Goal: Task Accomplishment & Management: Manage account settings

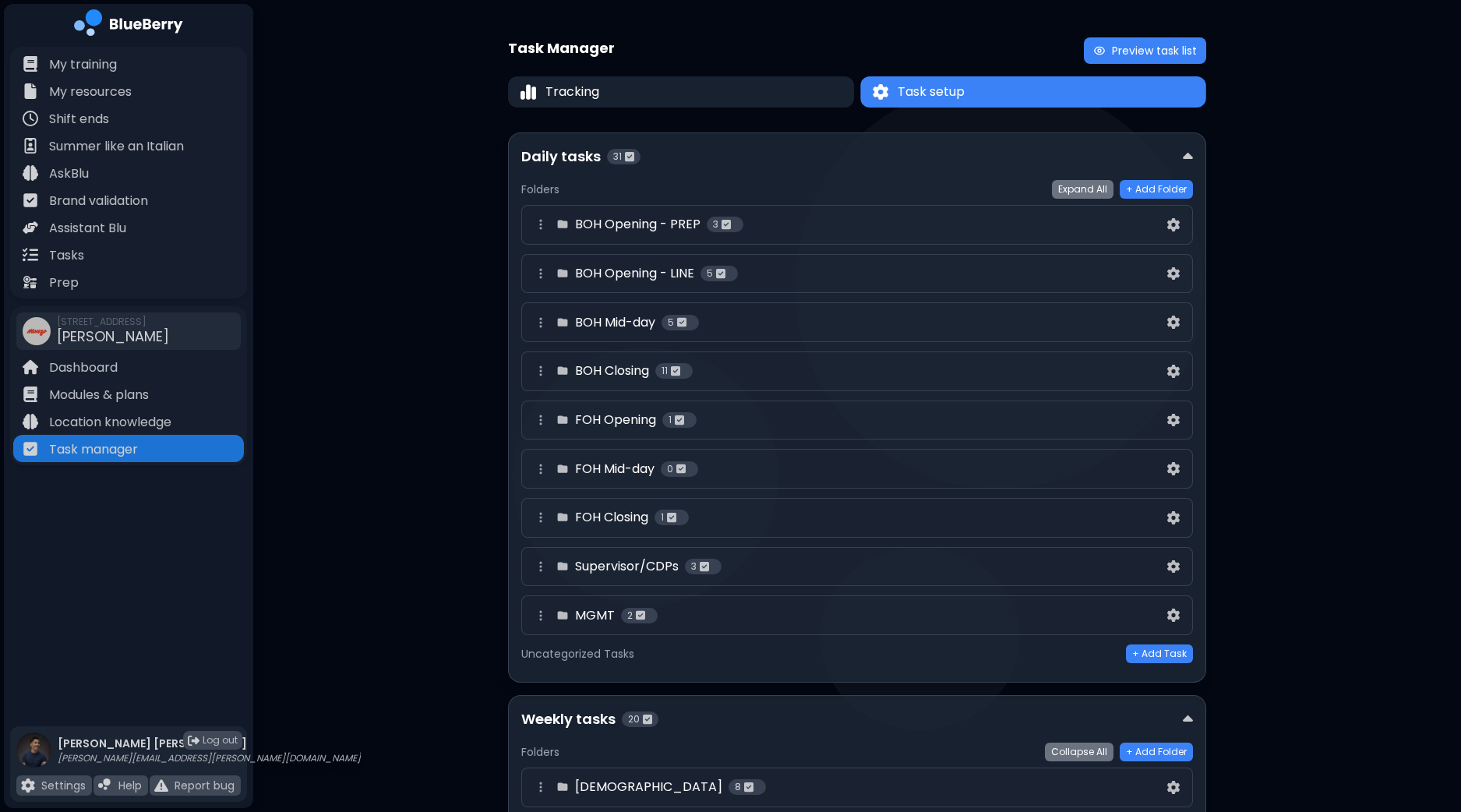
click at [969, 95] on button "Task setup" at bounding box center [1033, 92] width 346 height 31
click at [978, 93] on button "Task setup" at bounding box center [1033, 92] width 346 height 31
click at [1129, 320] on div "BOH Mid-day 5" at bounding box center [847, 322] width 633 height 18
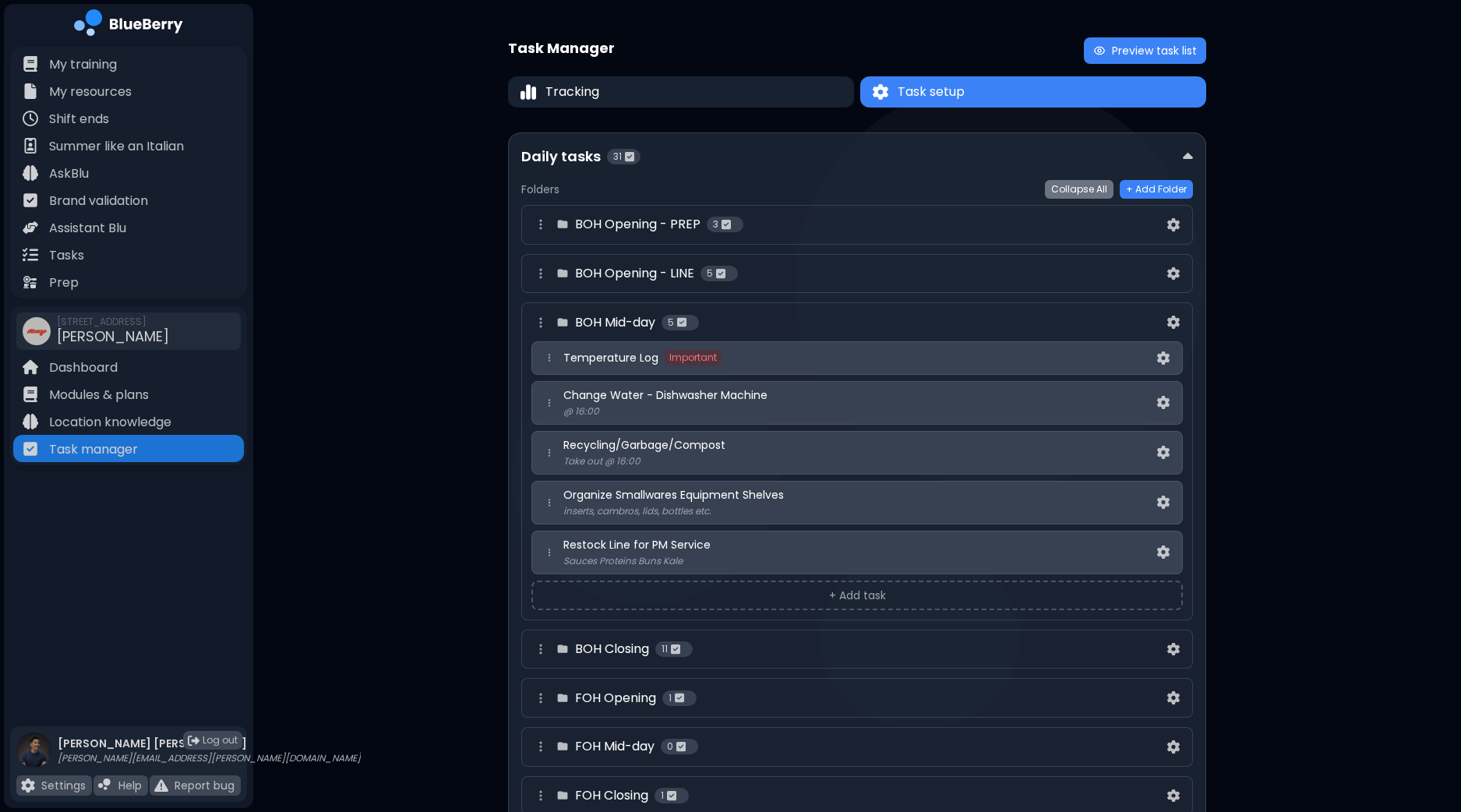
click at [769, 508] on p "inserts, cambros, lids, bottles etc." at bounding box center [858, 512] width 590 height 13
click at [764, 496] on span "Organize Smallwares Equipment Shelves" at bounding box center [673, 494] width 220 height 14
click at [1163, 496] on img at bounding box center [1163, 502] width 13 height 13
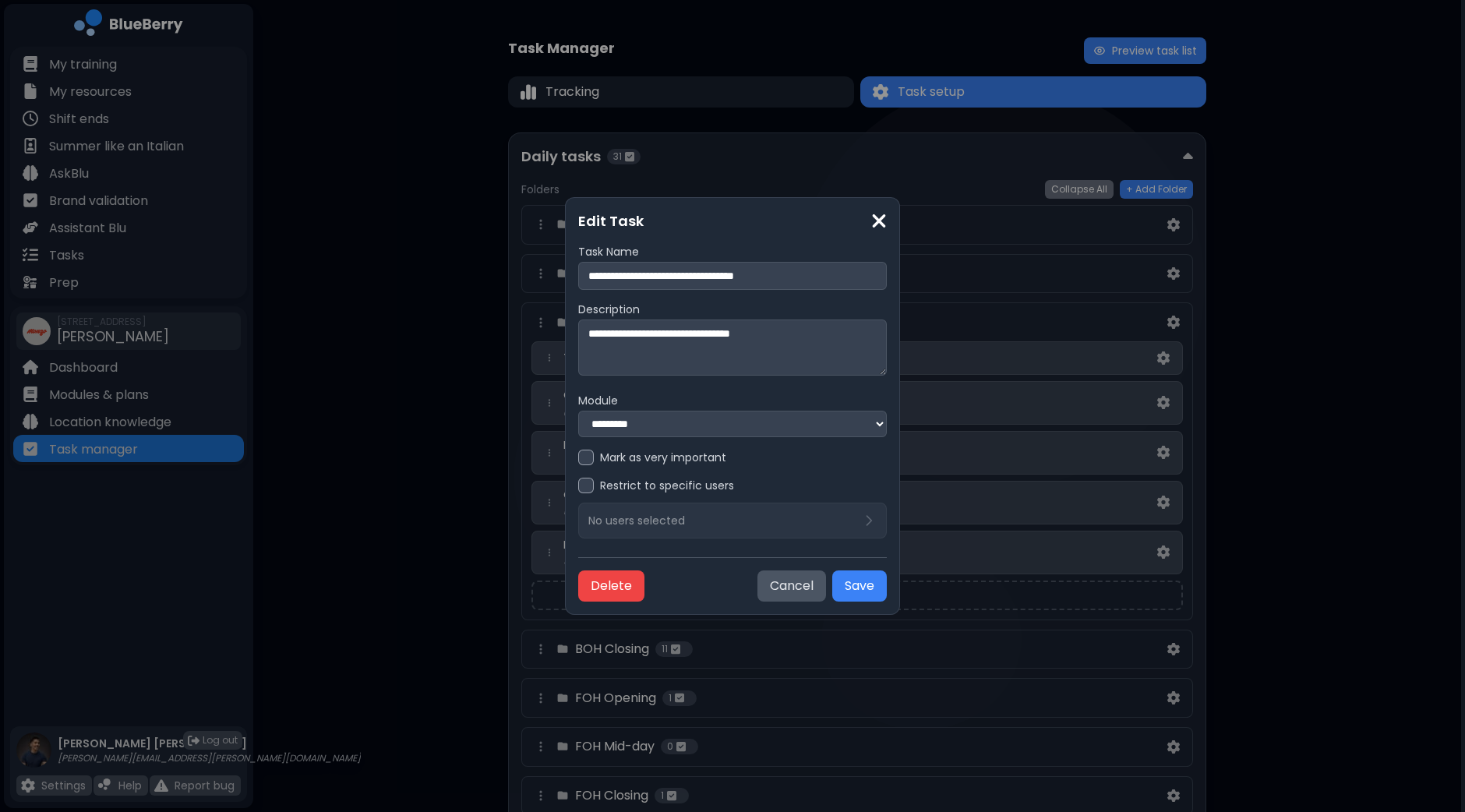
click at [706, 331] on textarea "**********" at bounding box center [733, 348] width 309 height 56
type textarea "**********"
click at [870, 594] on button "Save" at bounding box center [860, 586] width 55 height 31
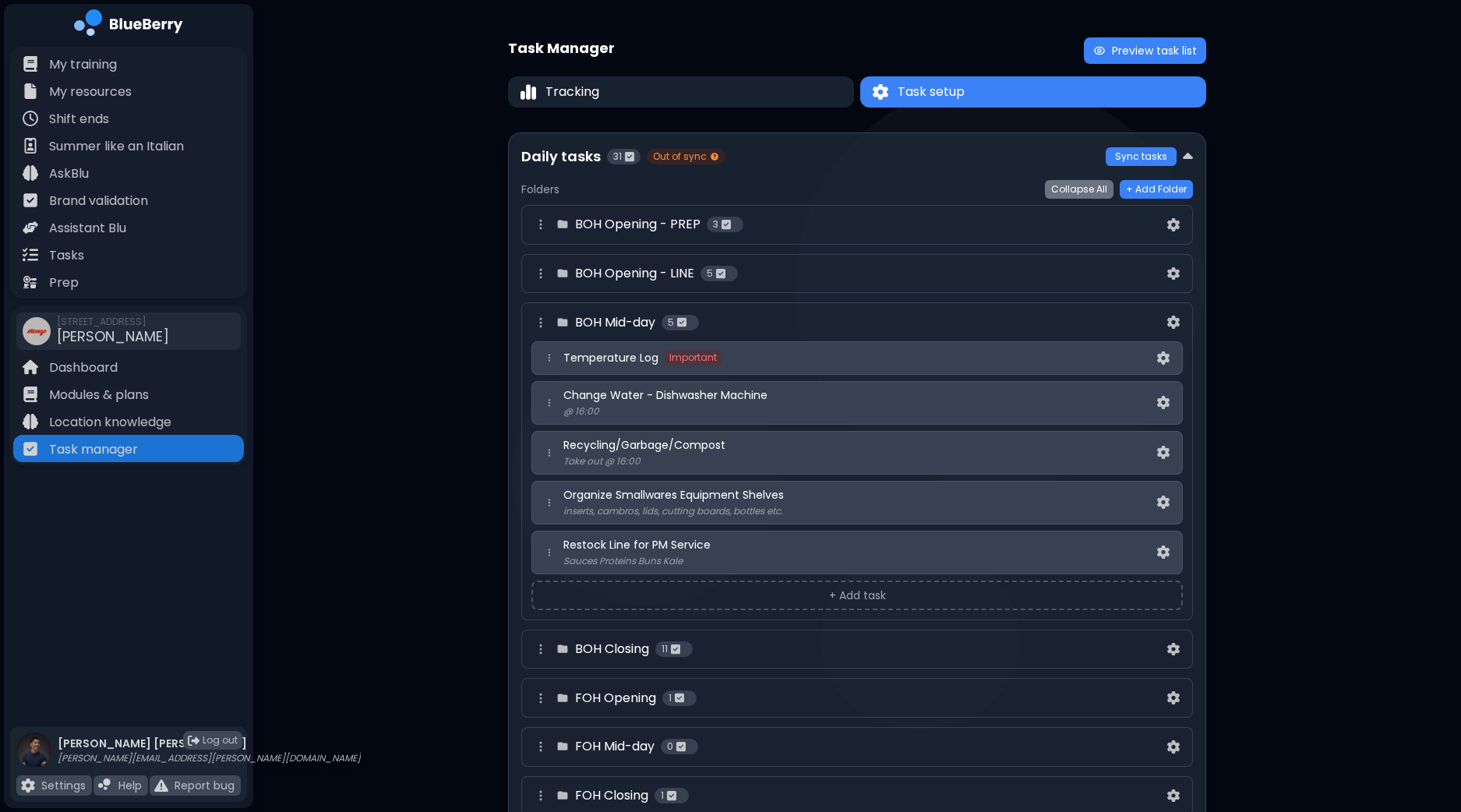
click at [1079, 323] on div "BOH Mid-day 5" at bounding box center [847, 322] width 633 height 18
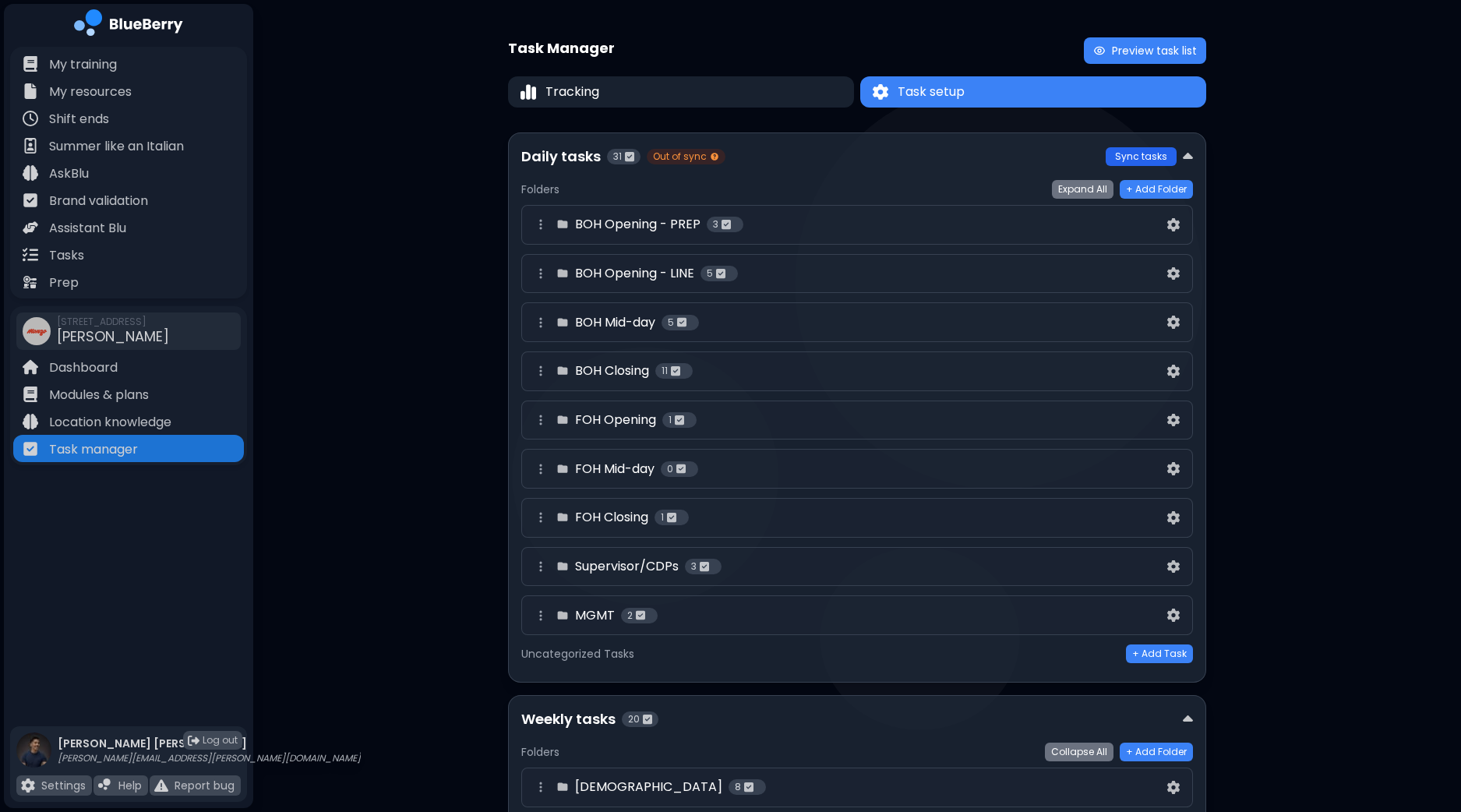
click at [1136, 160] on button "Sync tasks" at bounding box center [1141, 156] width 71 height 18
click at [809, 367] on div "[DEMOGRAPHIC_DATA] Closing 11" at bounding box center [847, 370] width 633 height 18
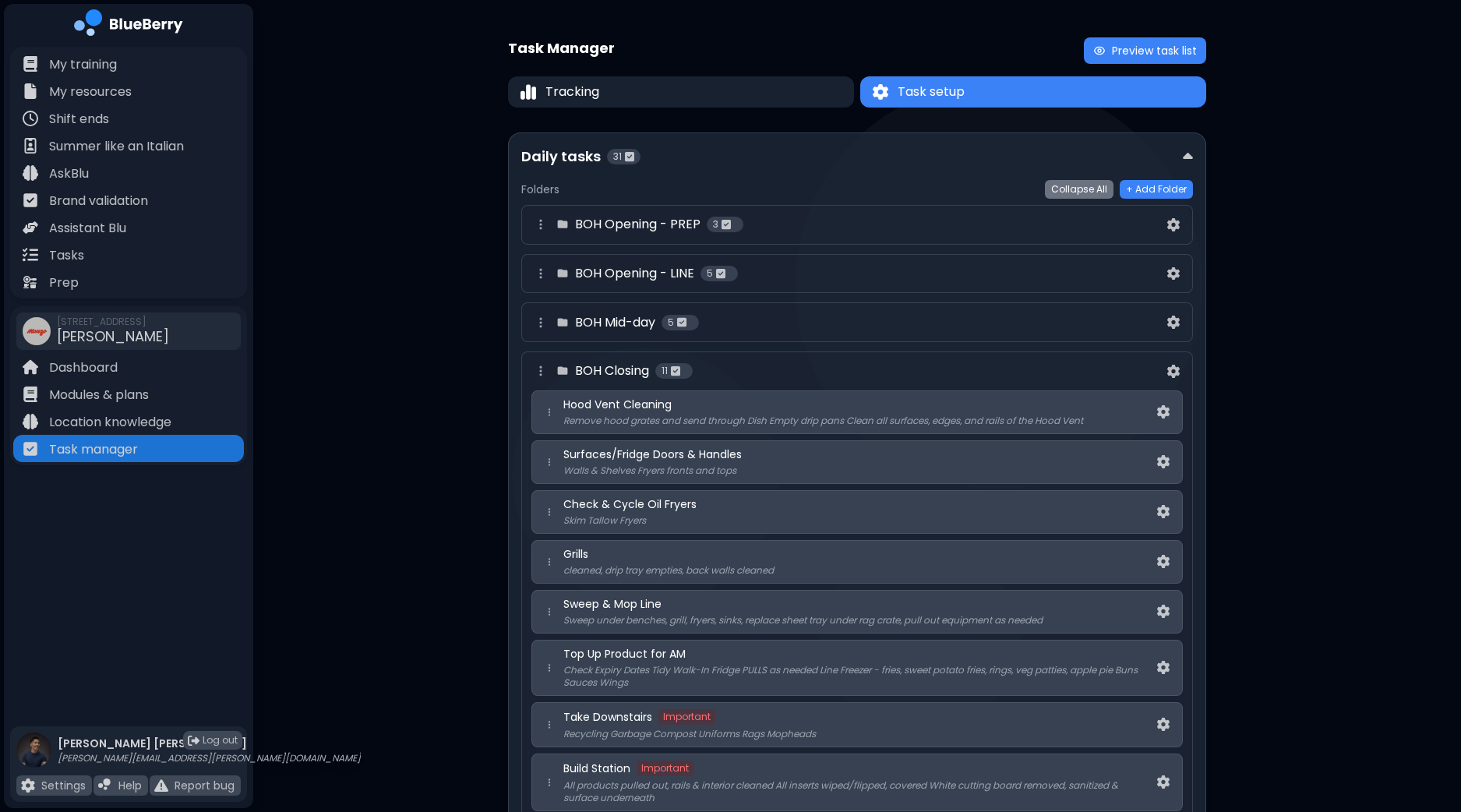
click at [813, 365] on div "[DEMOGRAPHIC_DATA] Closing 11" at bounding box center [847, 370] width 633 height 18
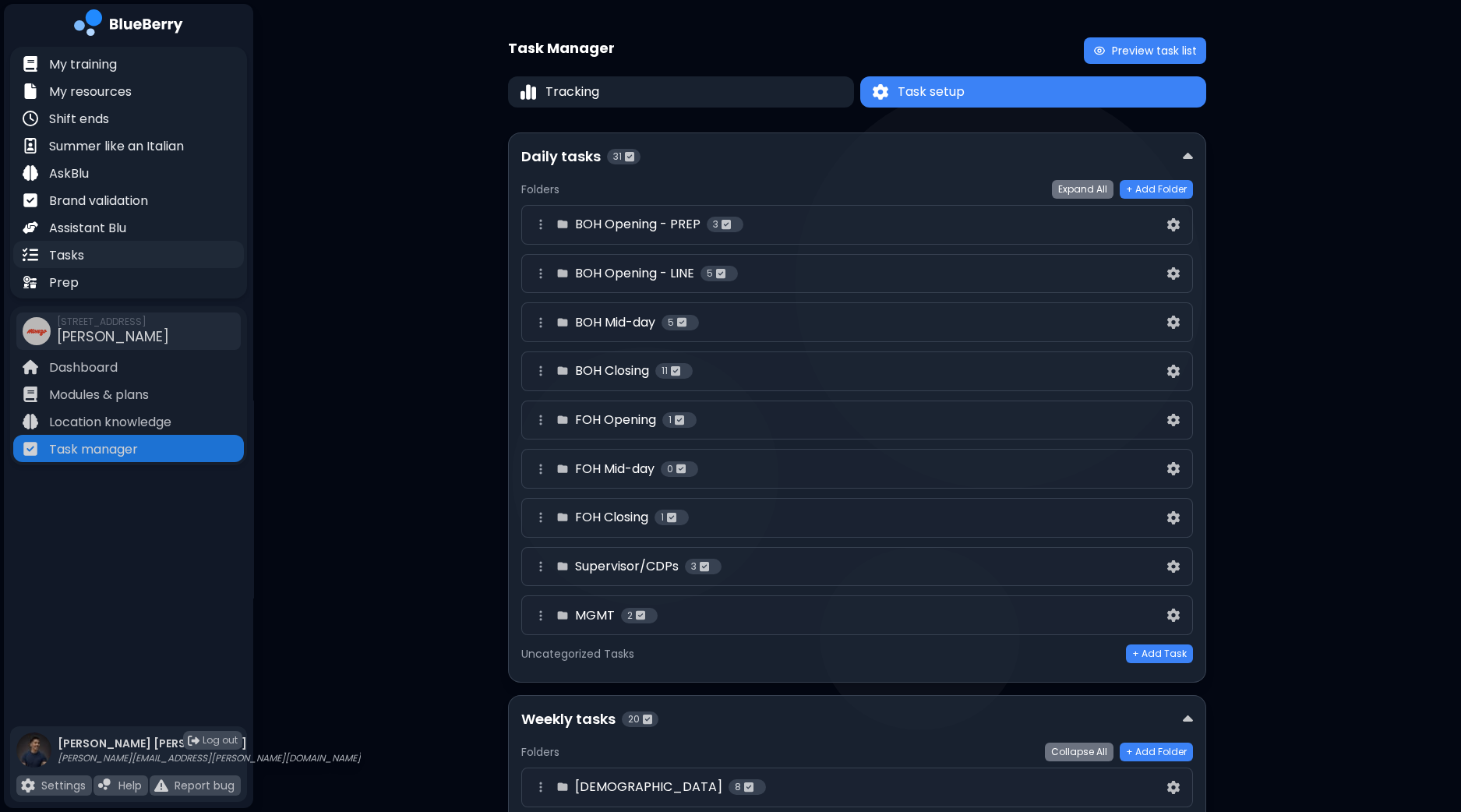
click at [113, 256] on div "Tasks" at bounding box center [128, 255] width 231 height 27
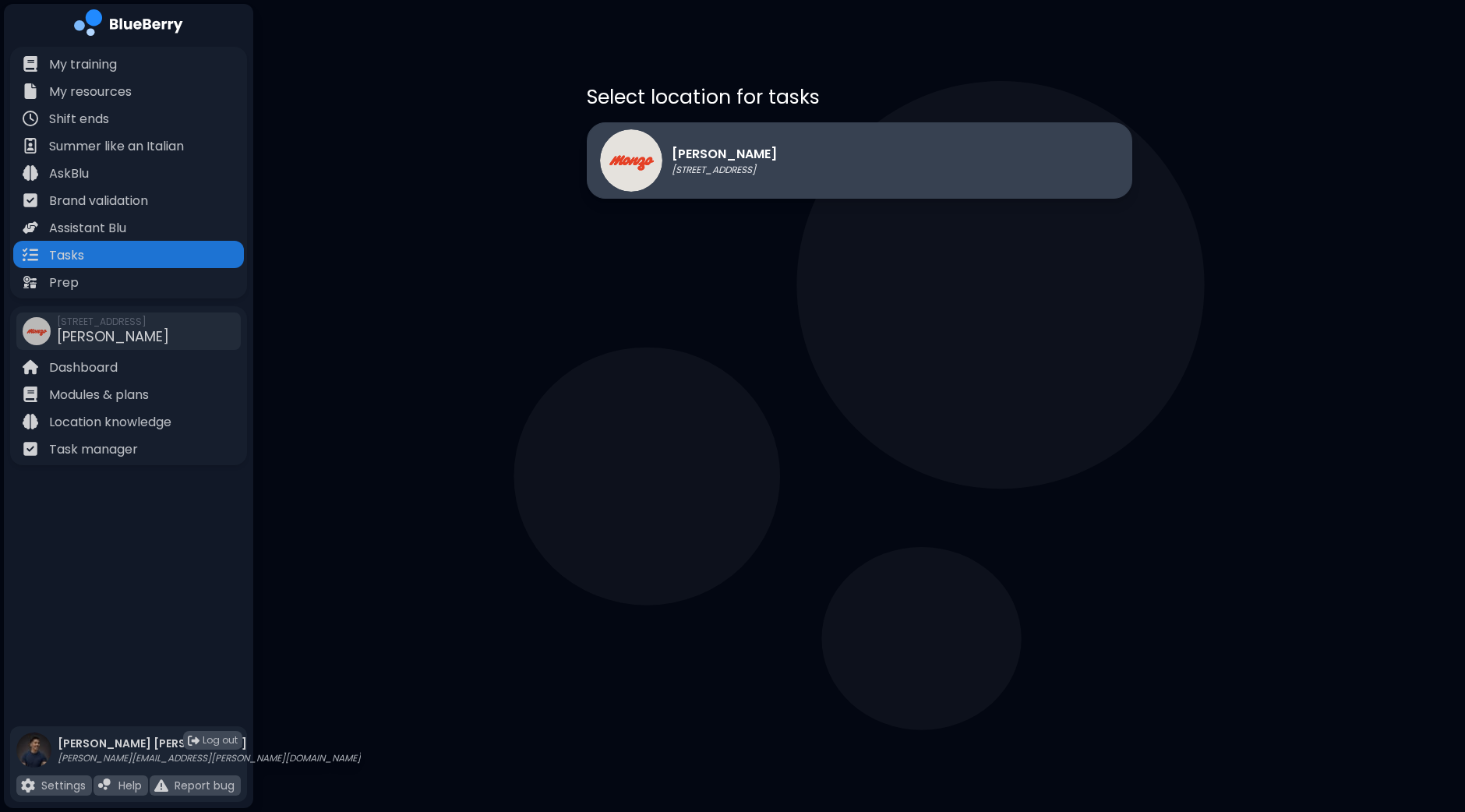
click at [712, 191] on div "[PERSON_NAME] [STREET_ADDRESS]" at bounding box center [689, 161] width 177 height 63
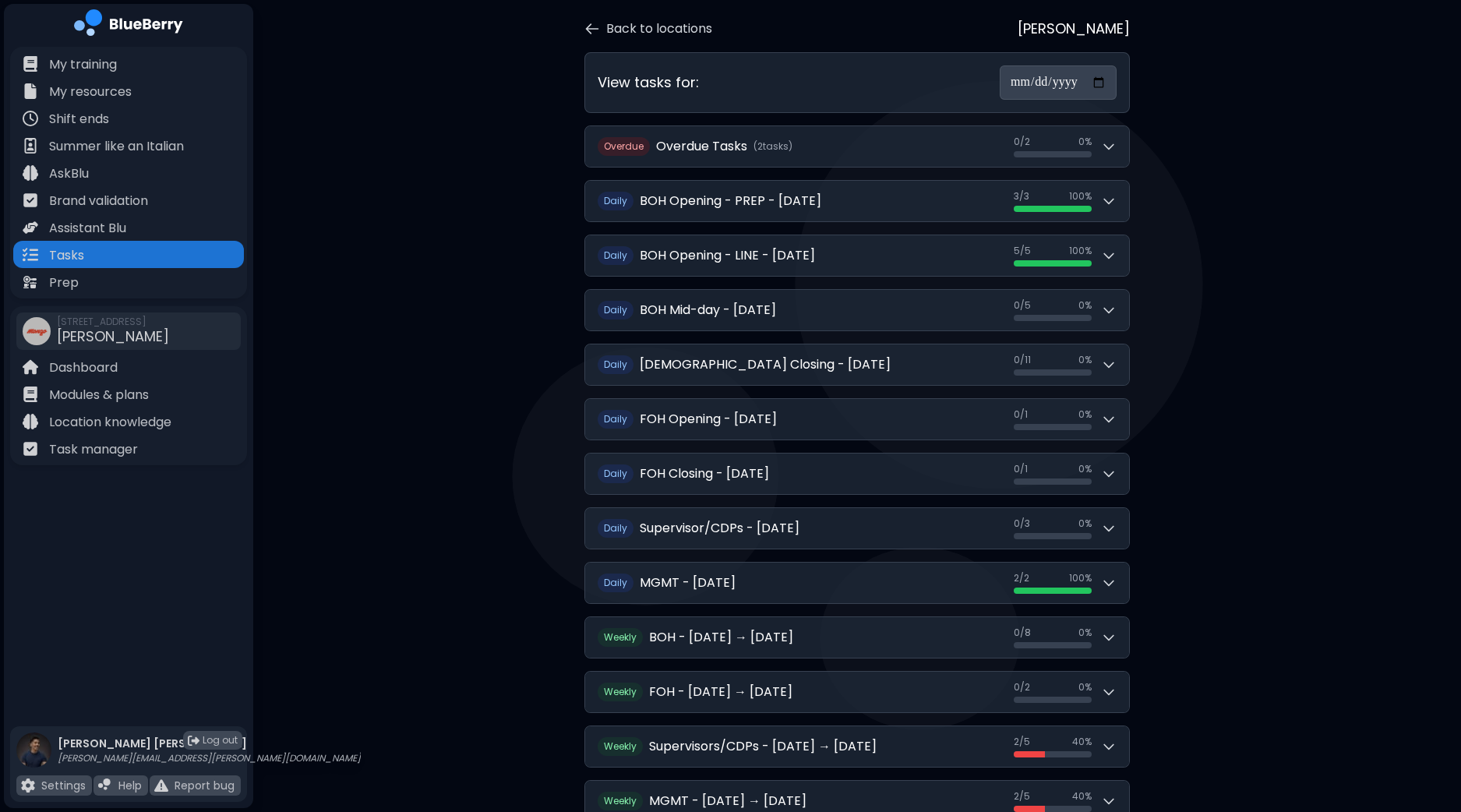
scroll to position [96, 0]
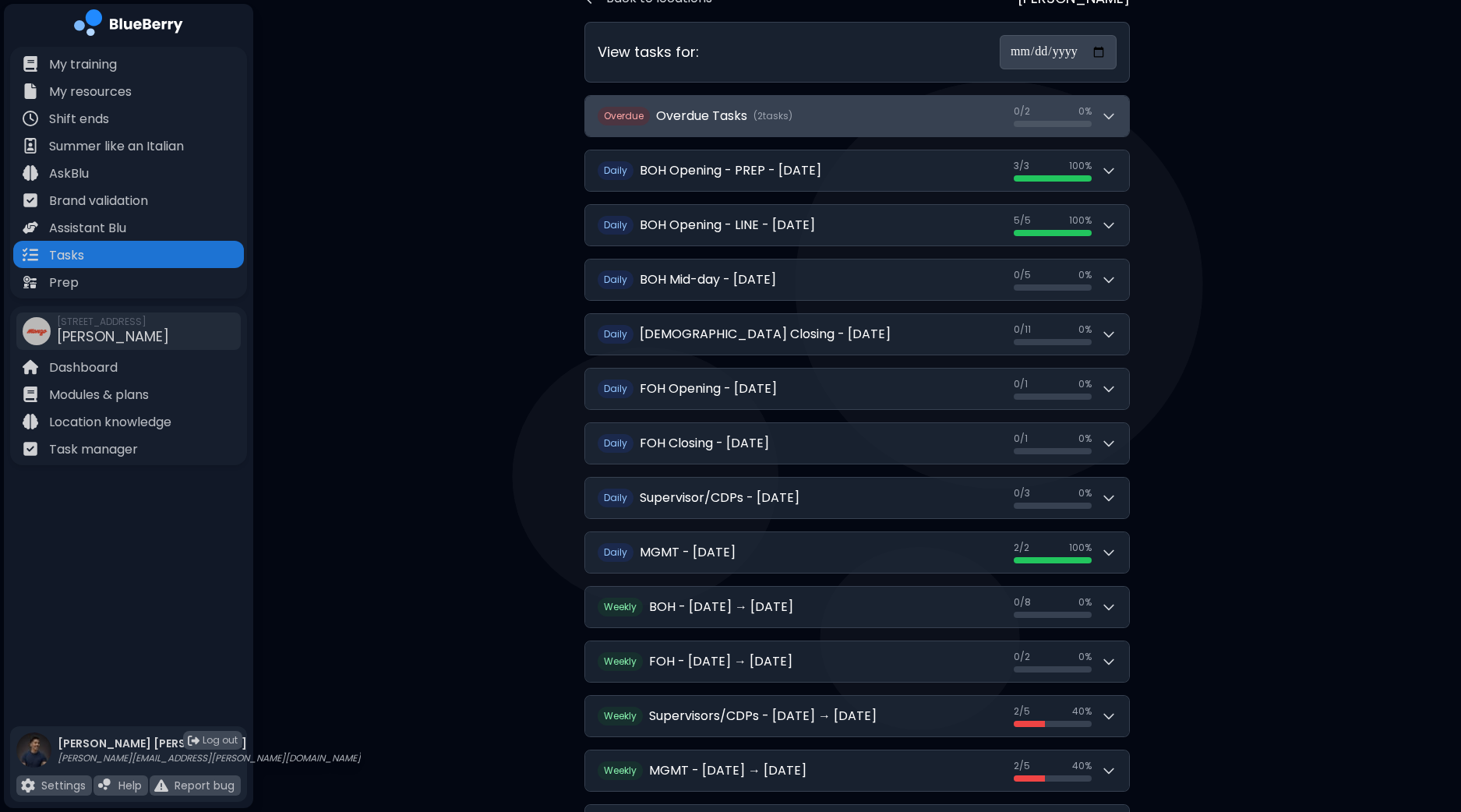
click at [1120, 123] on button "Overdue Overdue Tasks ( 2 task s ) 0 / 2 0 / 2 0 %" at bounding box center [856, 116] width 544 height 40
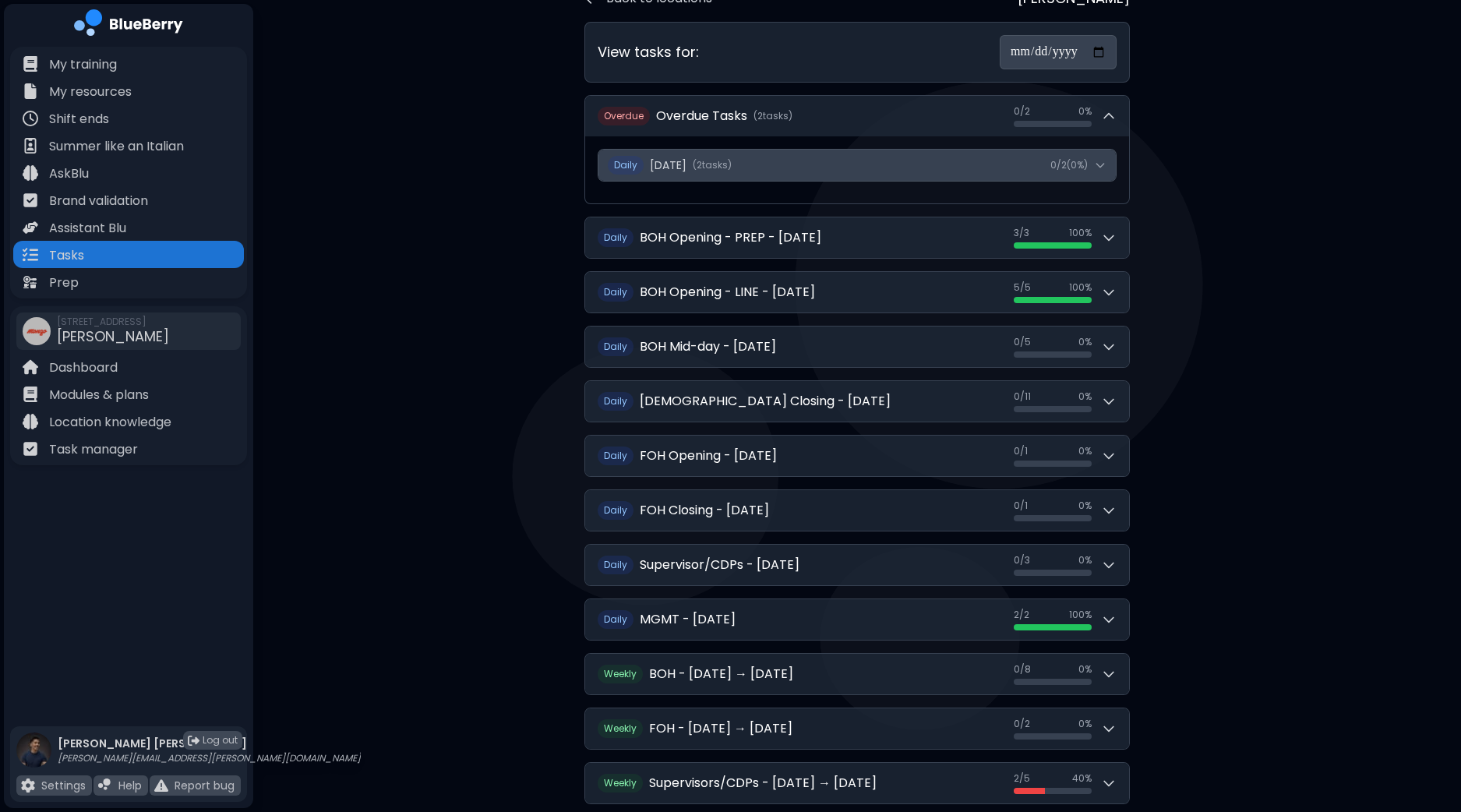
click at [1110, 165] on button "Daily [DATE] ( 2 task s ) 0 / 2 ( 0 %)" at bounding box center [857, 165] width 517 height 31
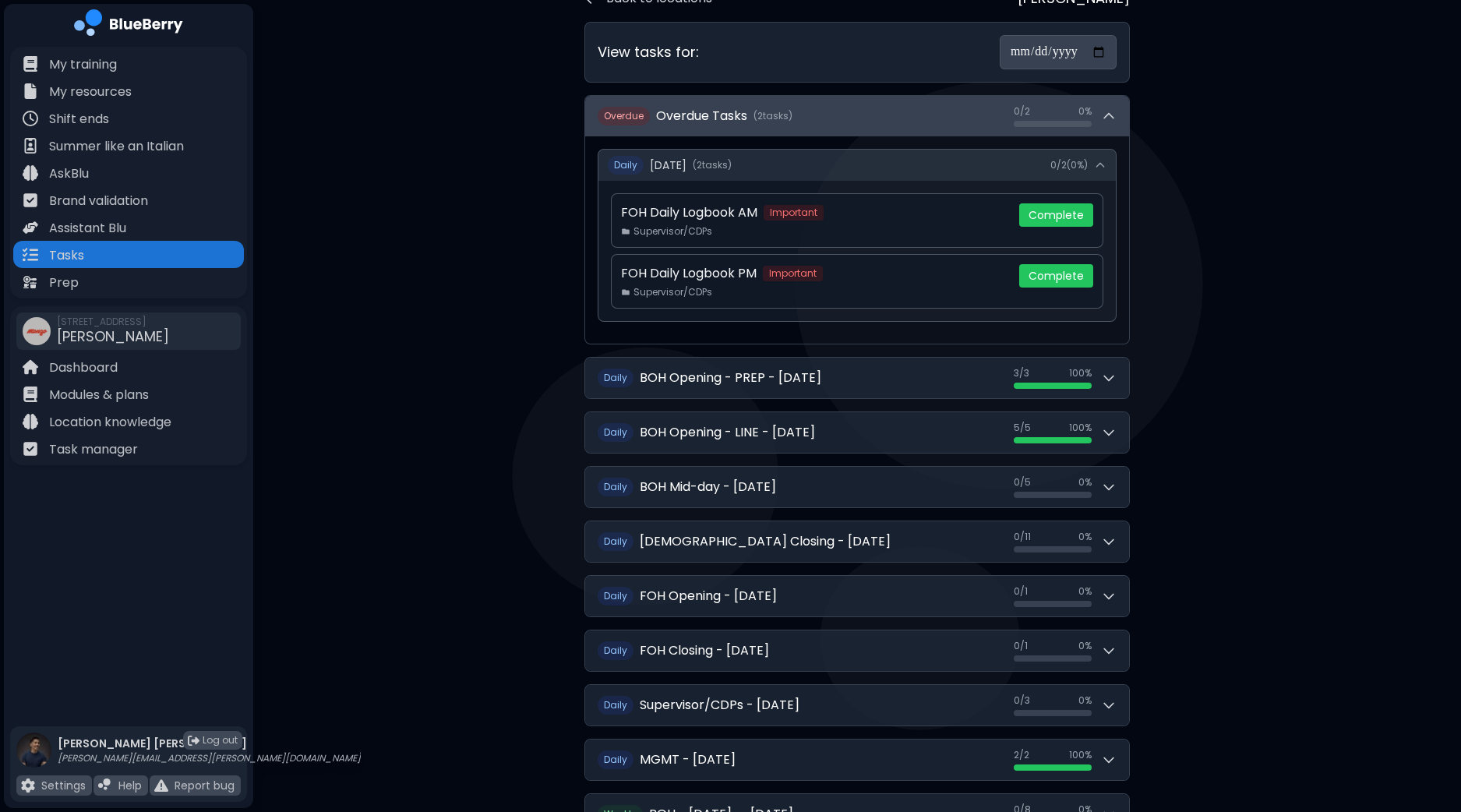
click at [1112, 130] on button "Overdue Overdue Tasks ( 2 task s ) 0 / 2 0 / 2 0 %" at bounding box center [856, 116] width 544 height 40
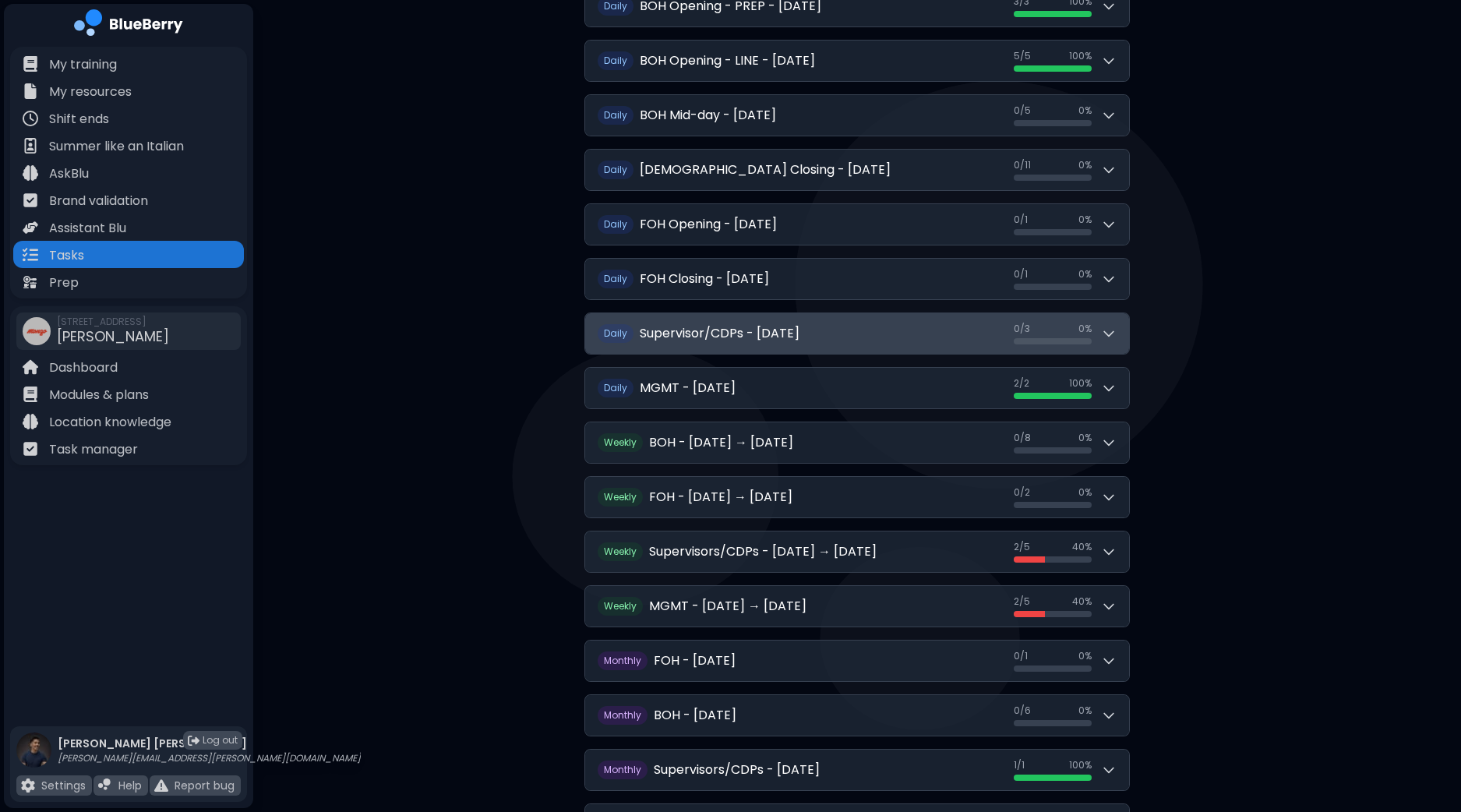
scroll to position [292, 0]
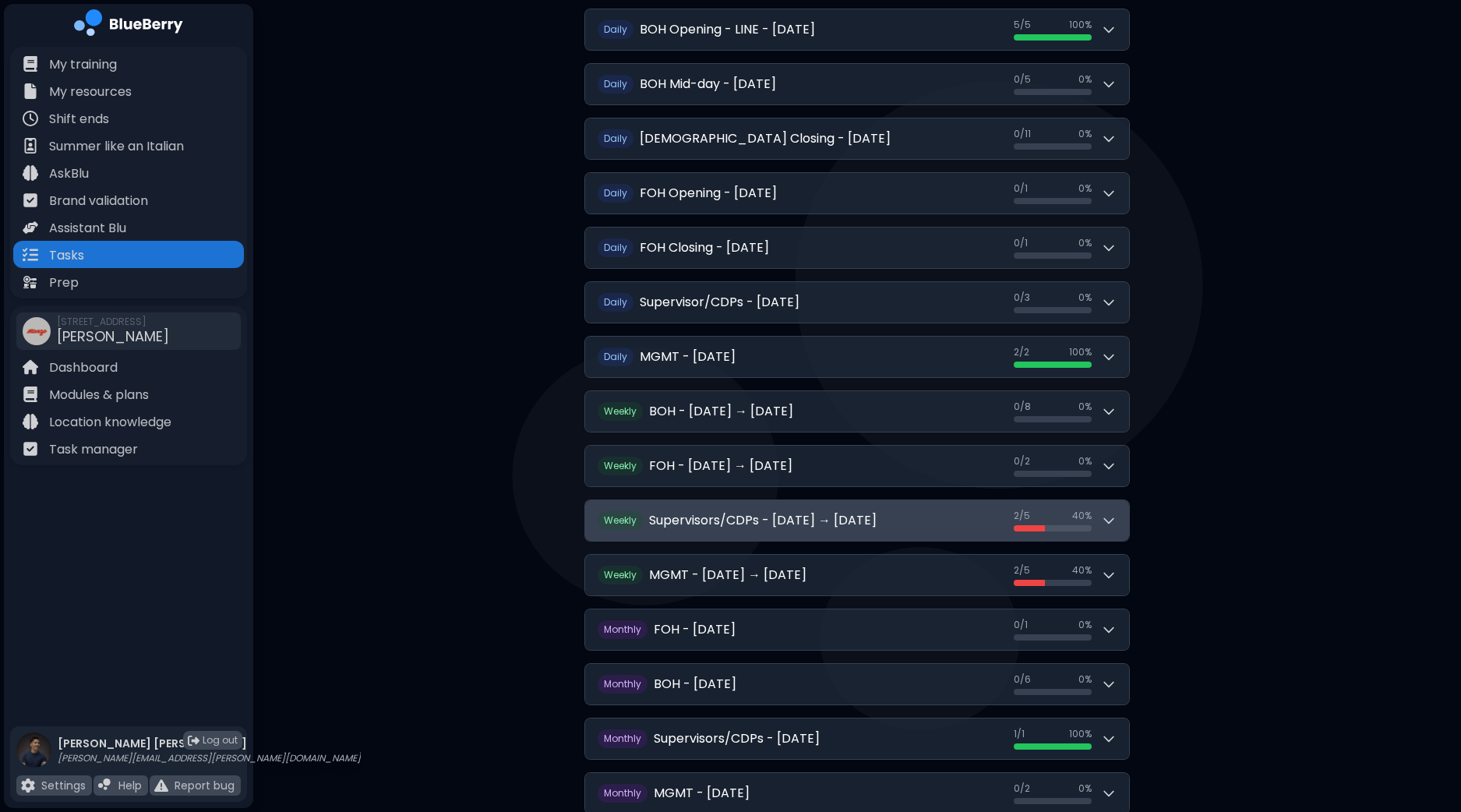
click at [1116, 516] on icon at bounding box center [1108, 520] width 15 height 15
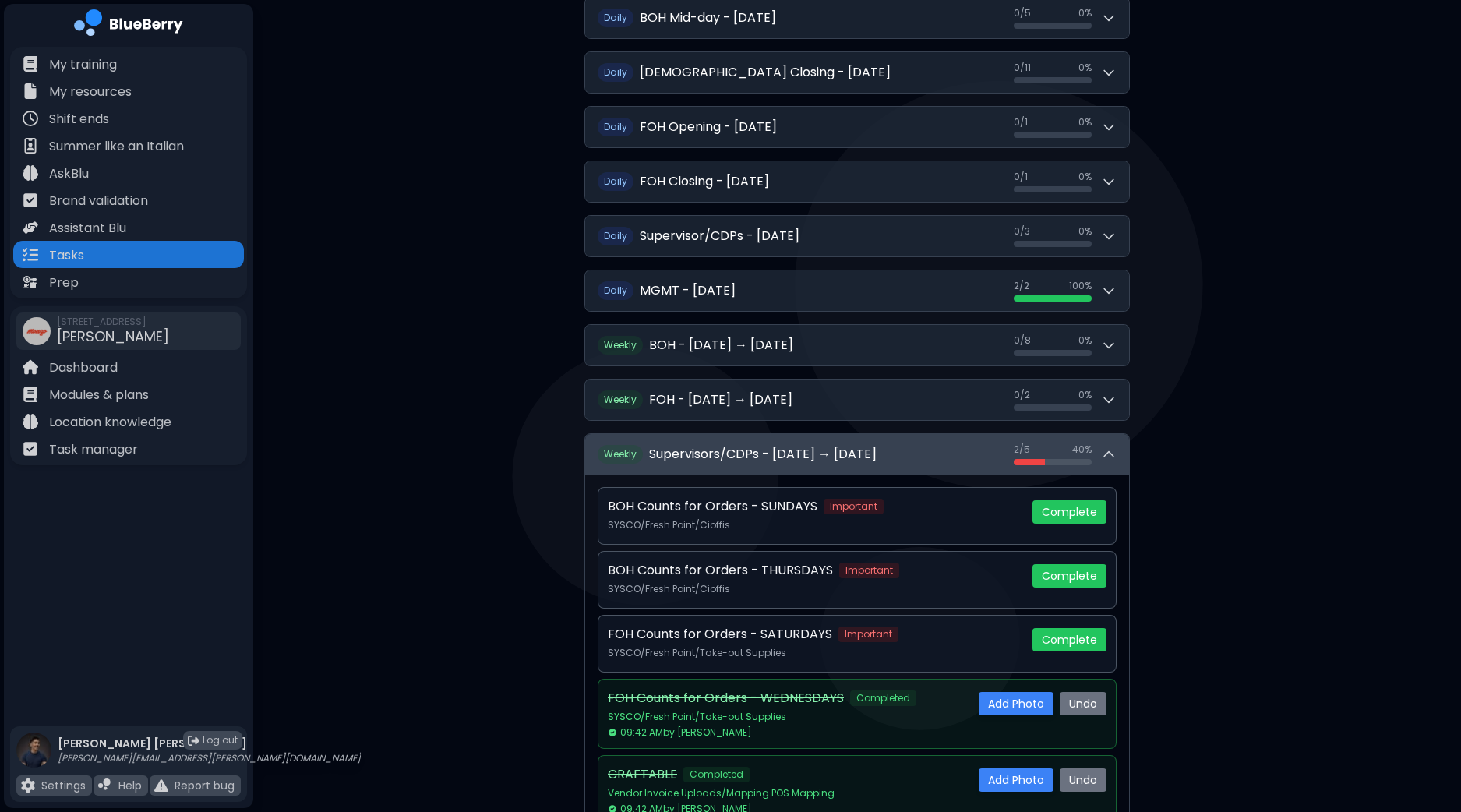
scroll to position [389, 0]
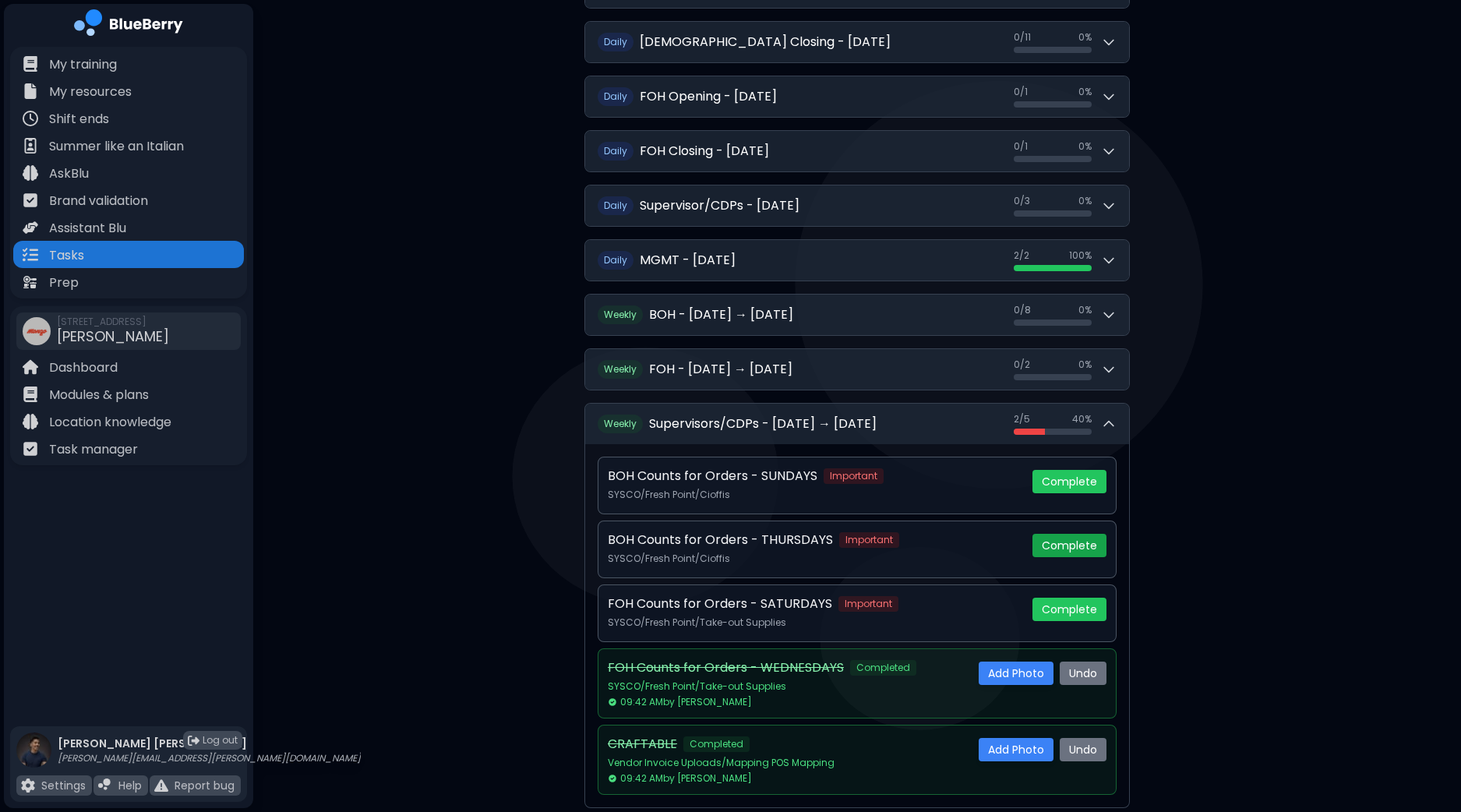
click at [1073, 537] on button "Complete" at bounding box center [1069, 545] width 74 height 23
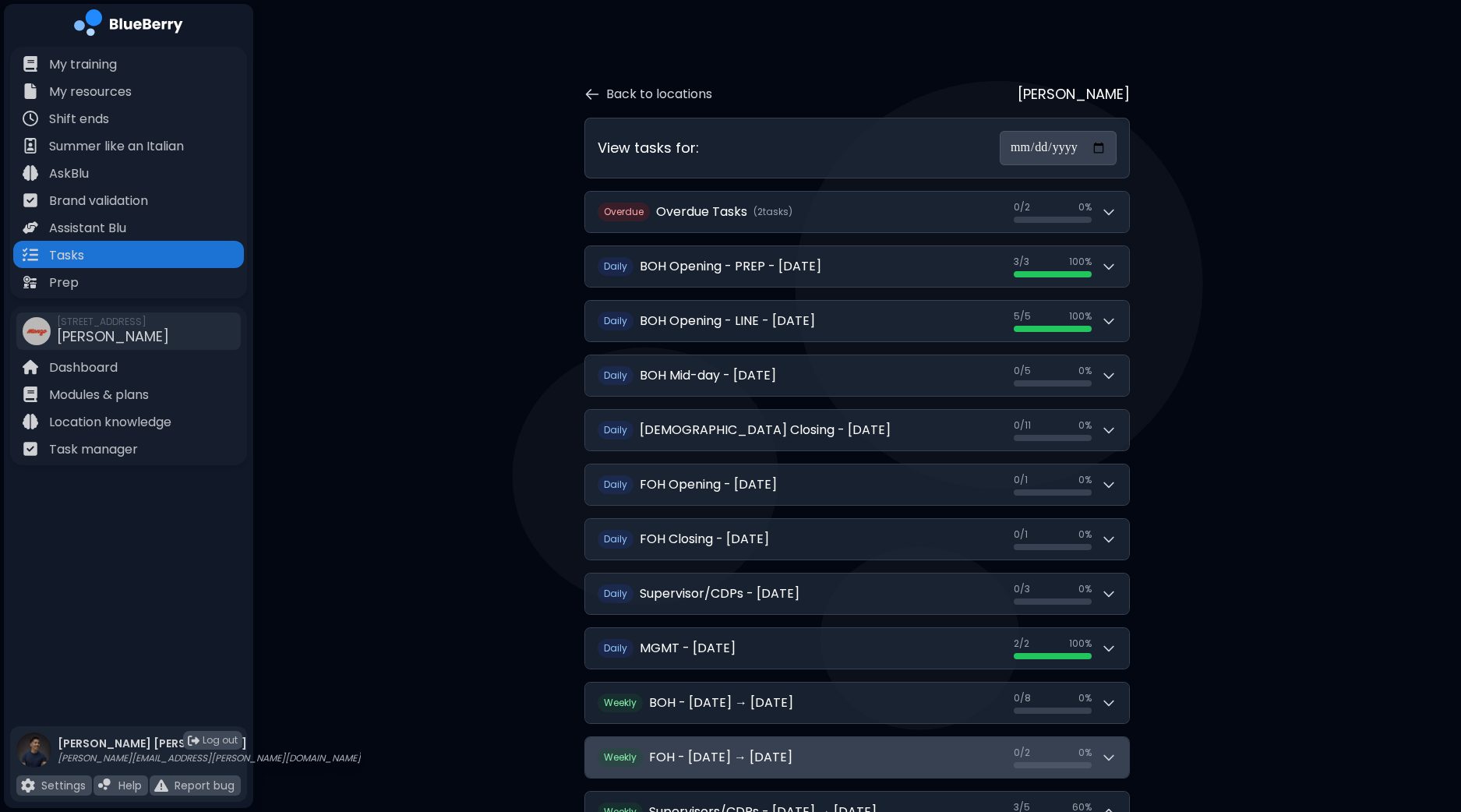
scroll to position [0, 0]
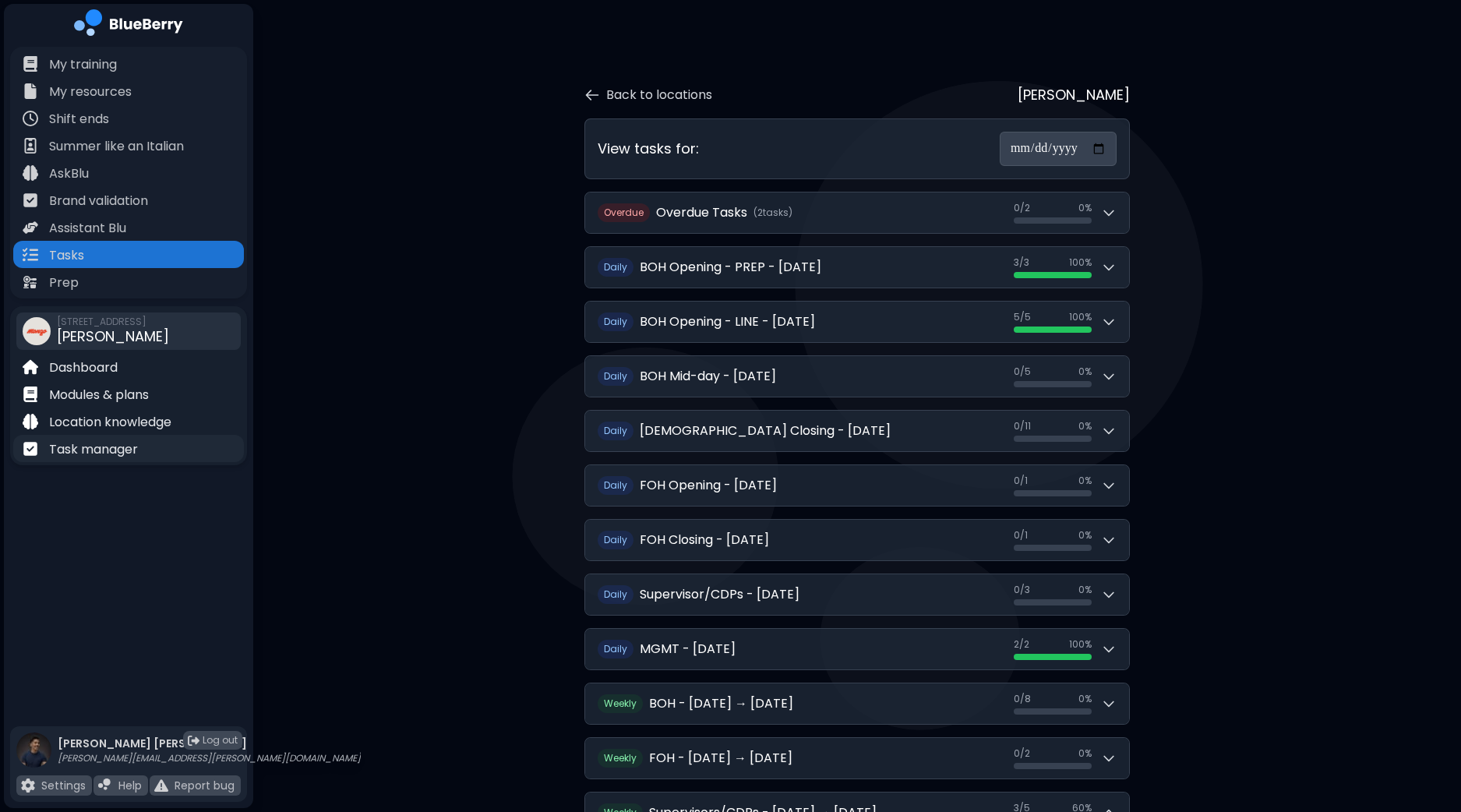
click at [150, 443] on div "Task manager" at bounding box center [128, 448] width 231 height 27
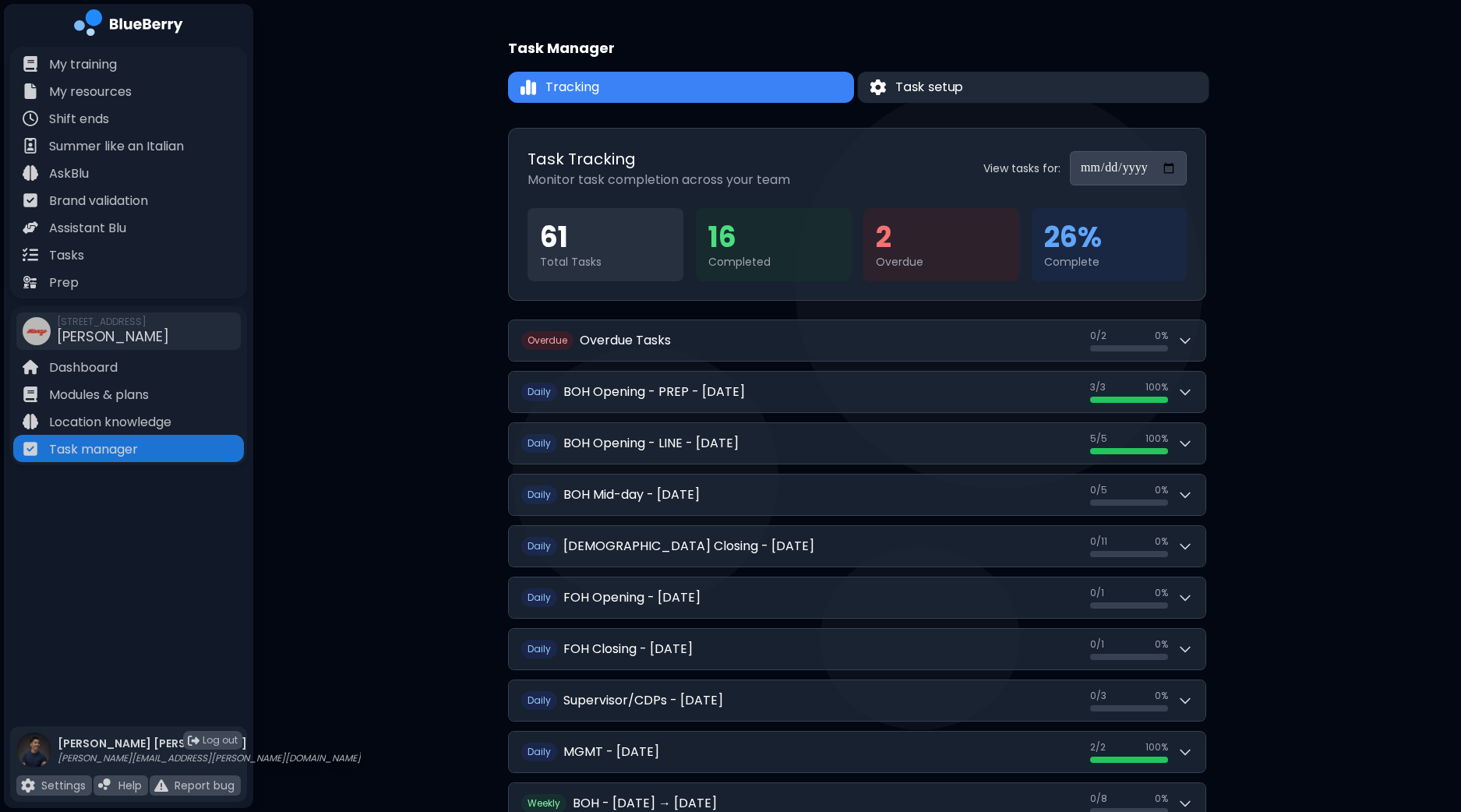
click at [920, 96] on button "Task setup" at bounding box center [1032, 88] width 351 height 32
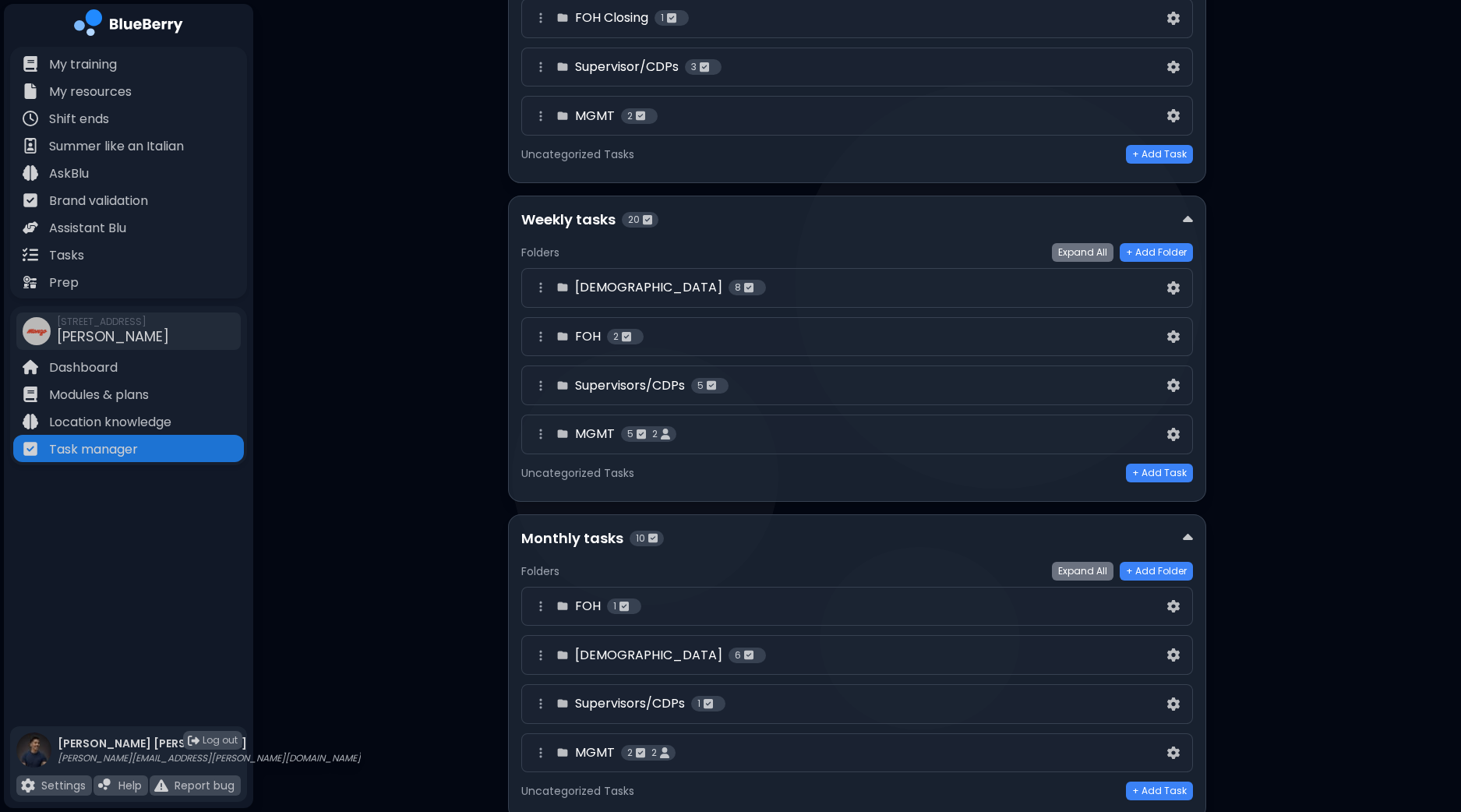
scroll to position [453, 0]
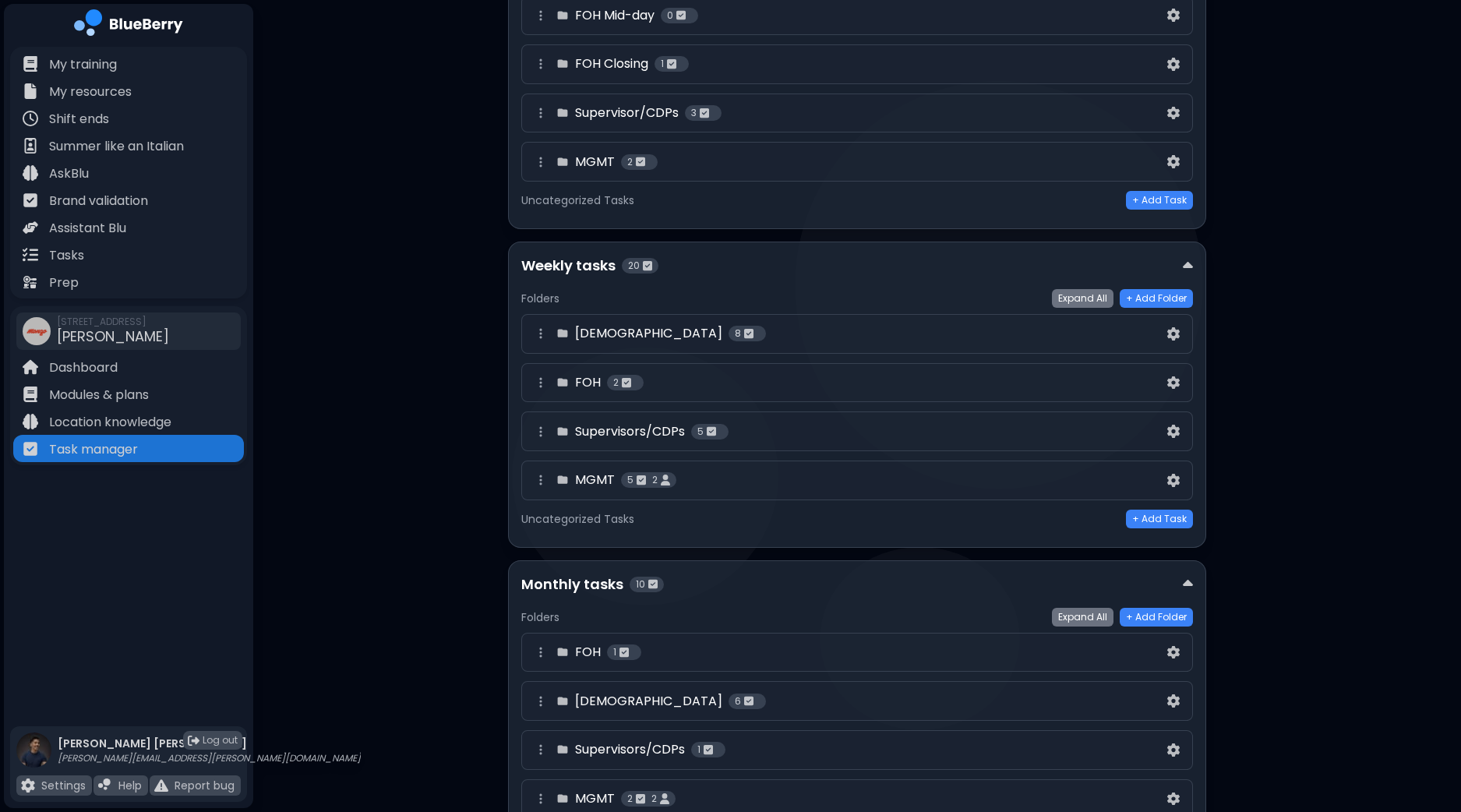
click at [1140, 422] on div "Supervisors/CDPs 5" at bounding box center [847, 431] width 633 height 18
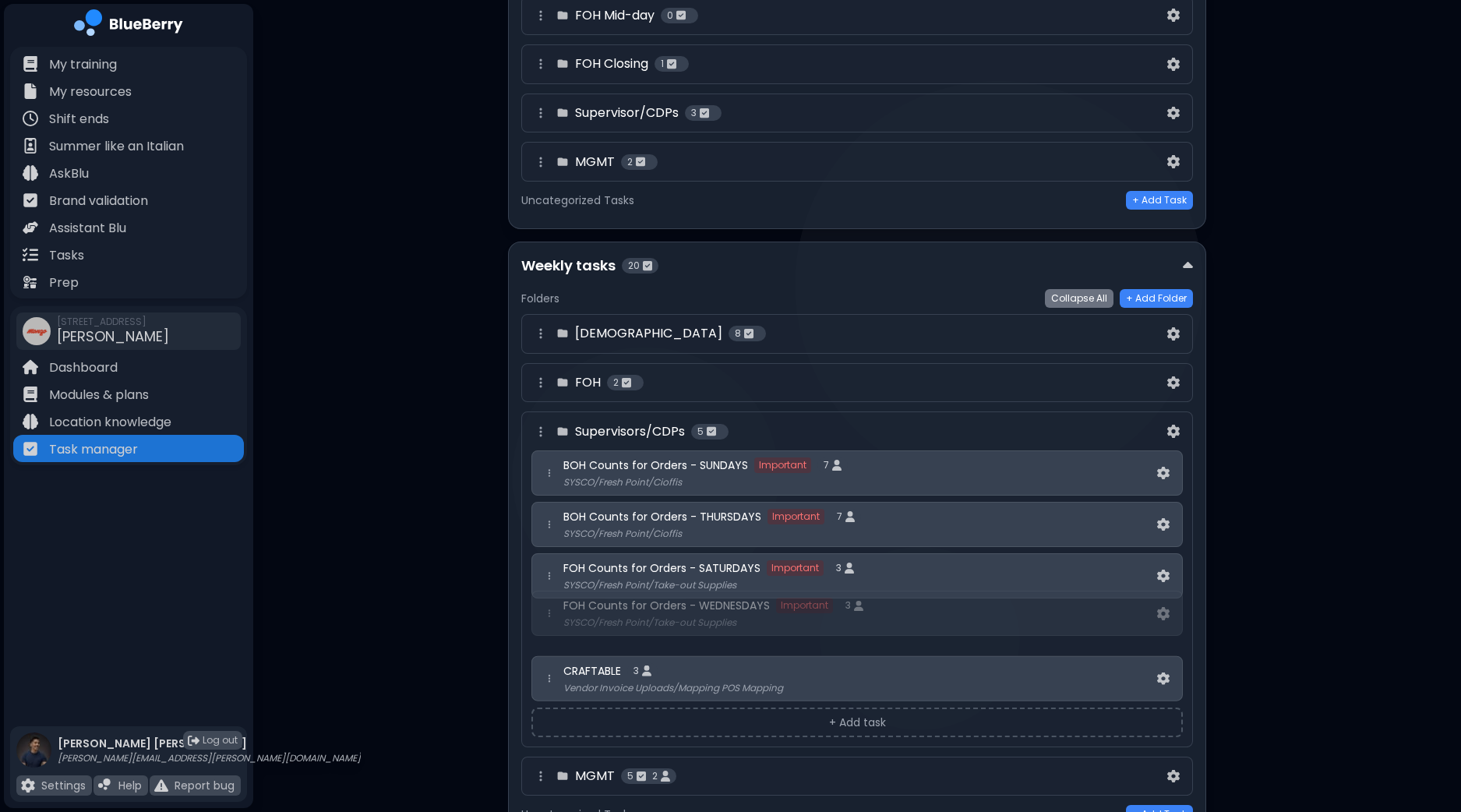
scroll to position [455, 0]
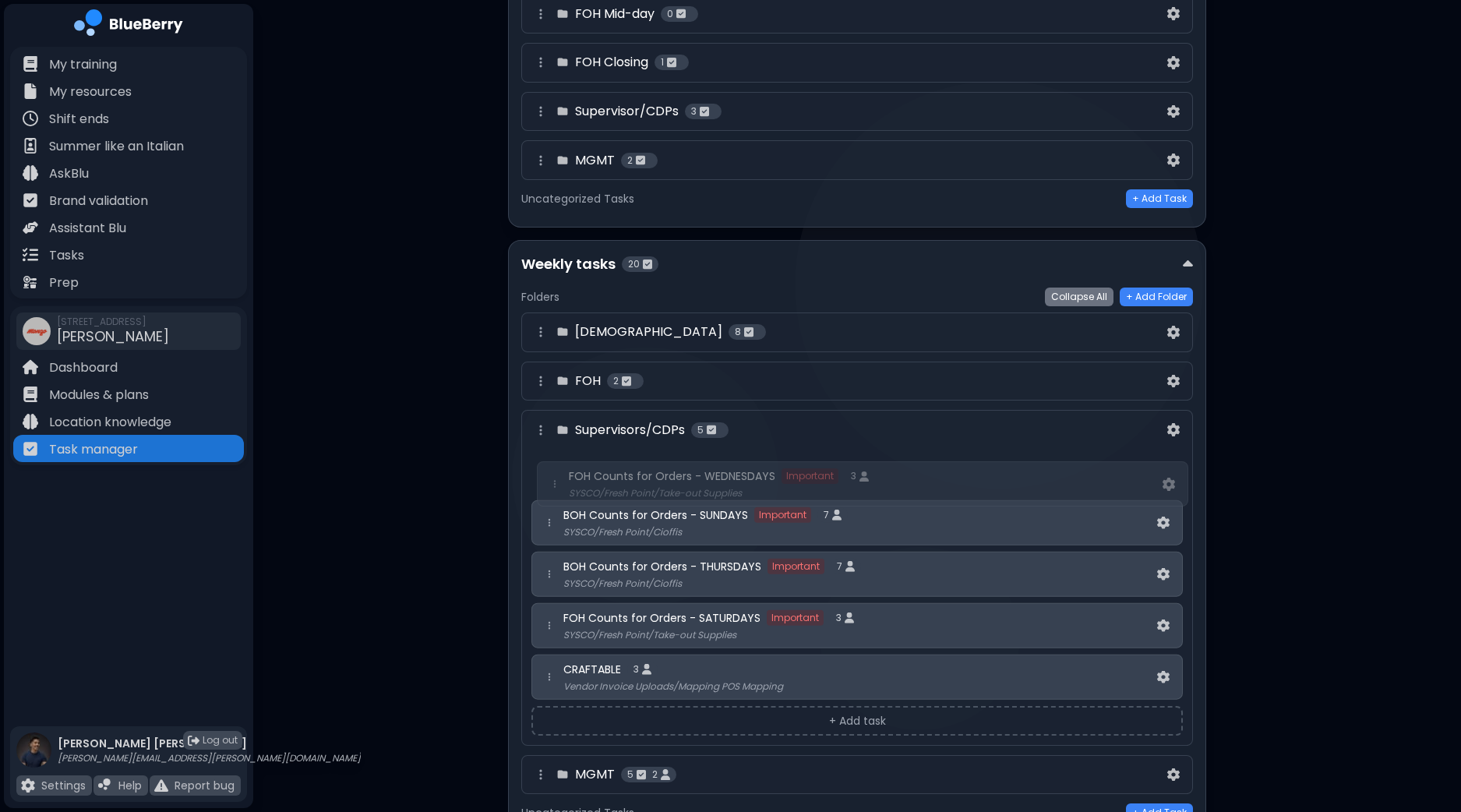
drag, startPoint x: 546, startPoint y: 627, endPoint x: 552, endPoint y: 483, distance: 144.1
click at [552, 483] on div "BOH Counts for Orders - SUNDAYS Important 7 SYSCO/Fresh Point/Cioffis BOH Count…" at bounding box center [856, 574] width 651 height 251
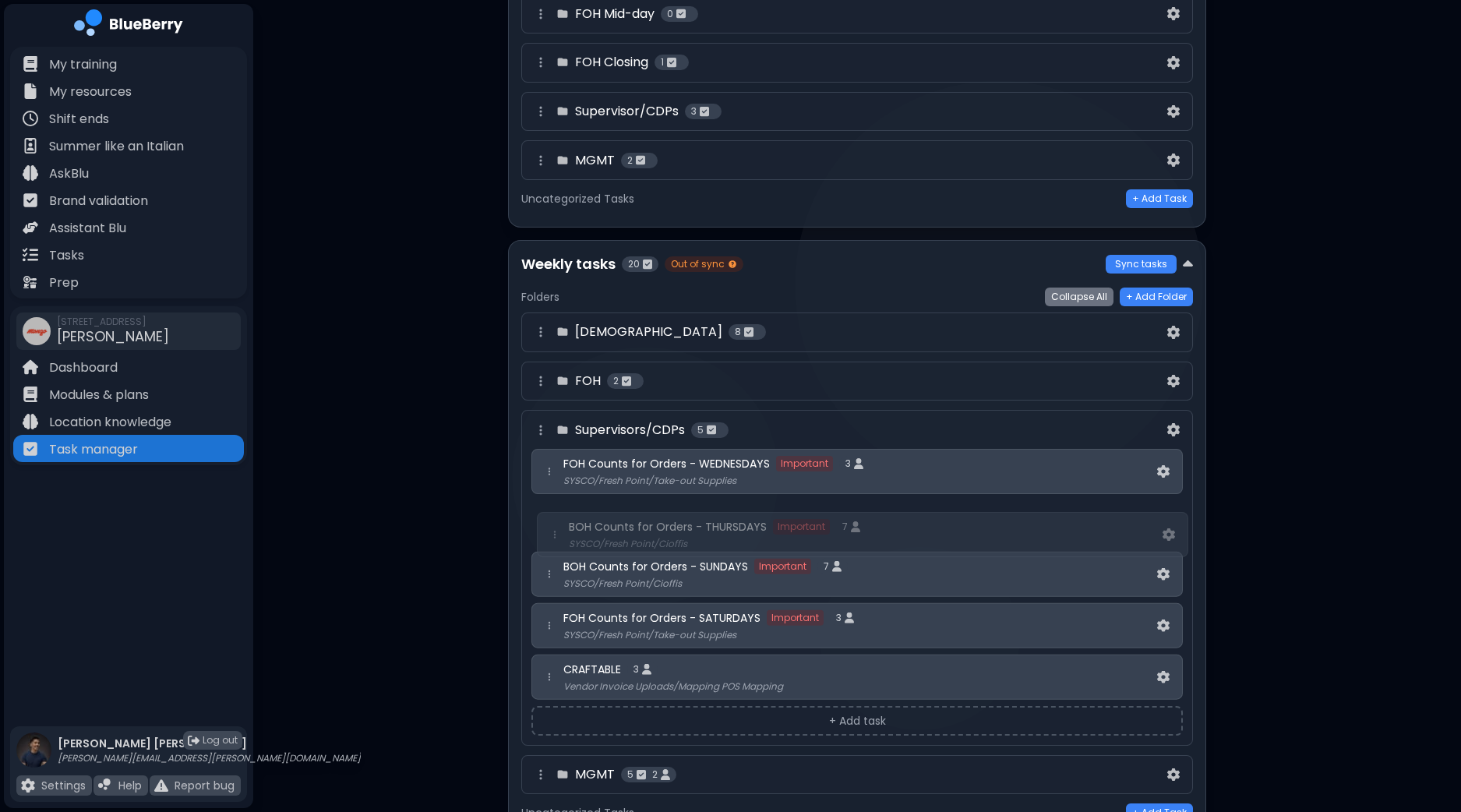
drag, startPoint x: 550, startPoint y: 563, endPoint x: 556, endPoint y: 523, distance: 40.4
click at [556, 523] on div "FOH Counts for Orders - WEDNESDAYS Important 3 SYSCO/Fresh Point/Take-out Suppl…" at bounding box center [856, 574] width 651 height 251
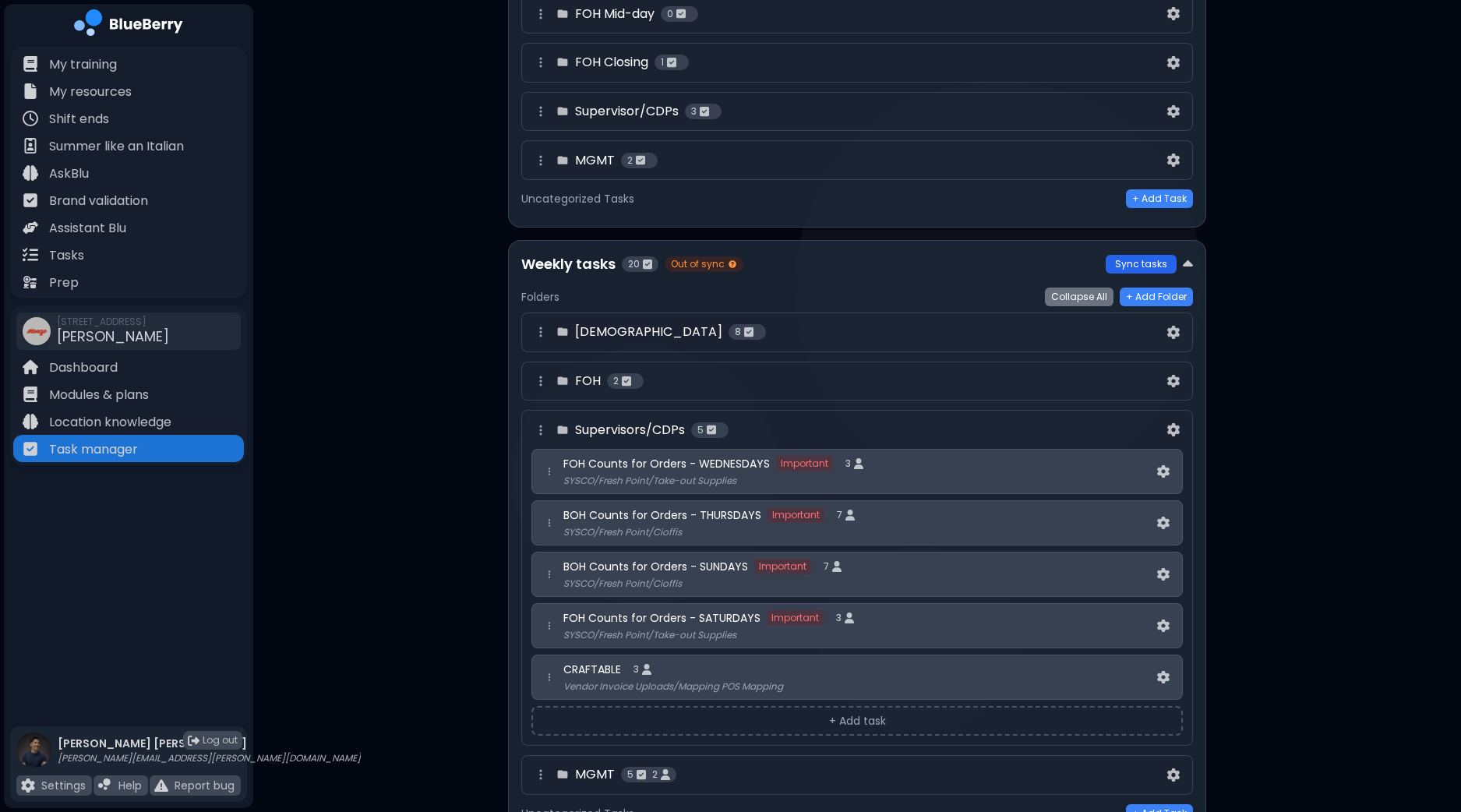
click at [1140, 259] on button "Sync tasks" at bounding box center [1141, 263] width 71 height 18
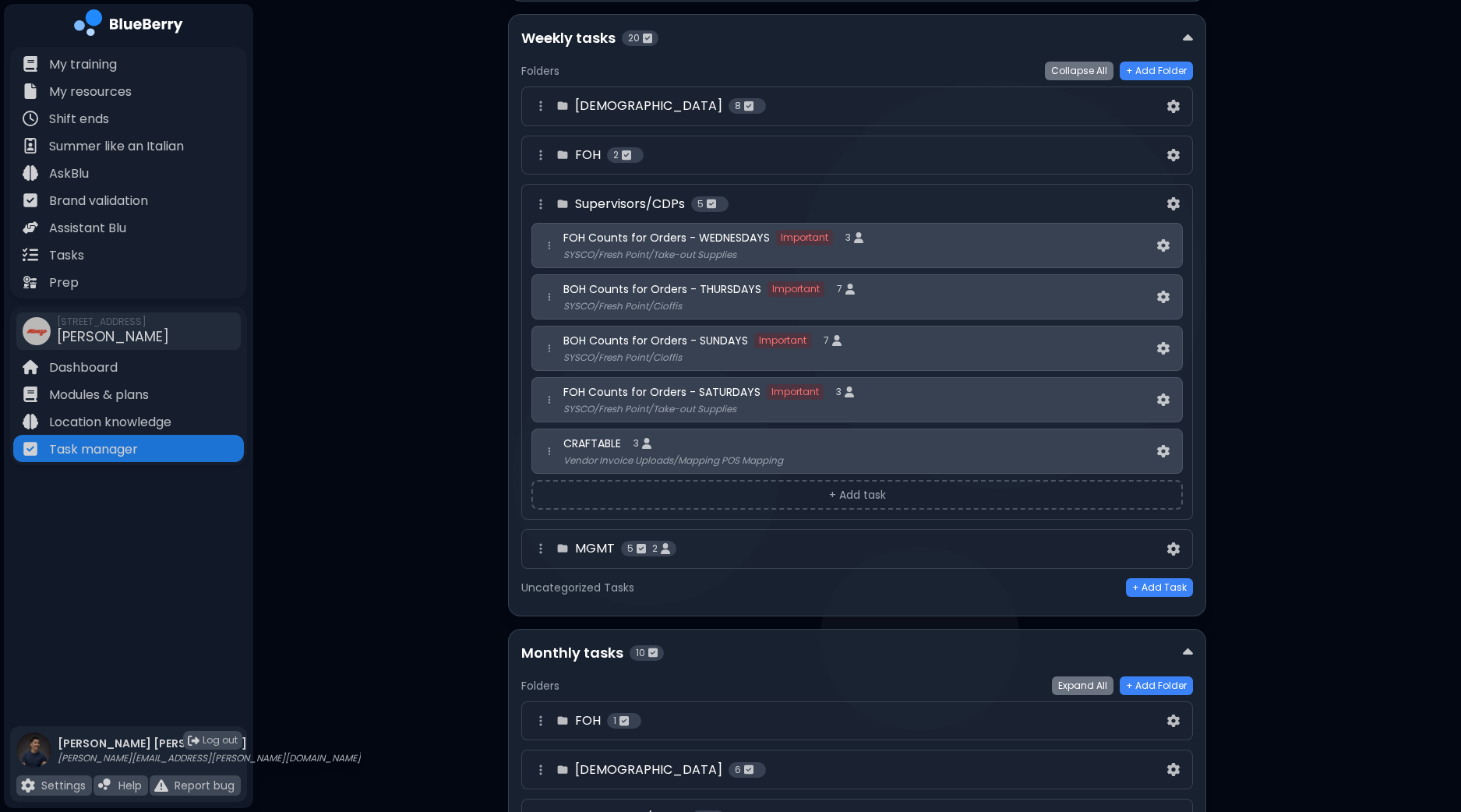
scroll to position [650, 0]
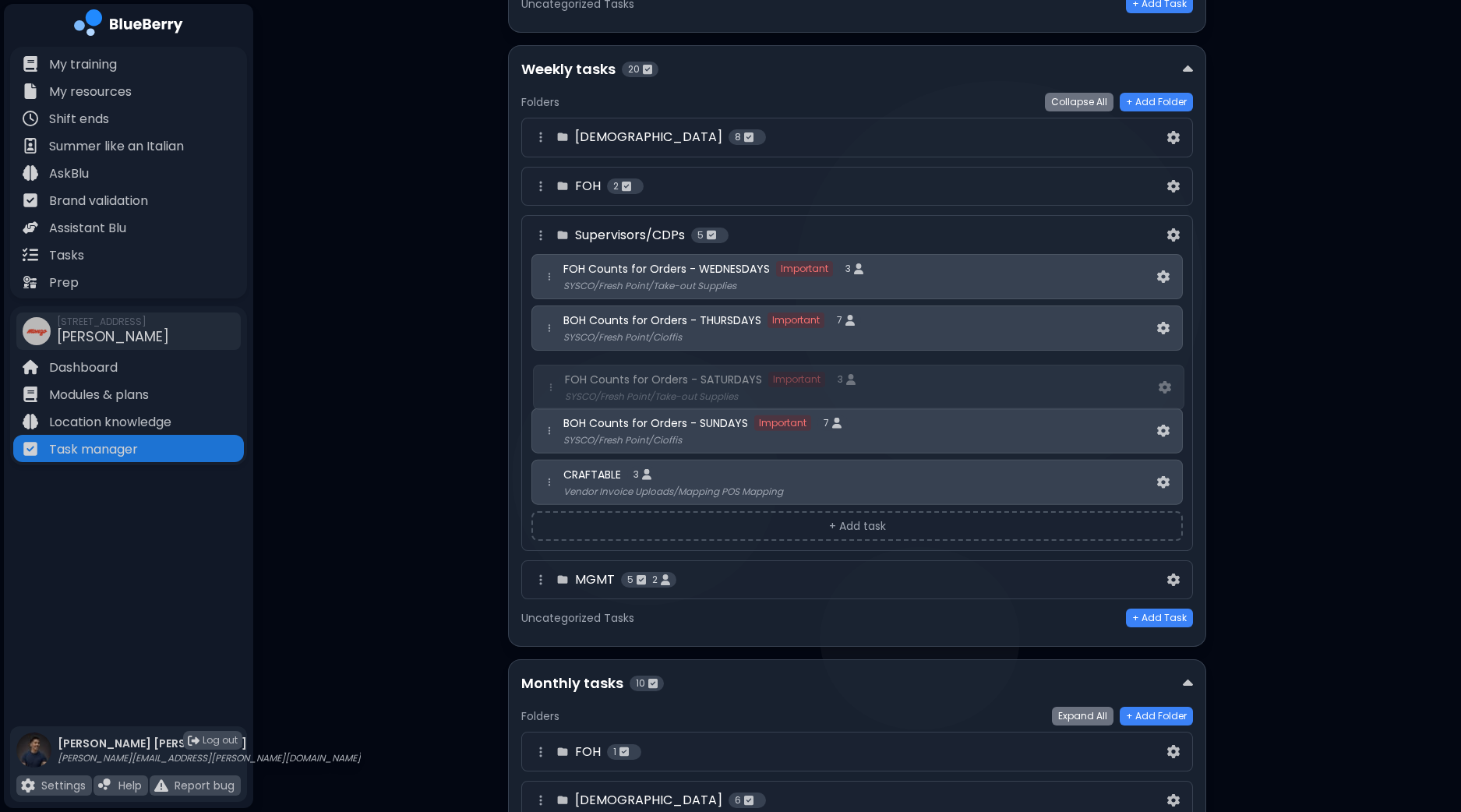
drag, startPoint x: 549, startPoint y: 424, endPoint x: 551, endPoint y: 381, distance: 43.0
click at [551, 381] on div "FOH Counts for Orders - WEDNESDAYS Important 3 SYSCO/Fresh Point/Take-out Suppl…" at bounding box center [856, 379] width 651 height 251
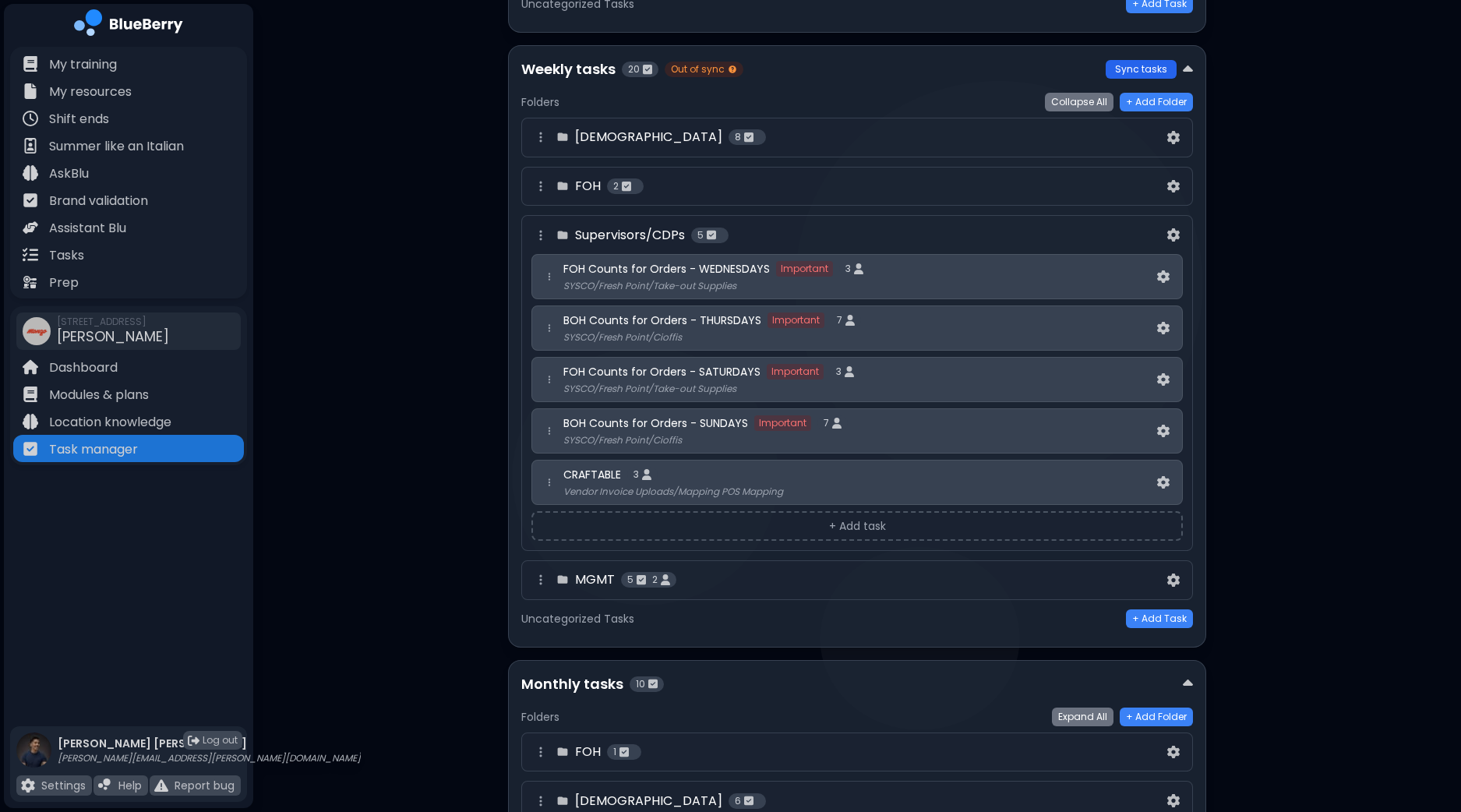
click at [1137, 67] on button "Sync tasks" at bounding box center [1141, 69] width 71 height 18
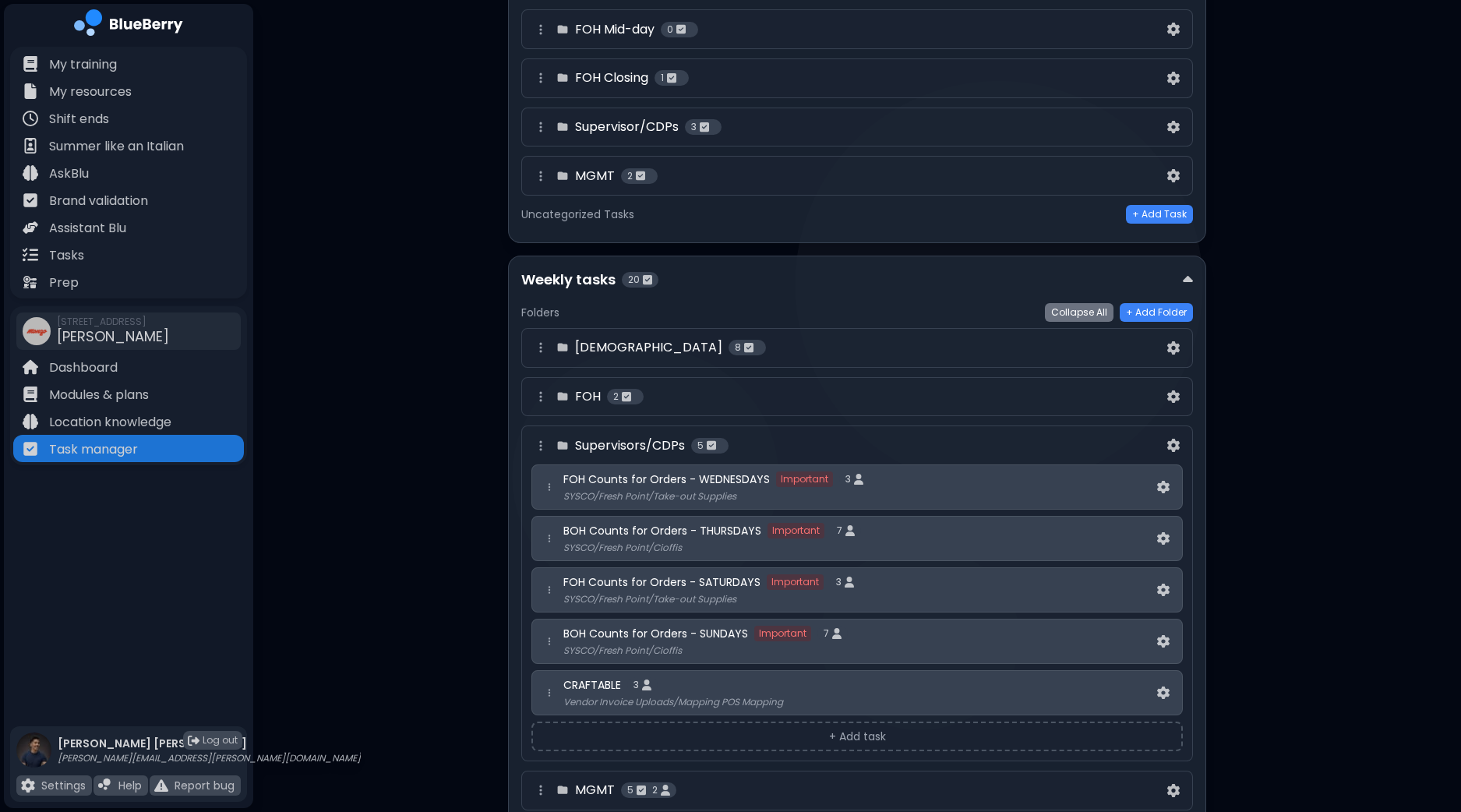
scroll to position [0, 0]
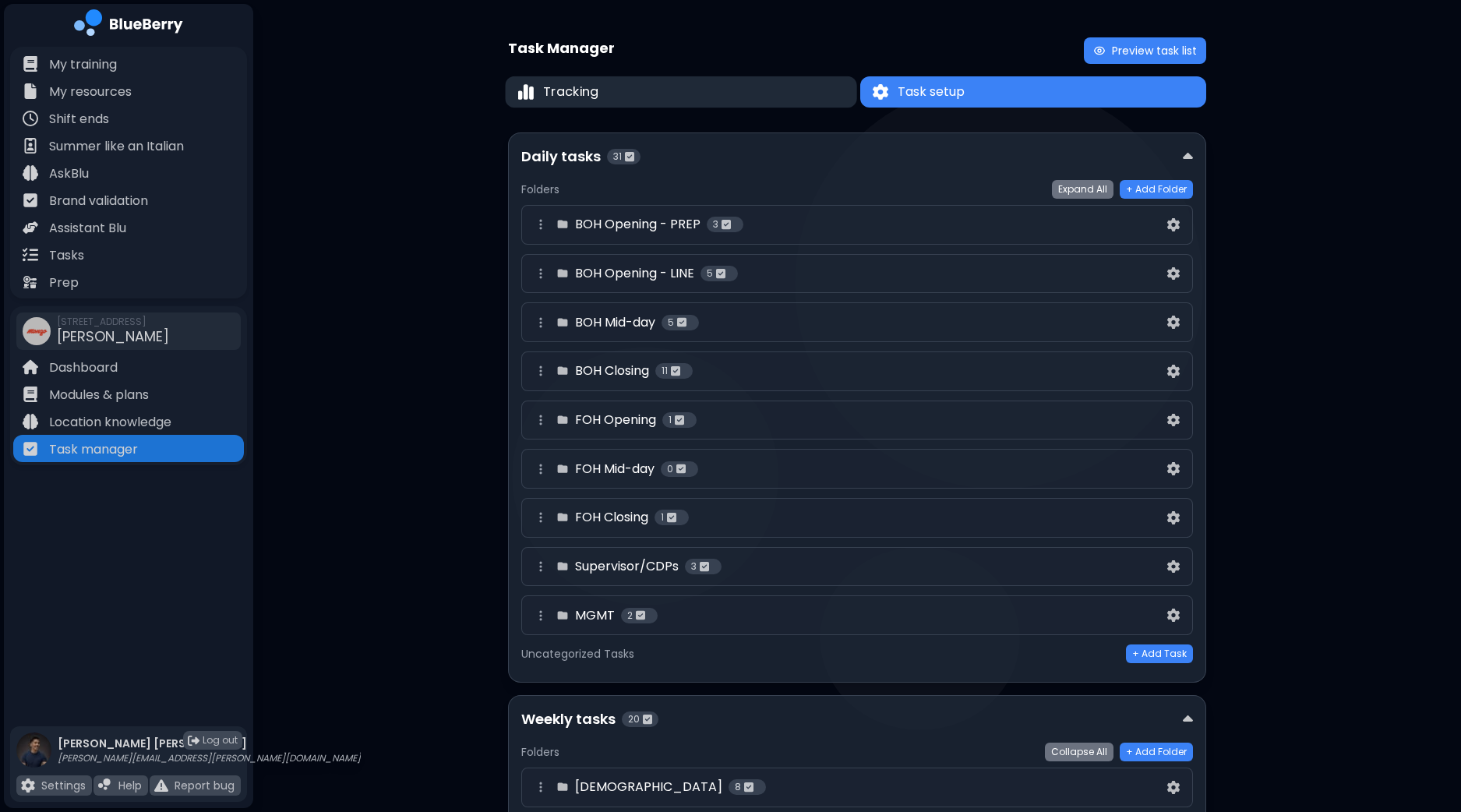
click at [695, 103] on button "Tracking" at bounding box center [680, 92] width 351 height 32
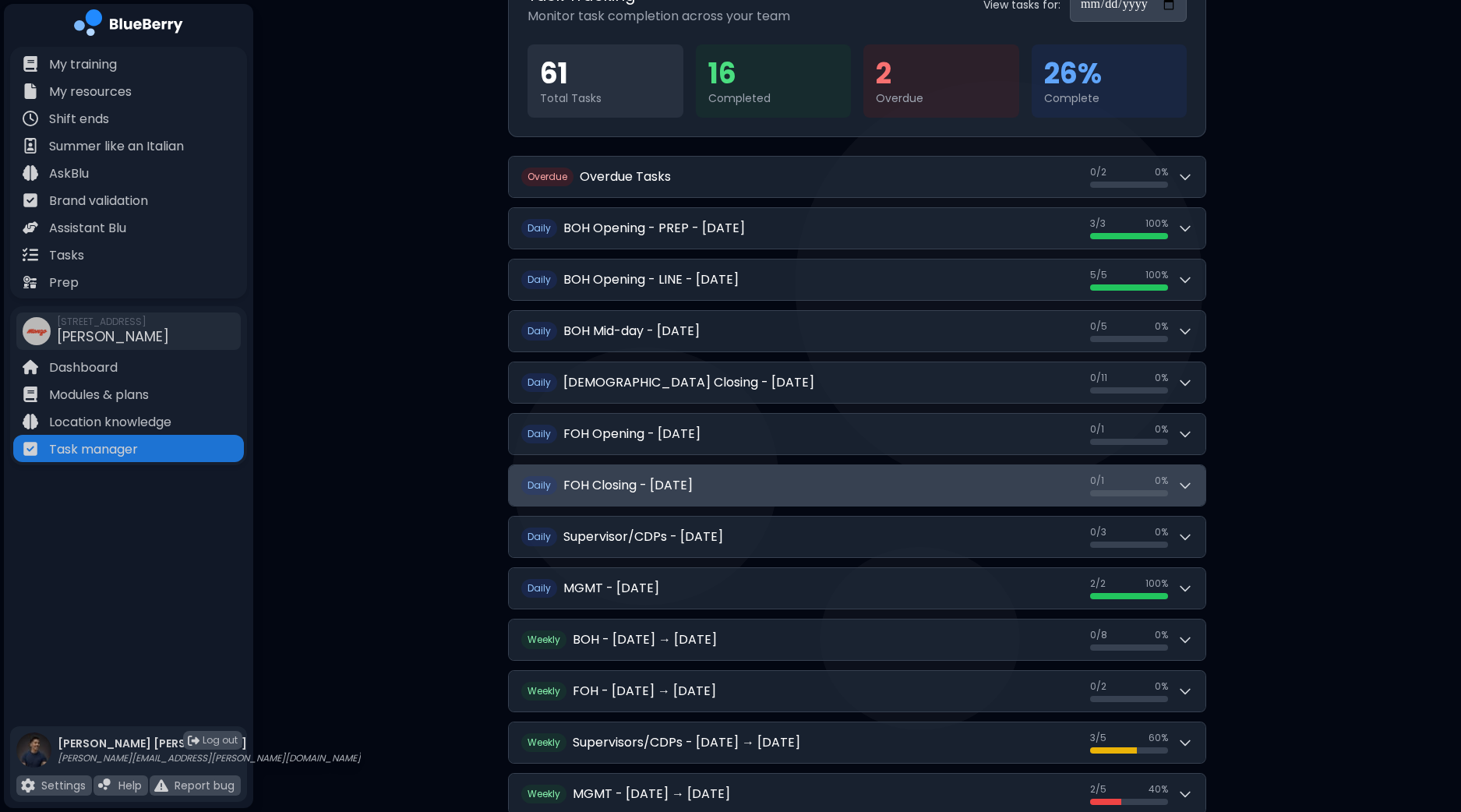
scroll to position [194, 0]
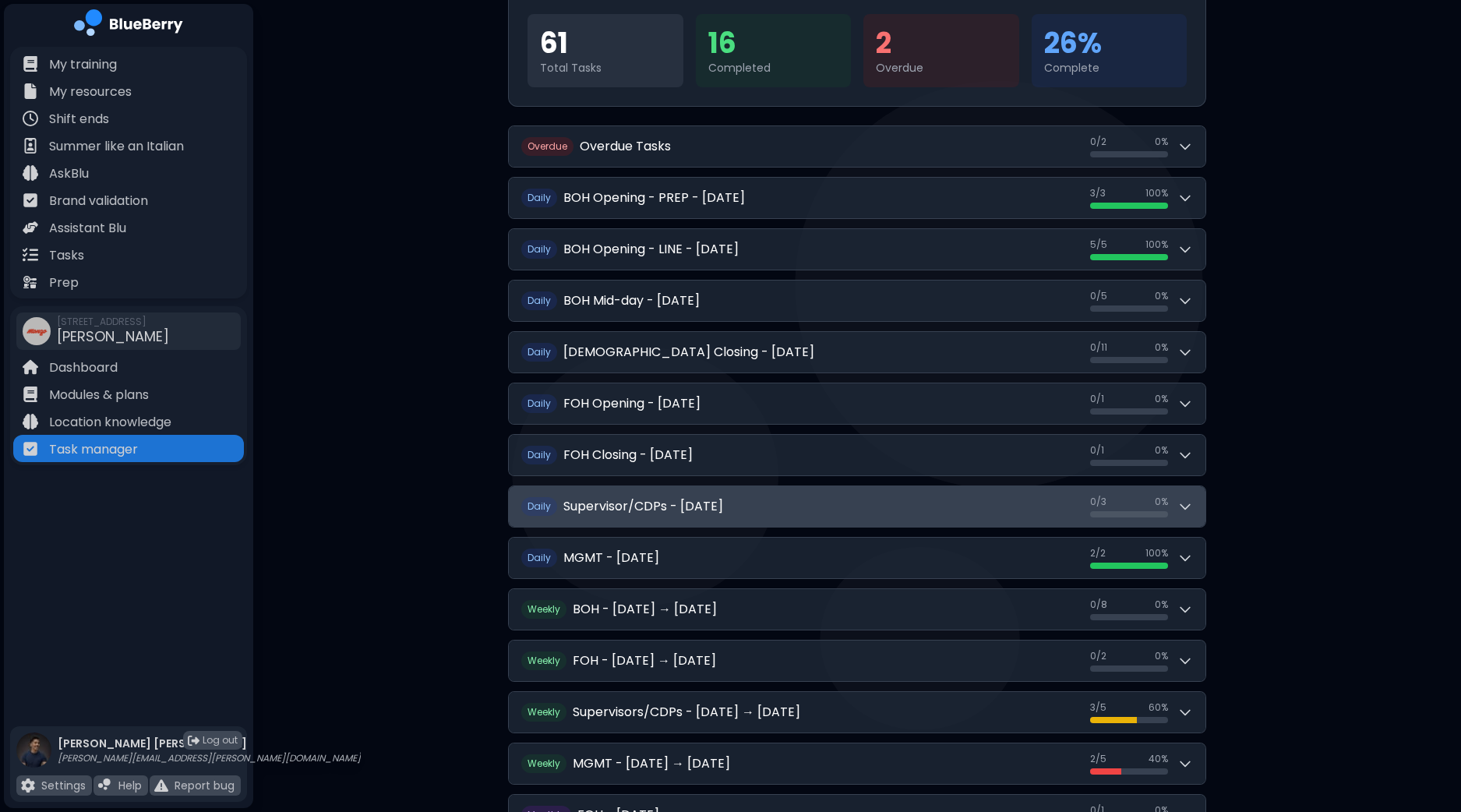
click at [1187, 500] on icon at bounding box center [1185, 506] width 15 height 15
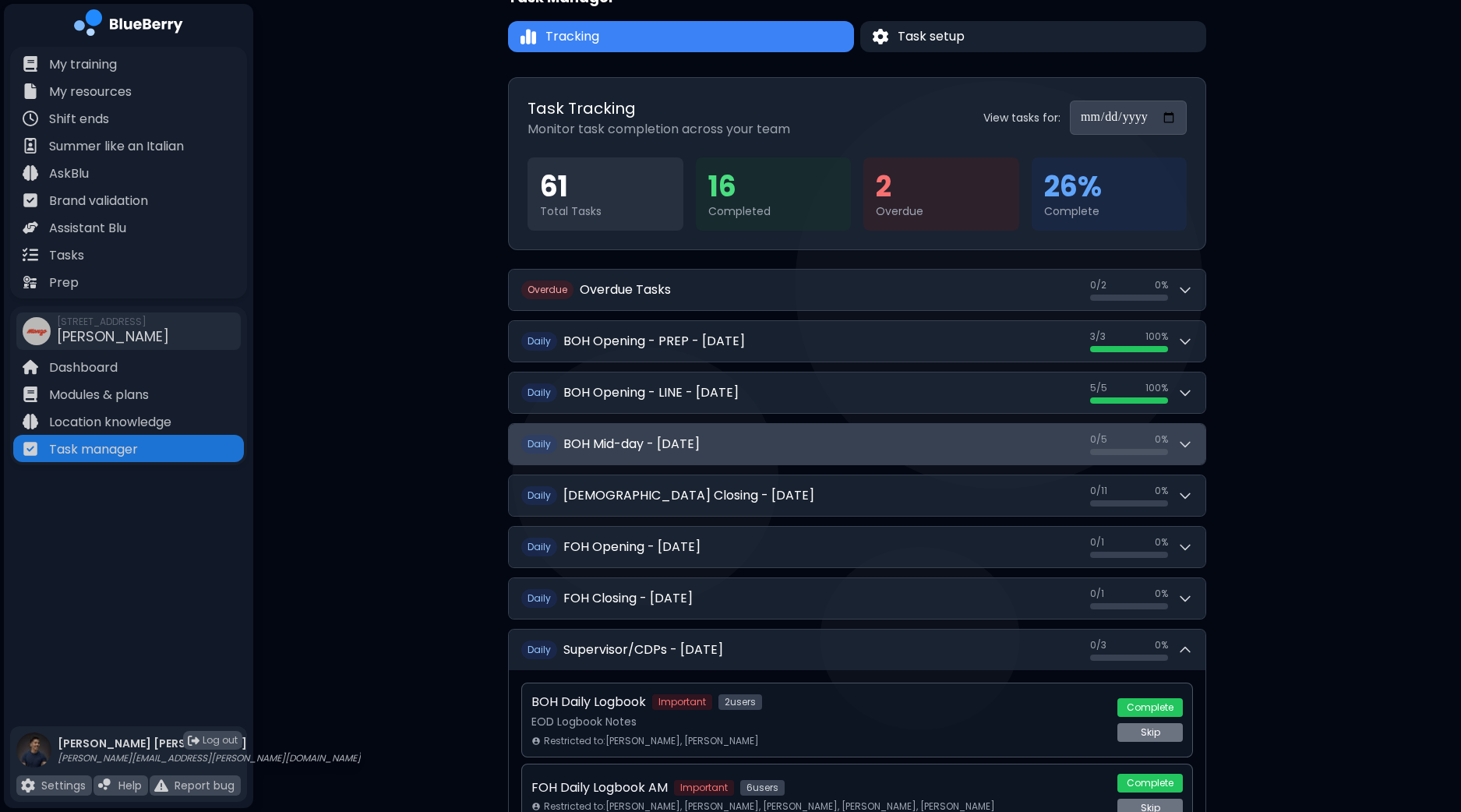
scroll to position [0, 0]
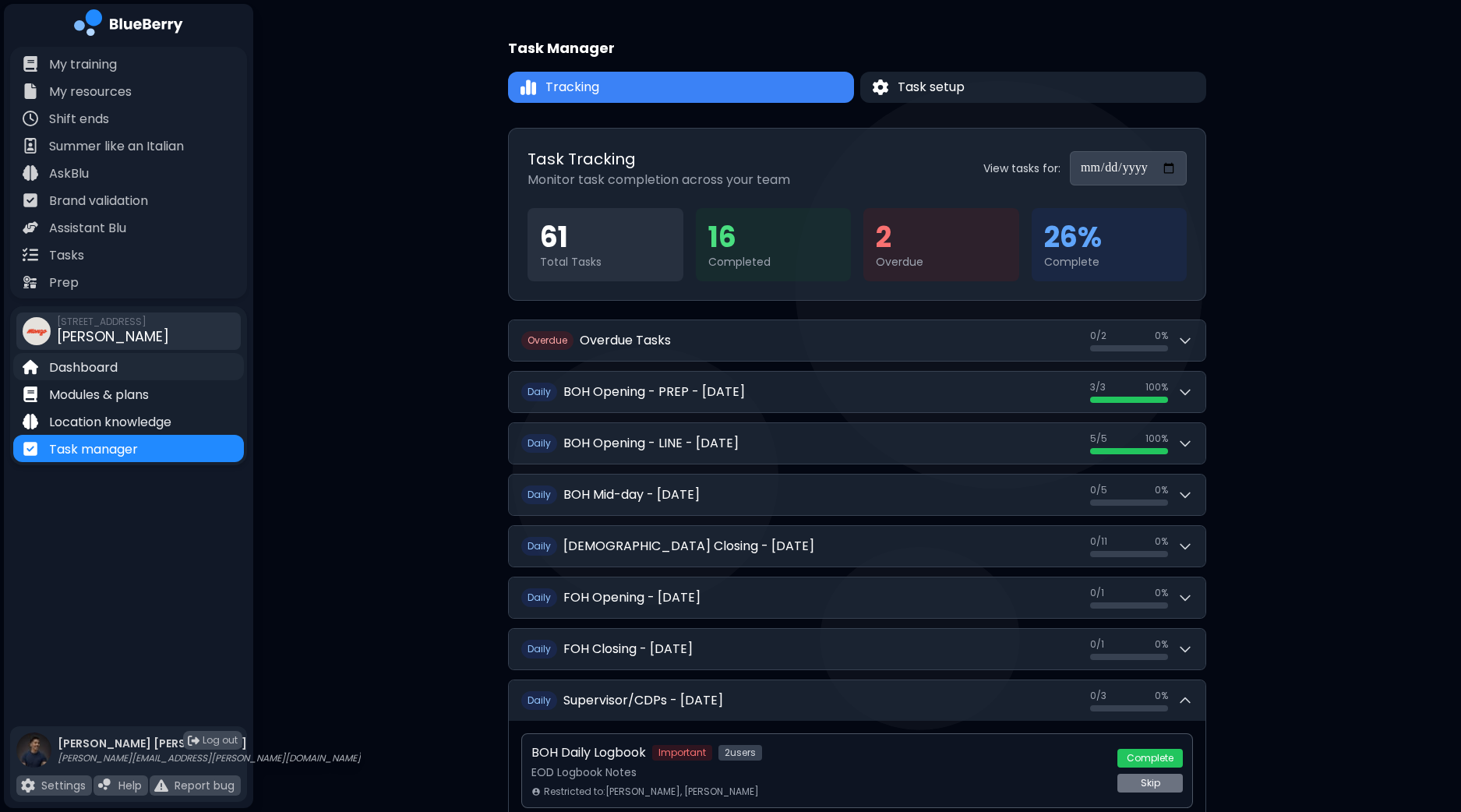
click at [116, 362] on p "Dashboard" at bounding box center [83, 367] width 68 height 18
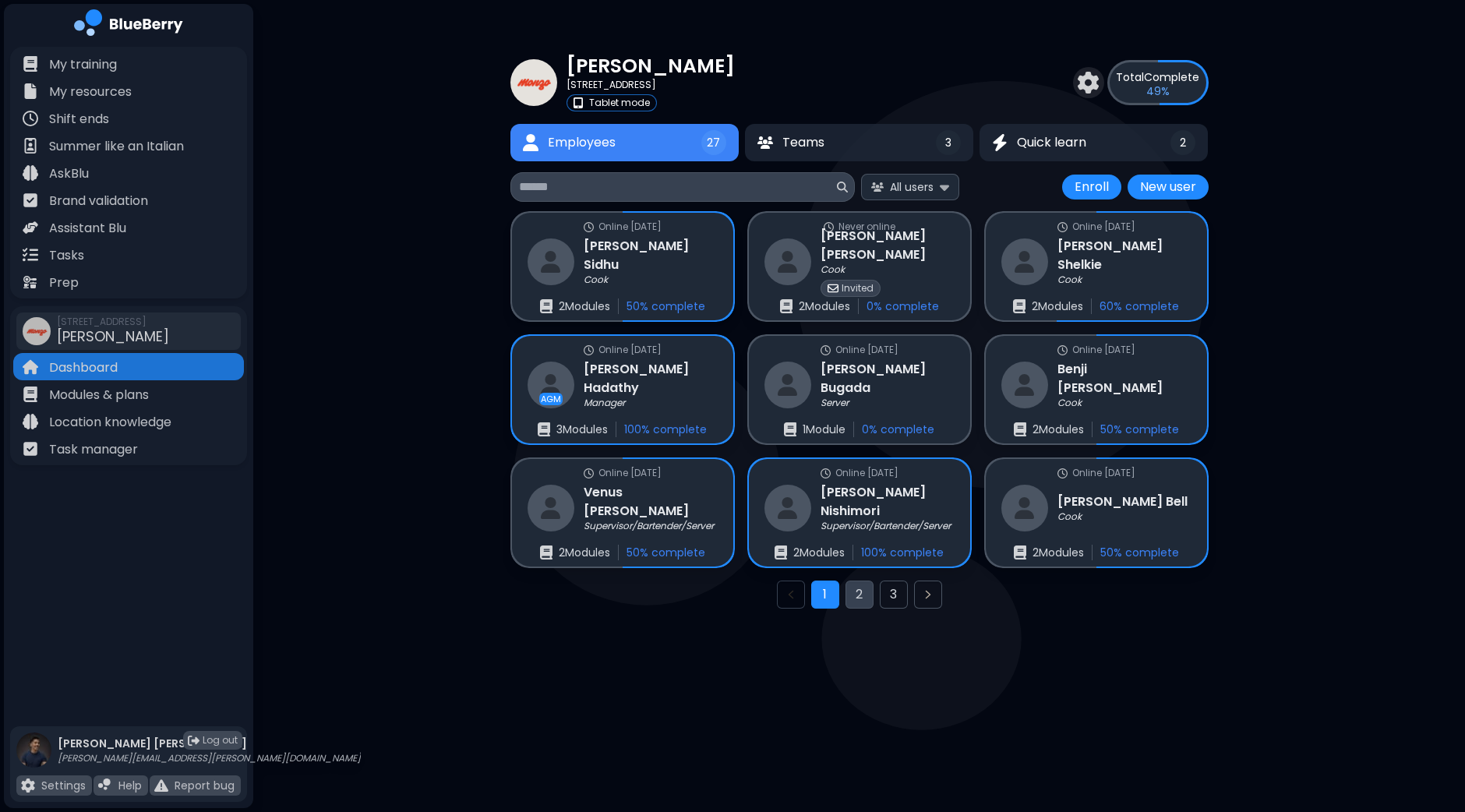
click at [862, 590] on button "2" at bounding box center [859, 594] width 28 height 28
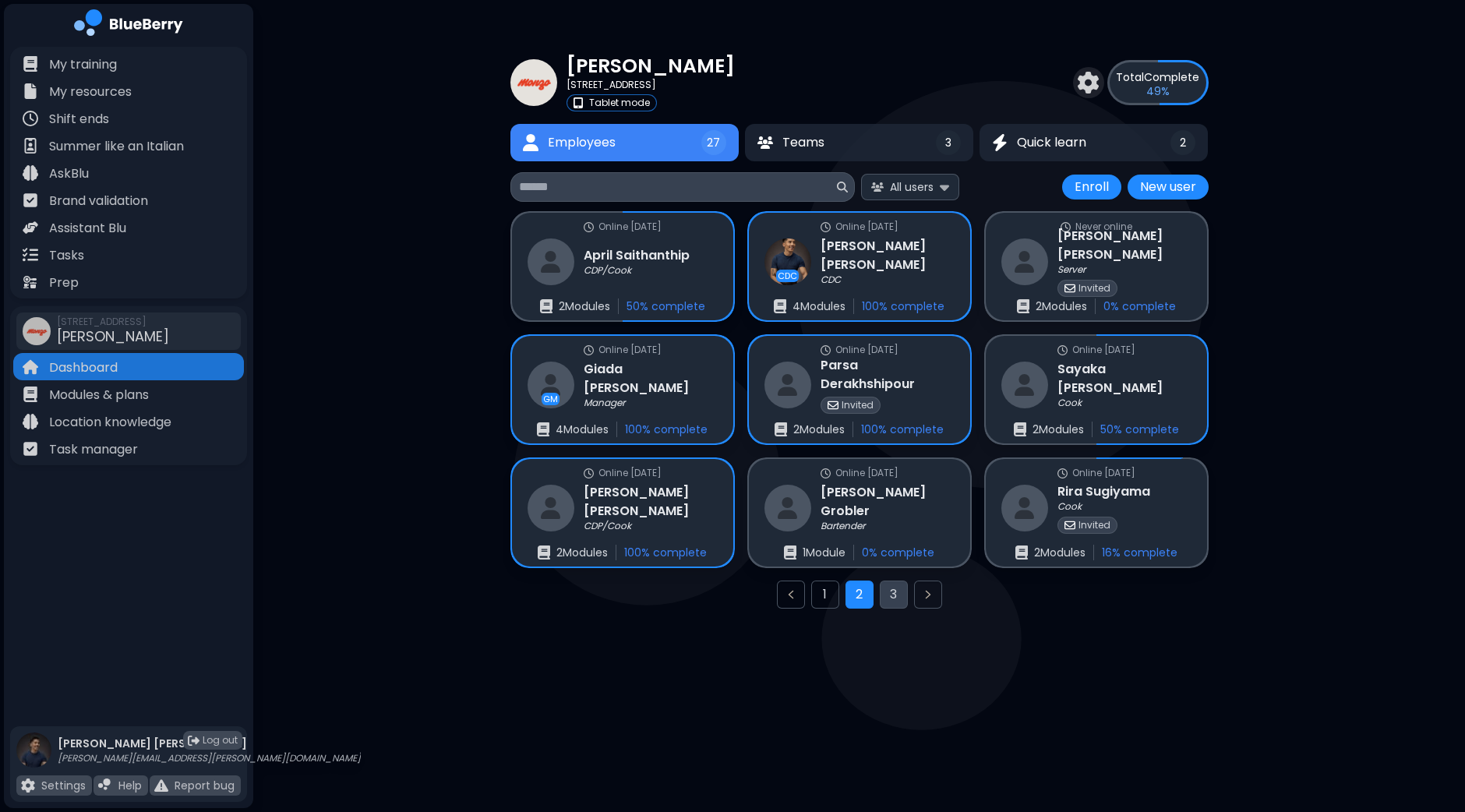
click at [893, 596] on button "3" at bounding box center [894, 594] width 28 height 28
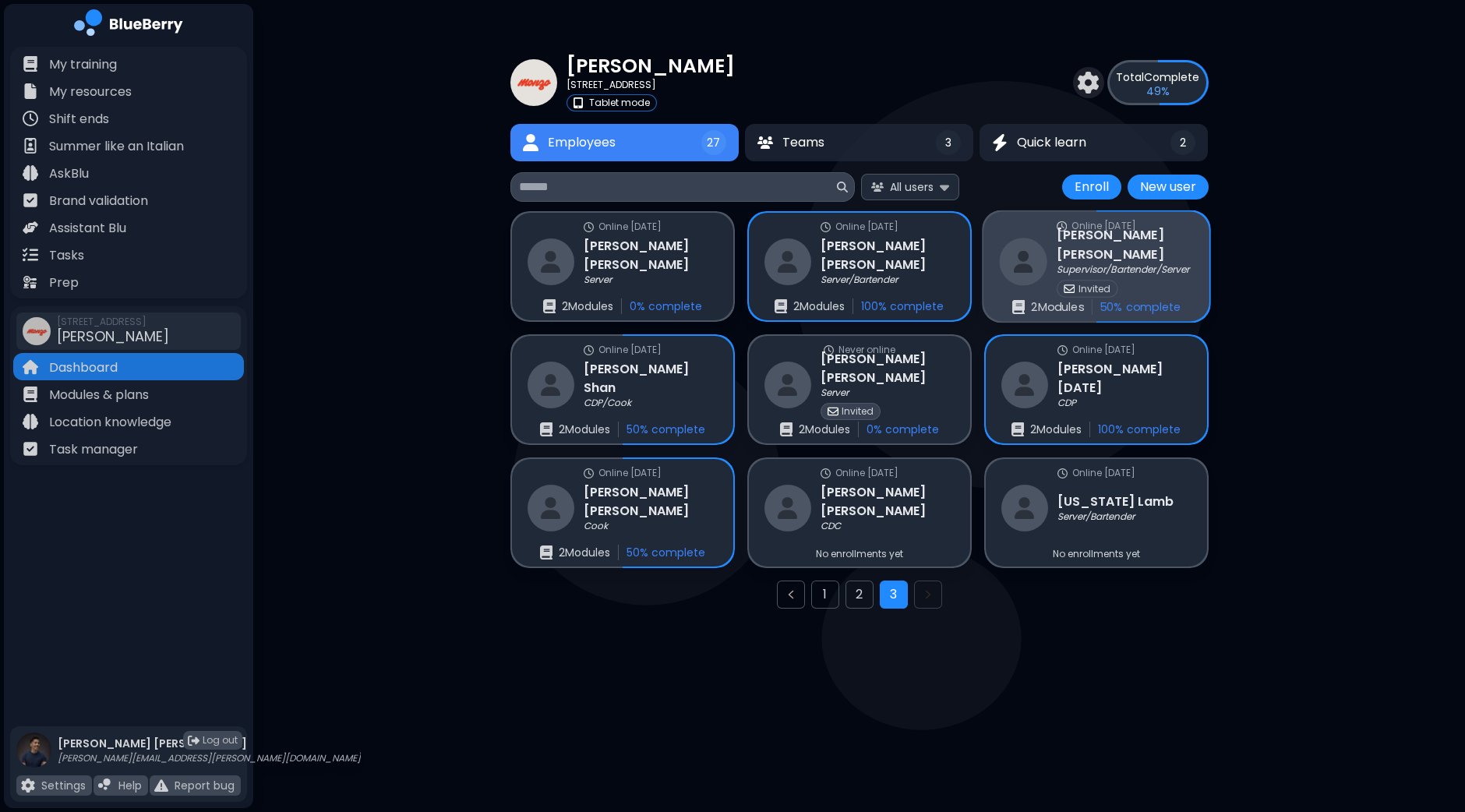
click at [1103, 263] on p "Supervisor/Bartender/Server" at bounding box center [1123, 270] width 133 height 13
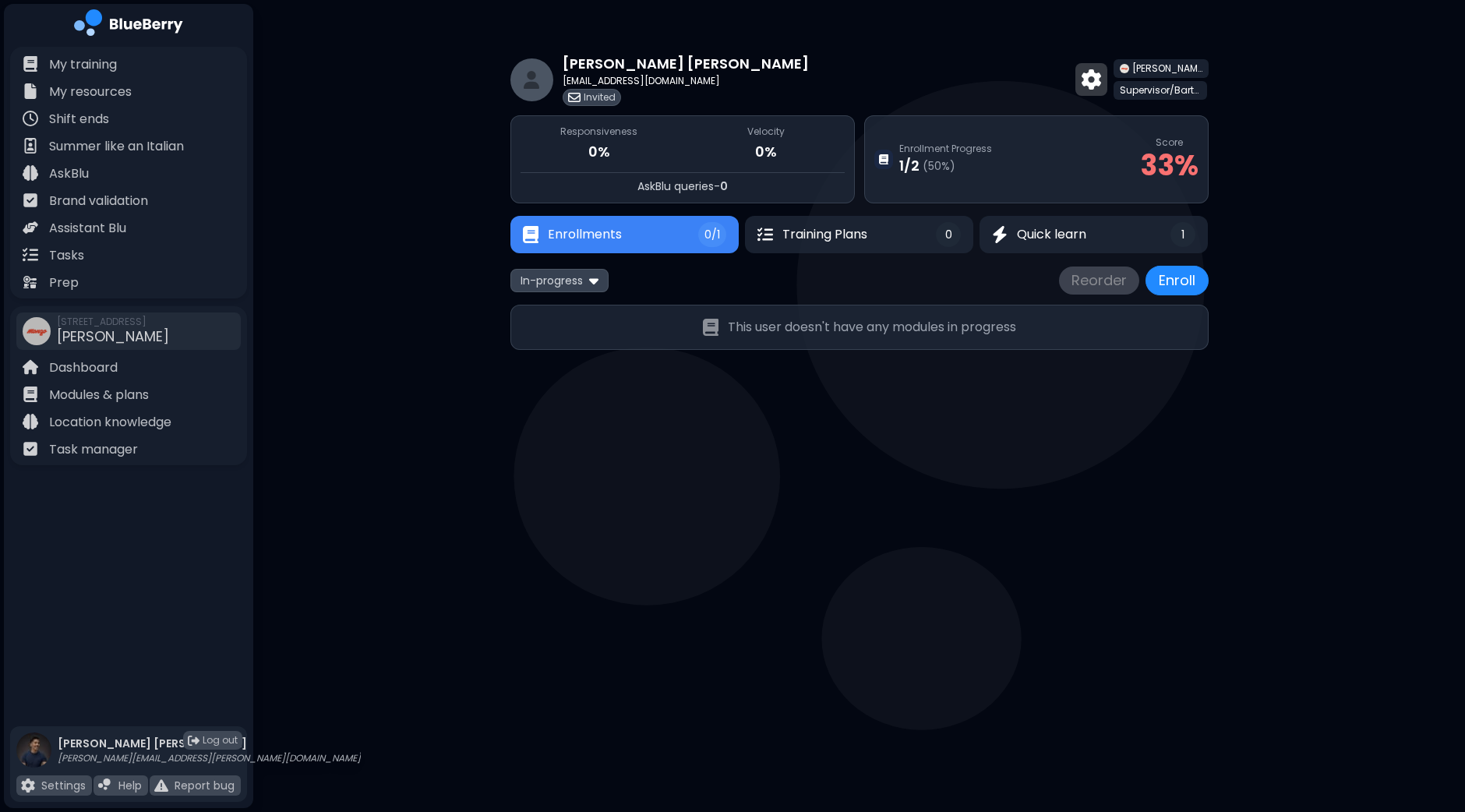
click at [1102, 79] on img at bounding box center [1091, 79] width 19 height 20
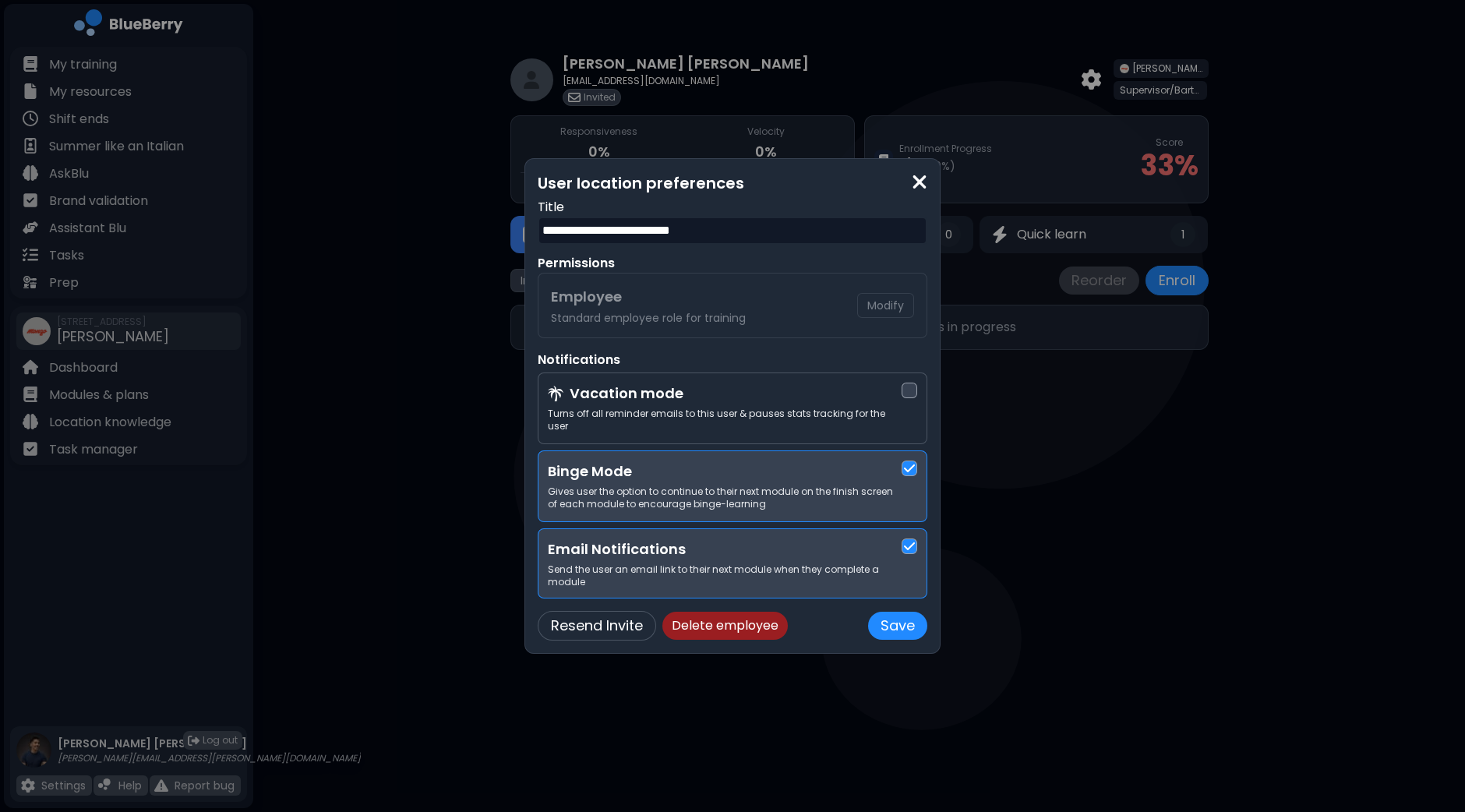
click at [704, 614] on button "Delete employee" at bounding box center [725, 625] width 125 height 28
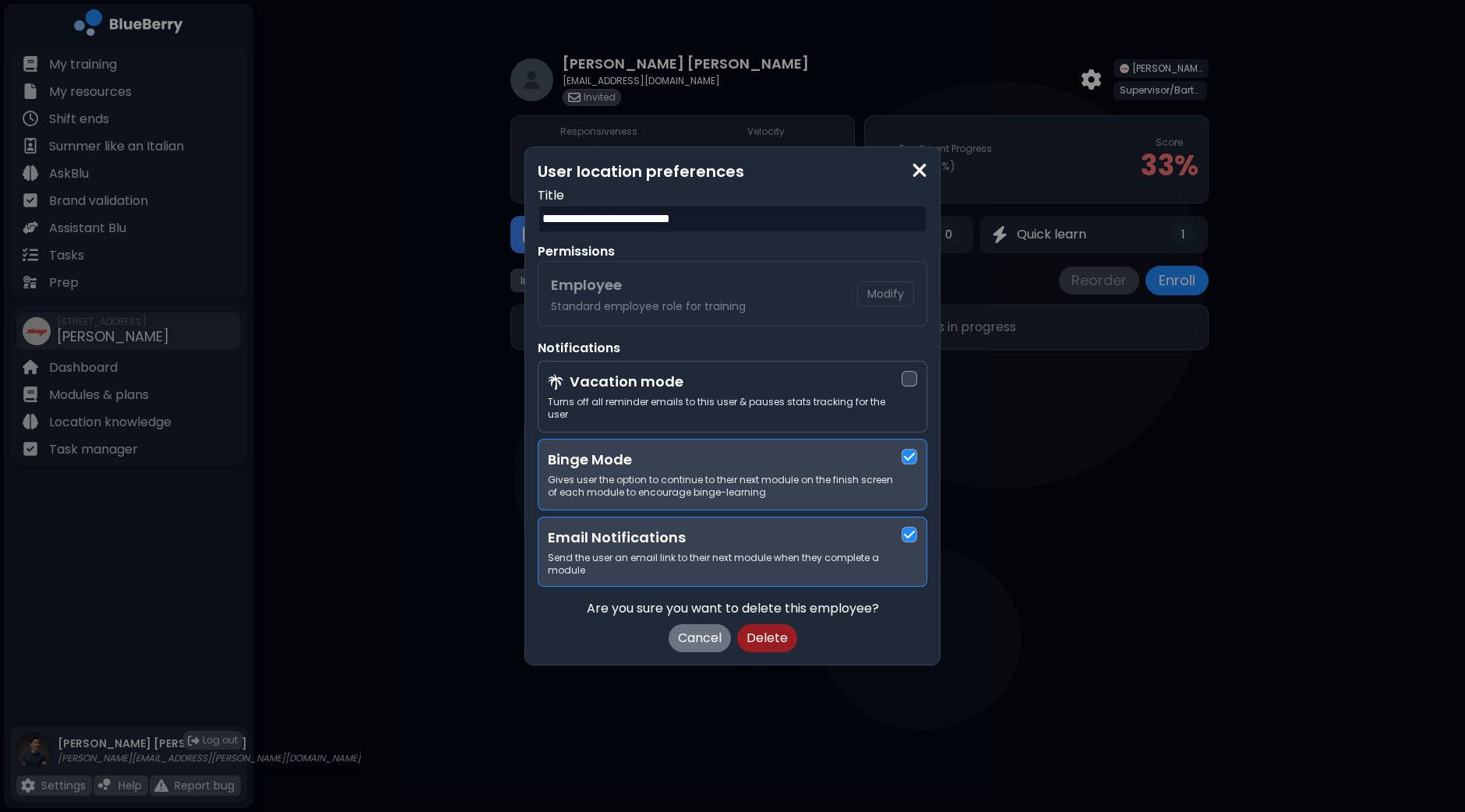
click at [759, 635] on button "Delete" at bounding box center [767, 638] width 60 height 28
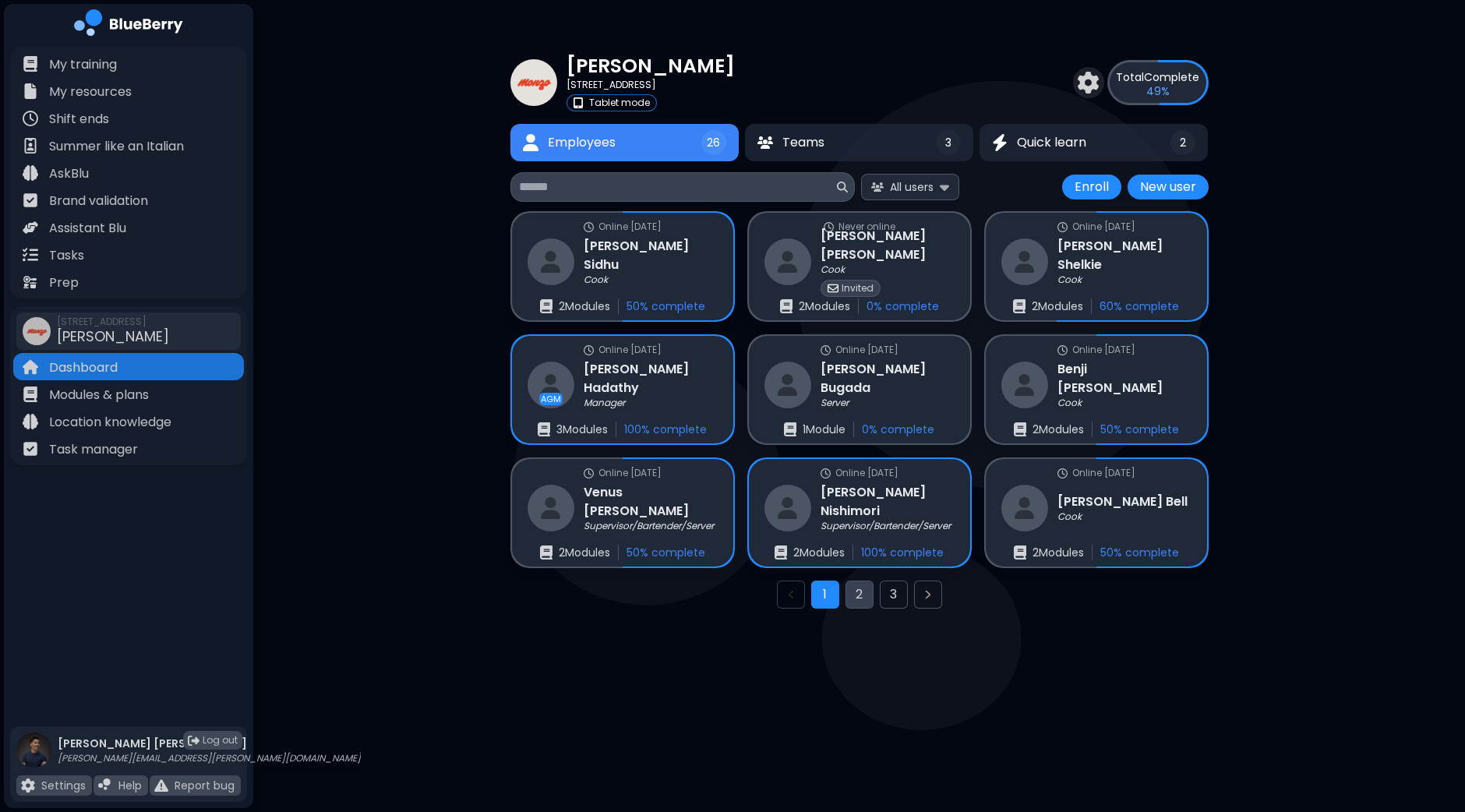
click at [859, 594] on button "2" at bounding box center [859, 594] width 28 height 28
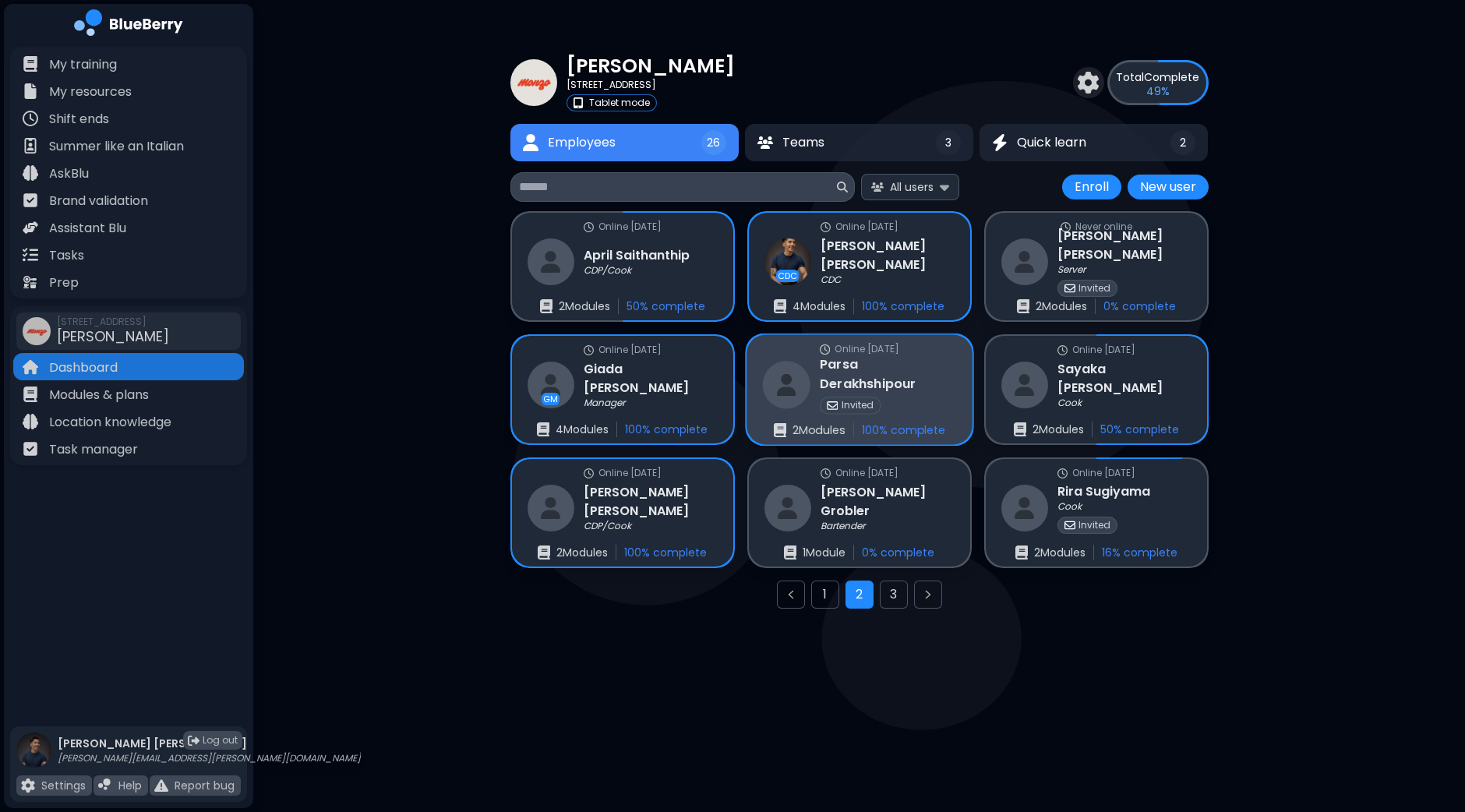
click at [908, 397] on div "Invited" at bounding box center [888, 405] width 137 height 17
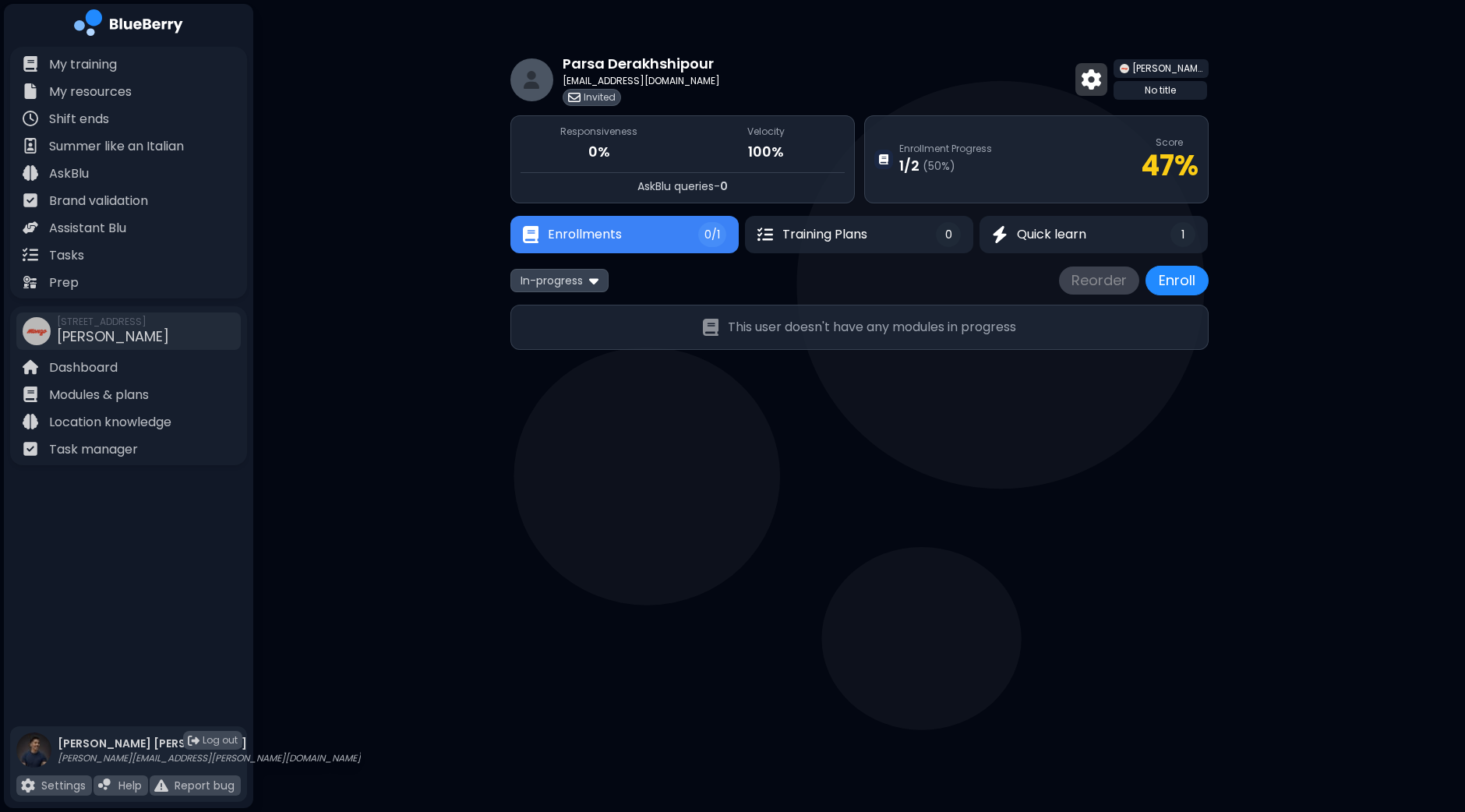
click at [1102, 89] on img at bounding box center [1091, 79] width 19 height 20
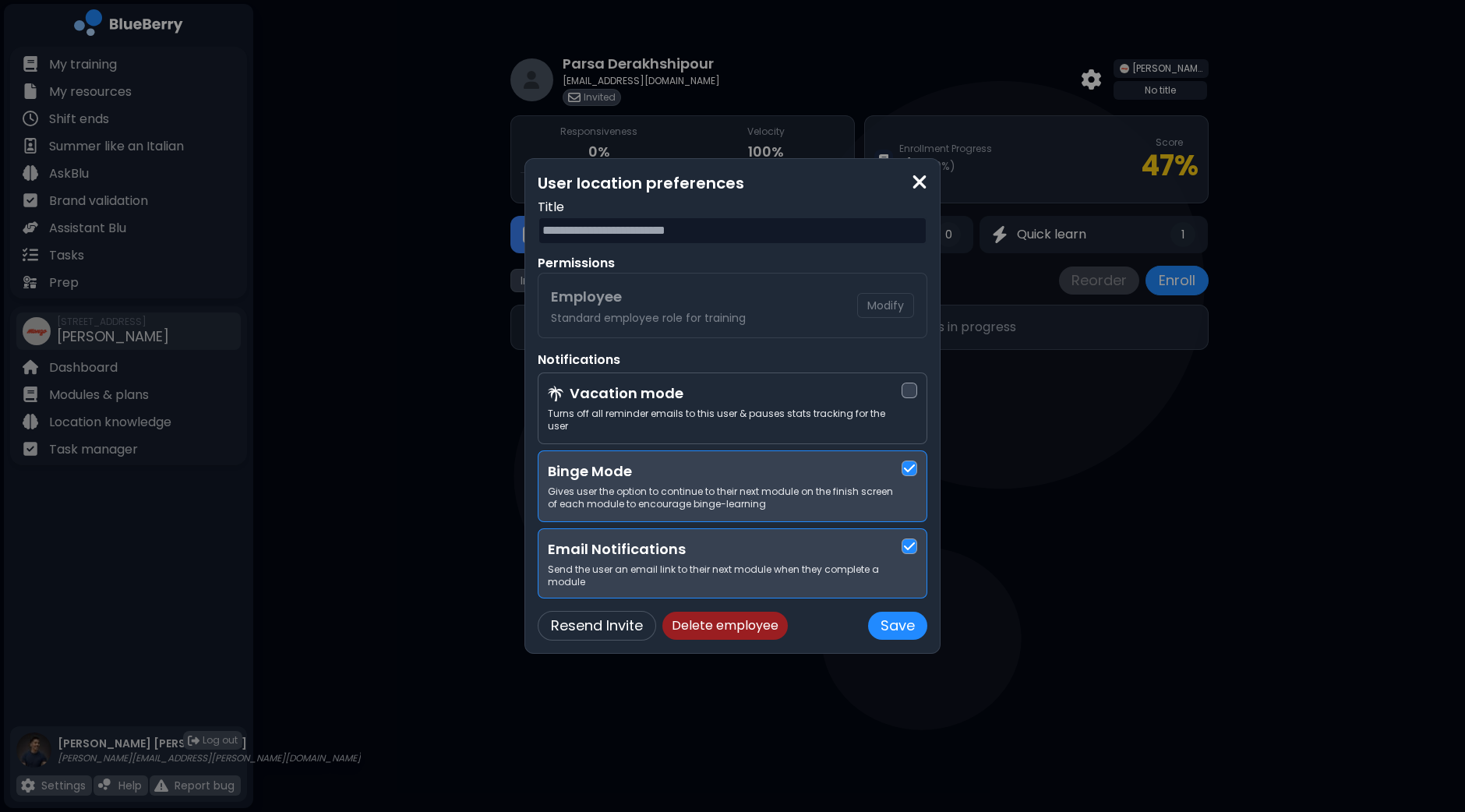
click at [708, 619] on button "Delete employee" at bounding box center [725, 625] width 125 height 28
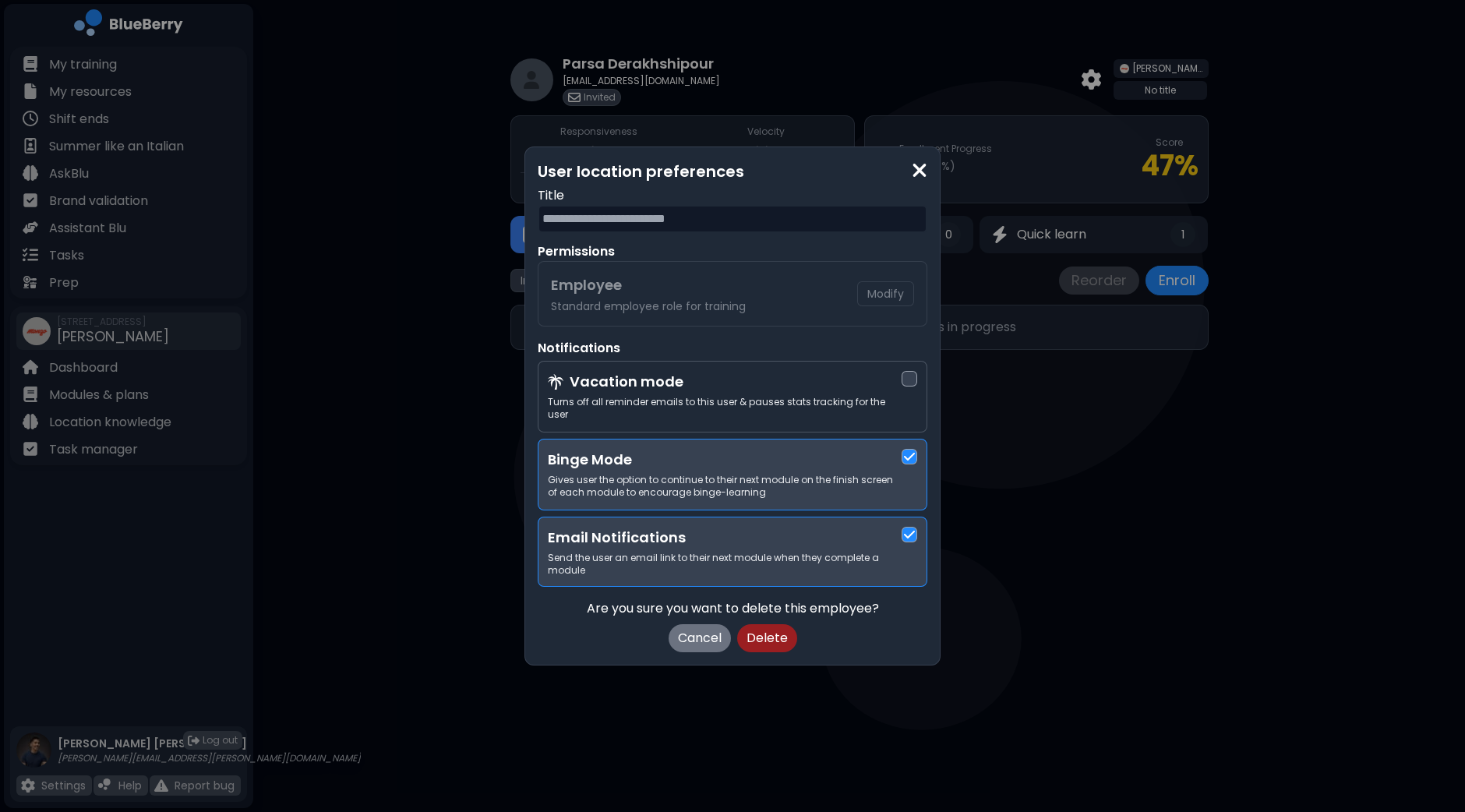
click at [767, 630] on button "Delete" at bounding box center [767, 638] width 60 height 28
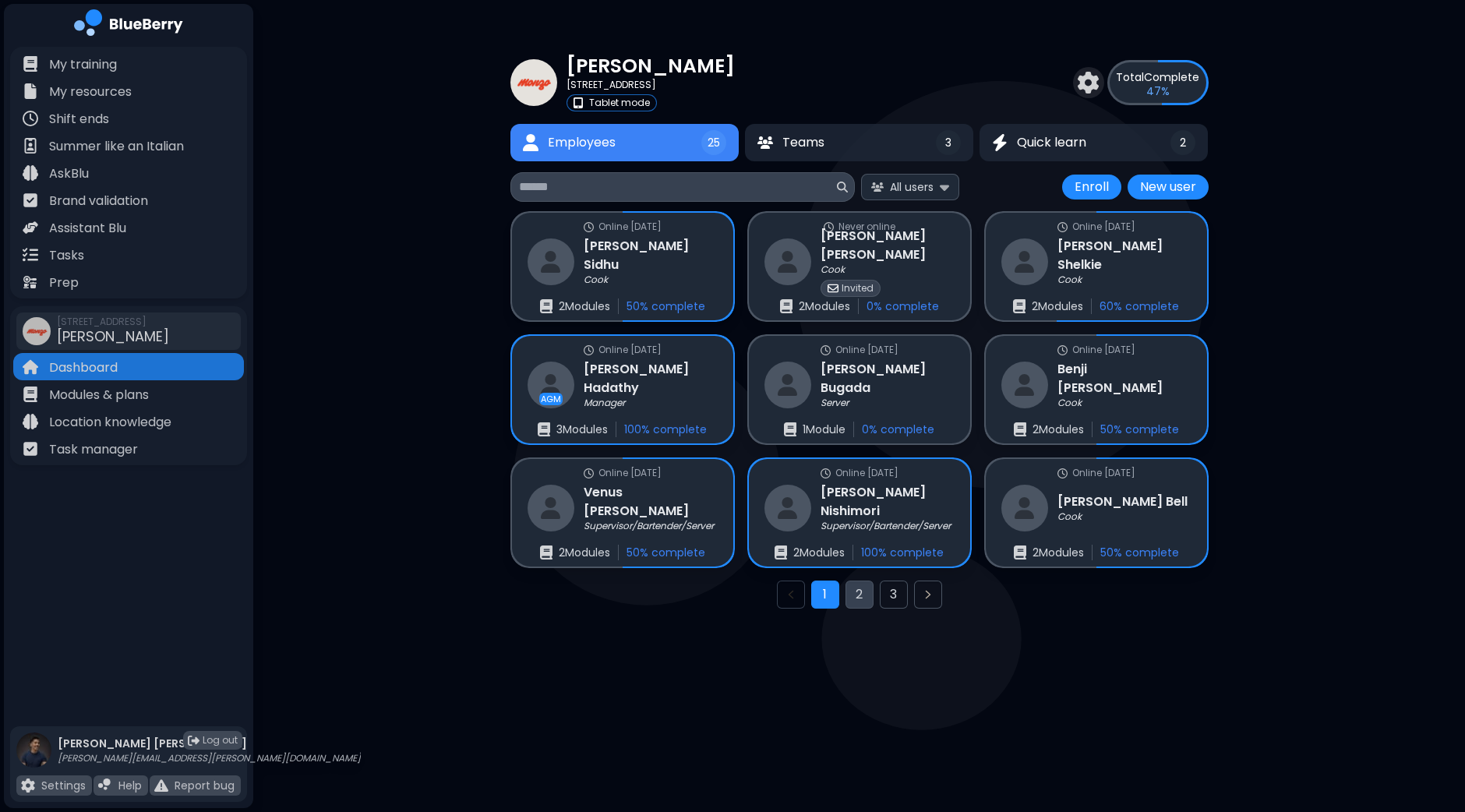
click at [861, 589] on button "2" at bounding box center [859, 594] width 28 height 28
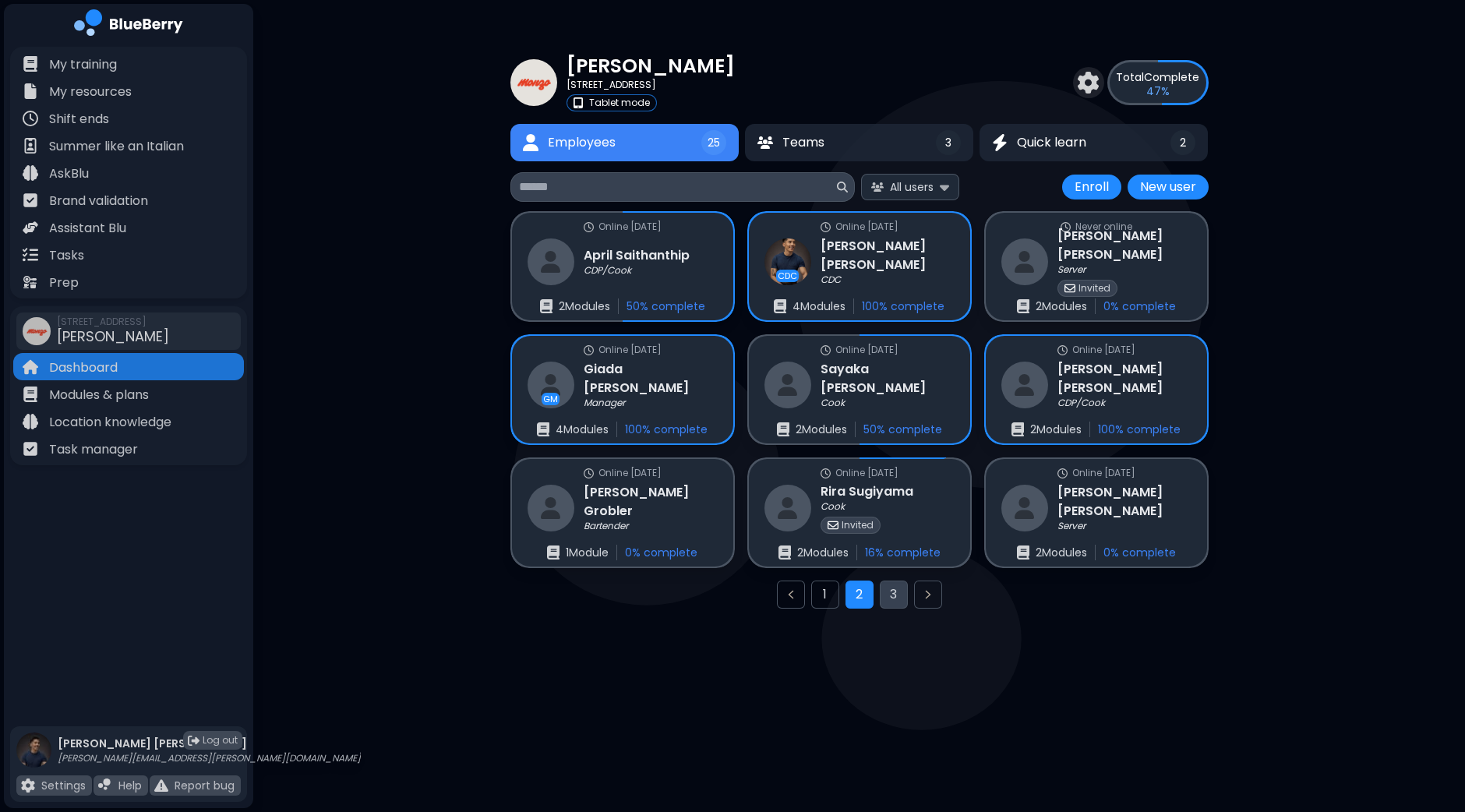
click at [893, 594] on button "3" at bounding box center [894, 594] width 28 height 28
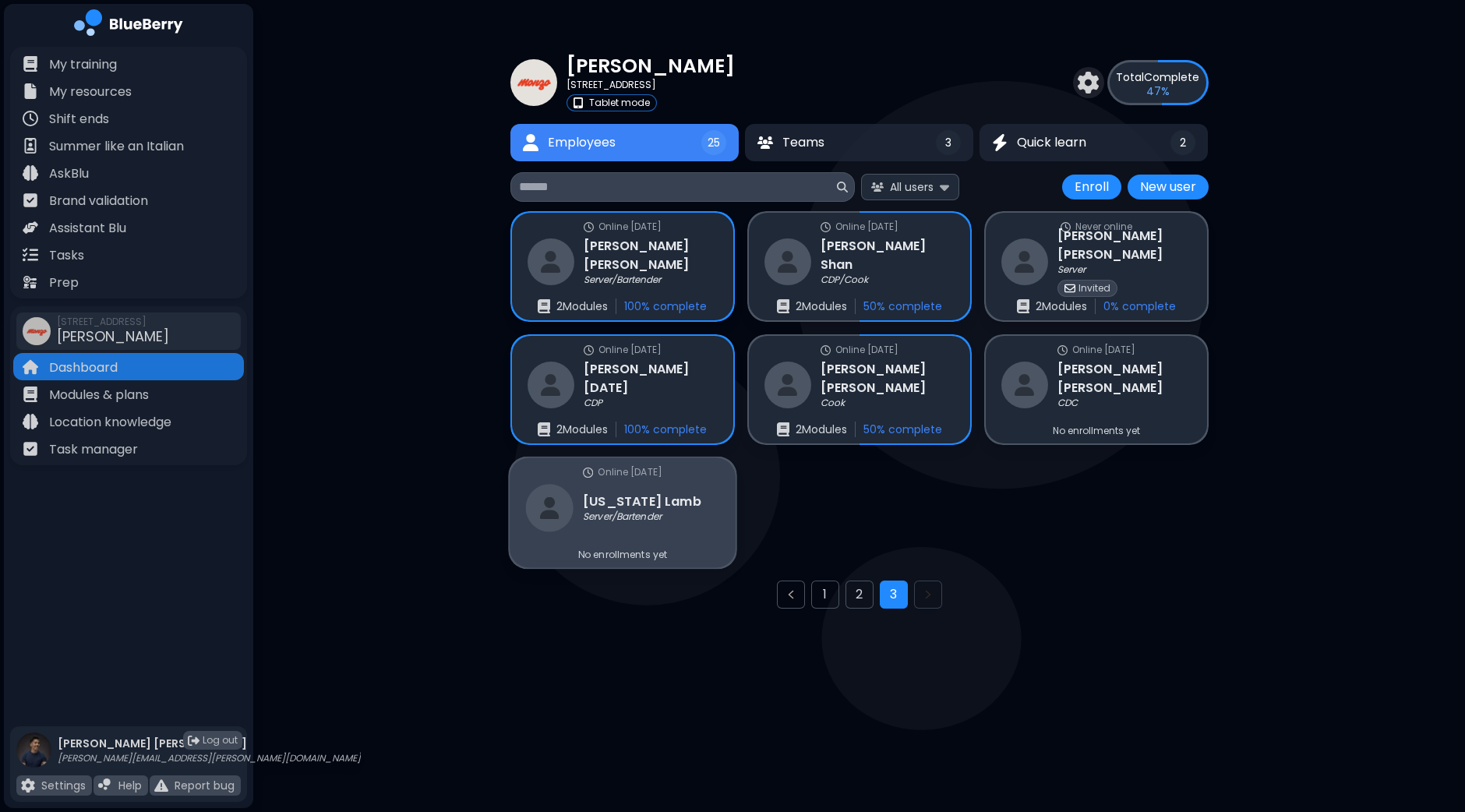
click at [689, 508] on div "Online [DATE] [US_STATE][PERSON_NAME] Server/Bartender No enrollments yet" at bounding box center [622, 512] width 226 height 110
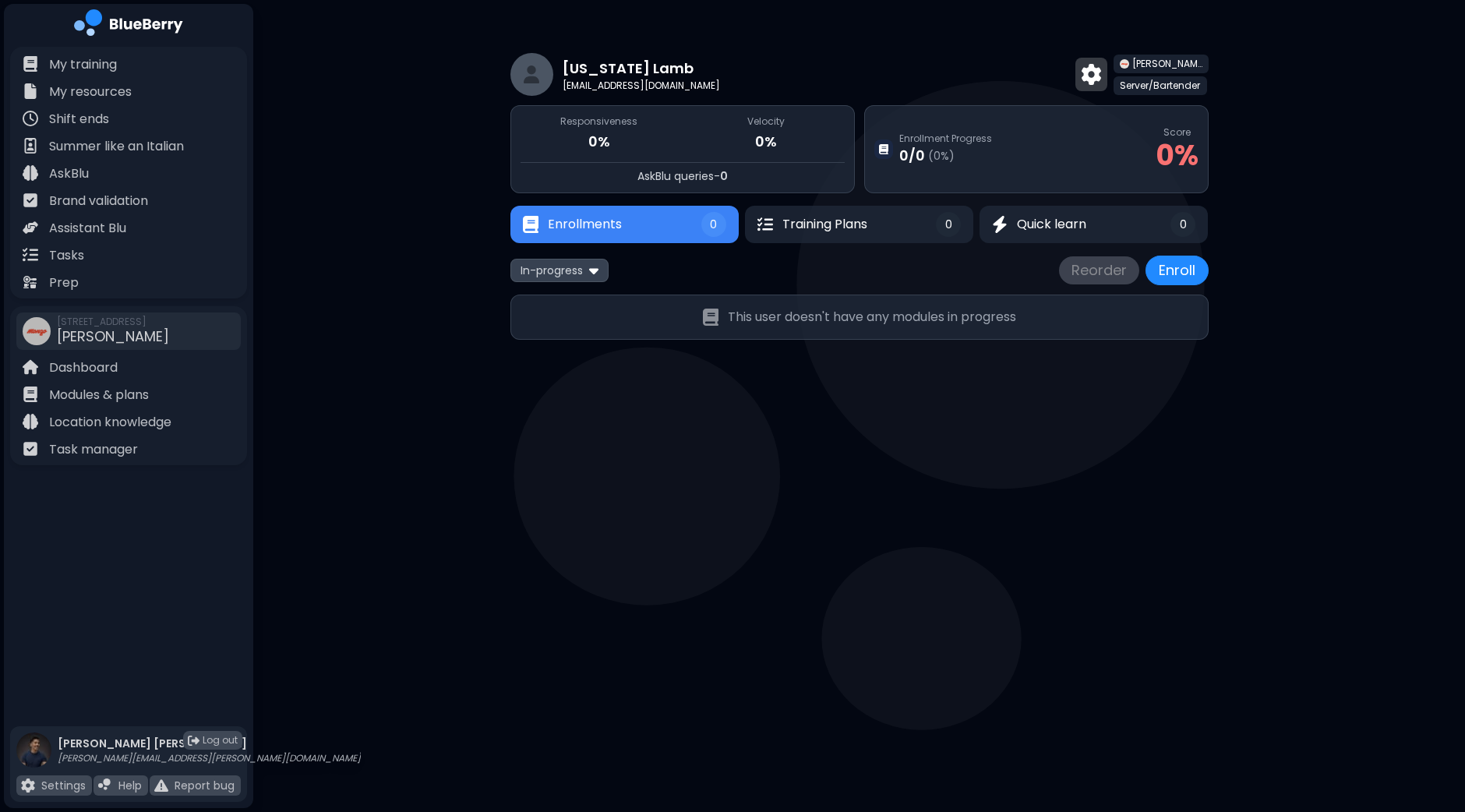
click at [1092, 73] on img at bounding box center [1091, 74] width 19 height 20
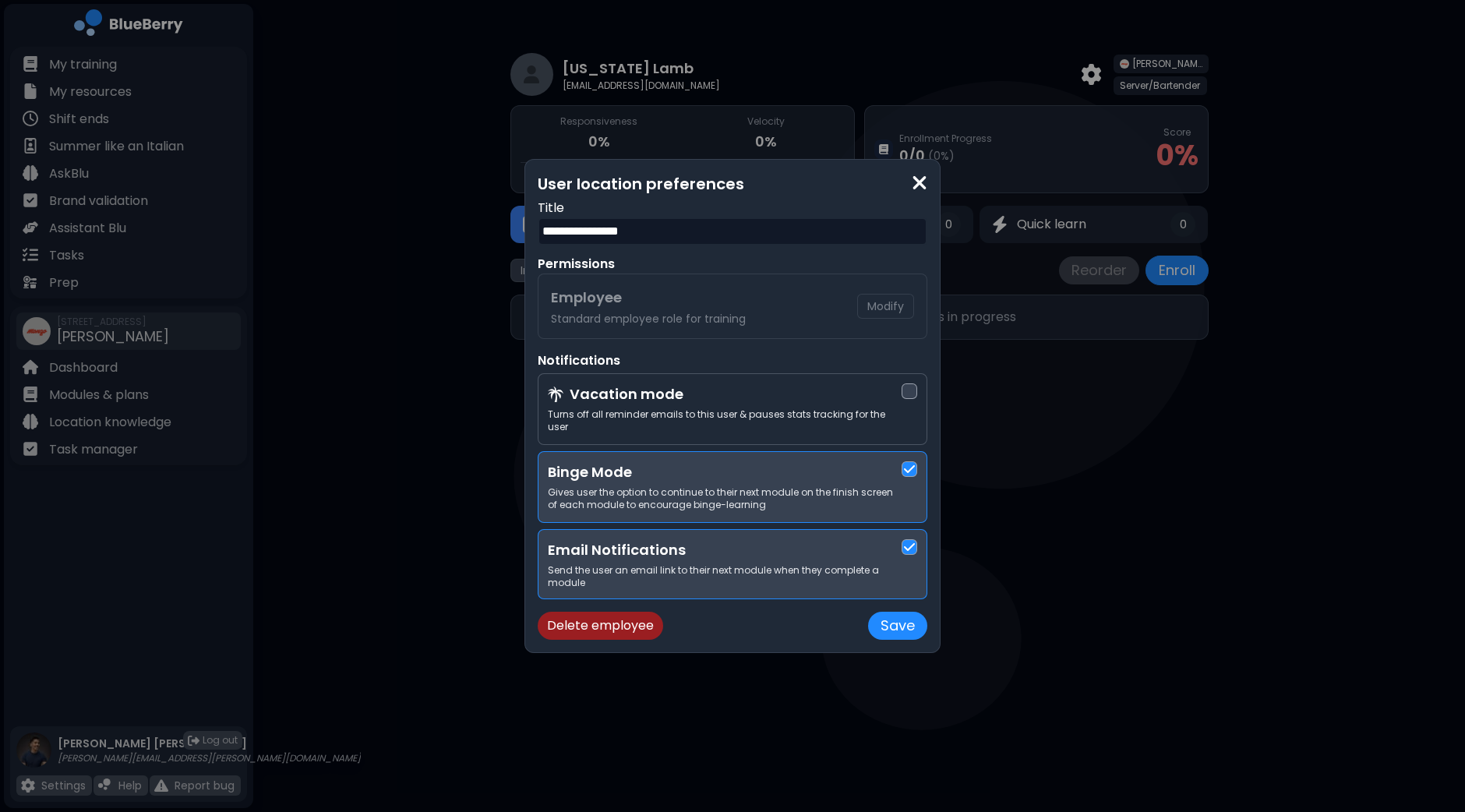
click at [592, 622] on button "Delete employee" at bounding box center [600, 625] width 125 height 28
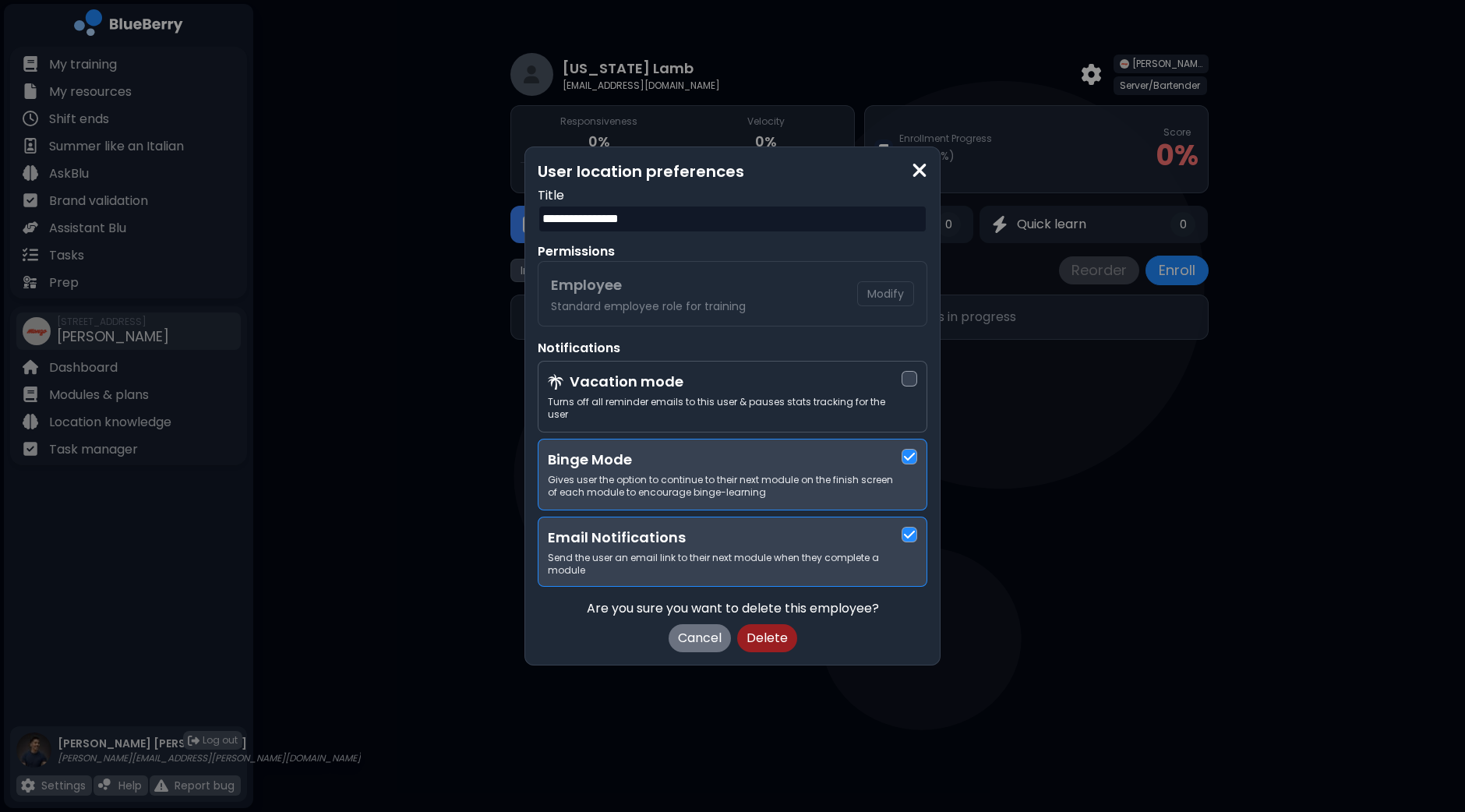
click at [774, 635] on button "Delete" at bounding box center [767, 638] width 60 height 28
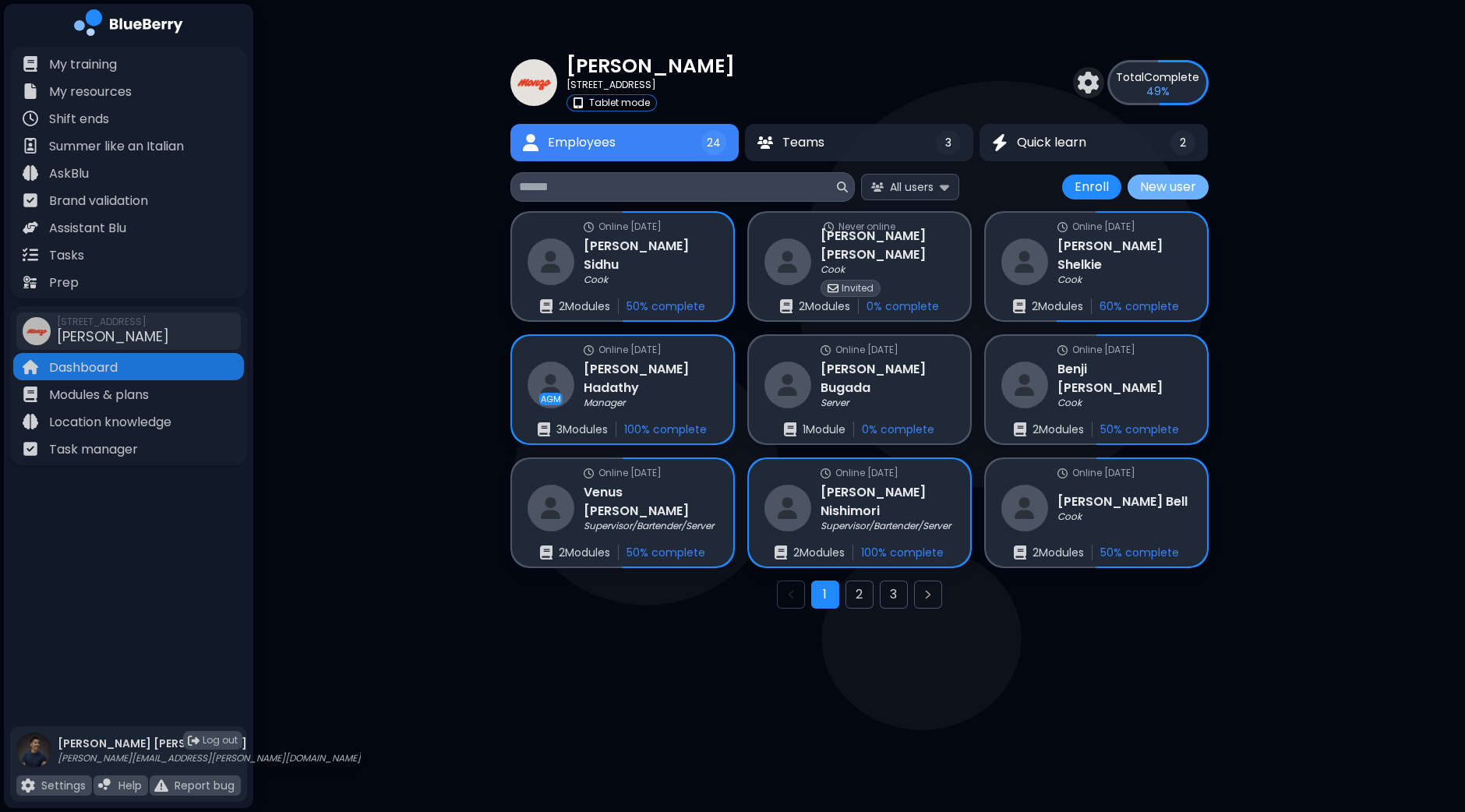
click at [1171, 189] on button "New user" at bounding box center [1168, 186] width 81 height 25
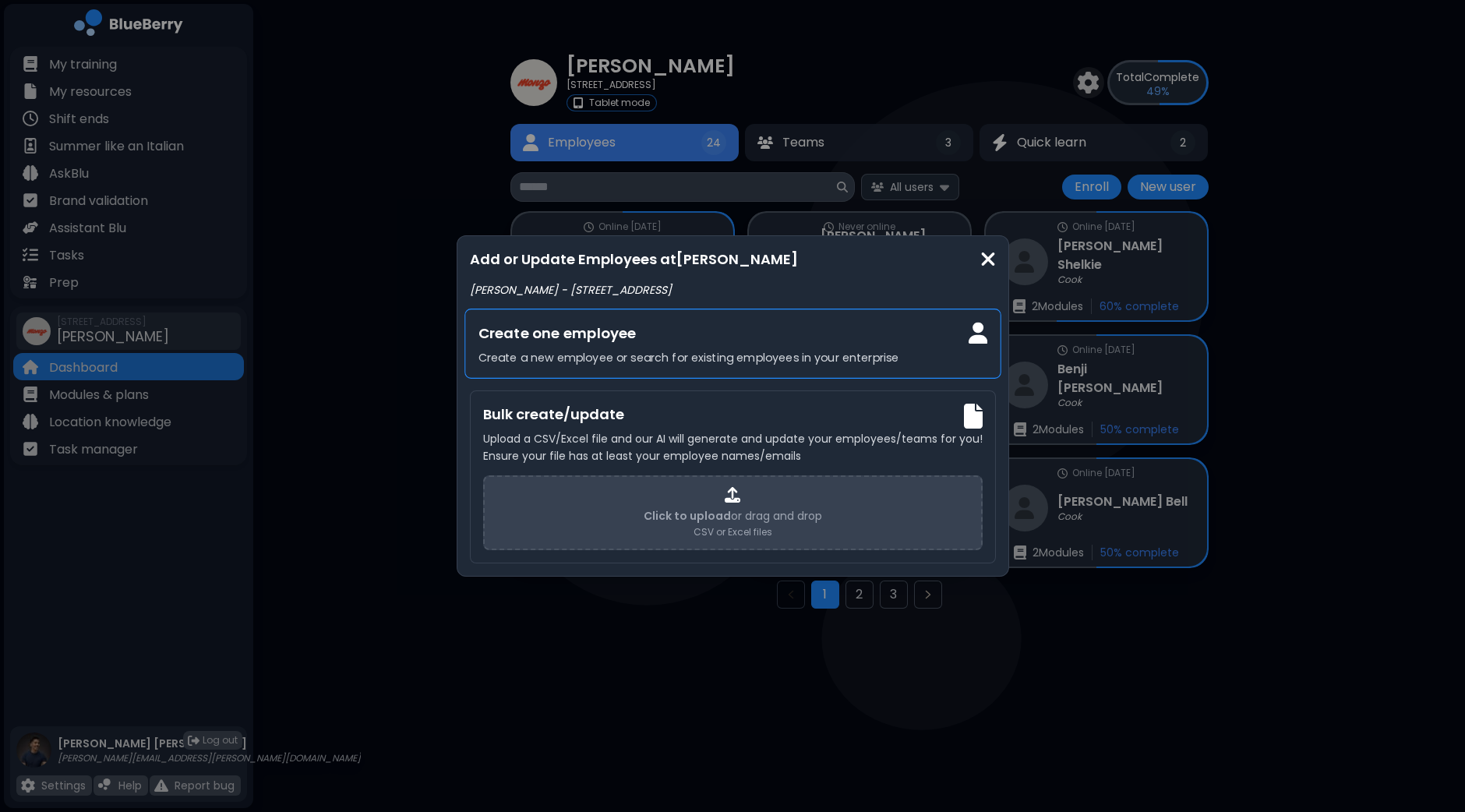
click at [841, 341] on h3 "Create one employee" at bounding box center [733, 333] width 509 height 22
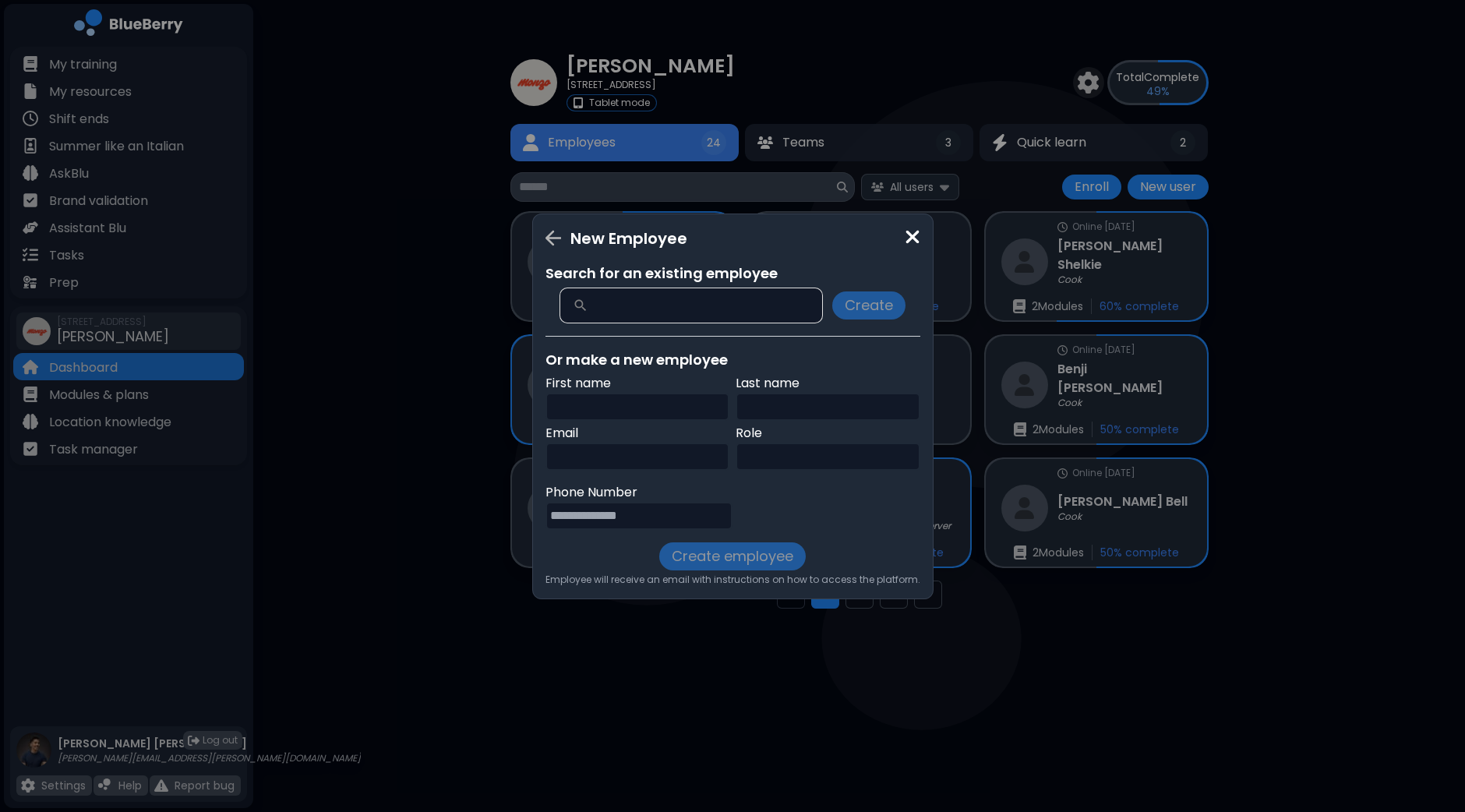
click at [632, 398] on input "text" at bounding box center [638, 406] width 185 height 28
type input "*******"
type input "*****"
paste input "**********"
type input "**********"
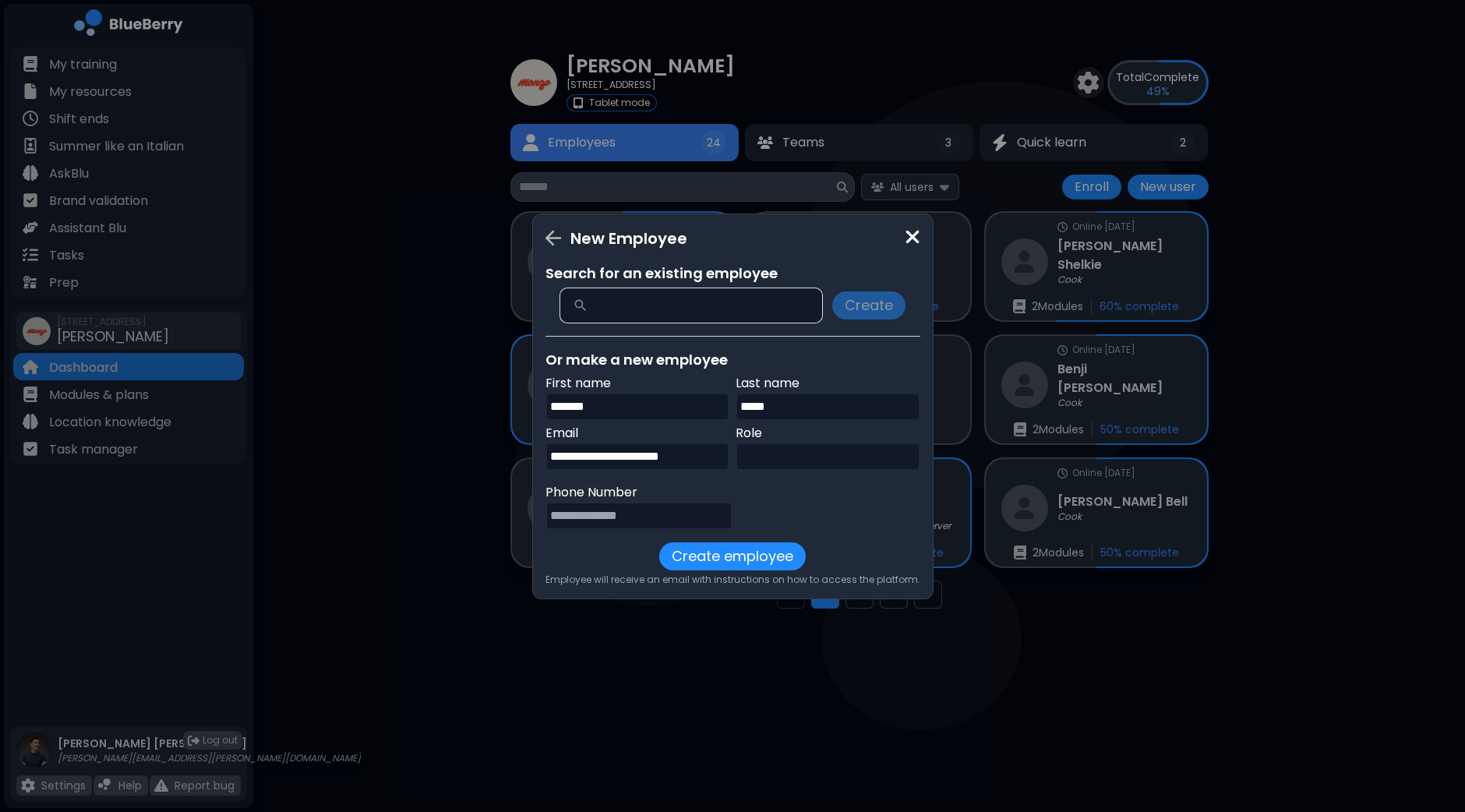
click at [786, 457] on input "text" at bounding box center [829, 456] width 185 height 28
type input "****"
paste input "**********"
type input "**********"
click at [727, 559] on button "Create employee" at bounding box center [733, 556] width 146 height 28
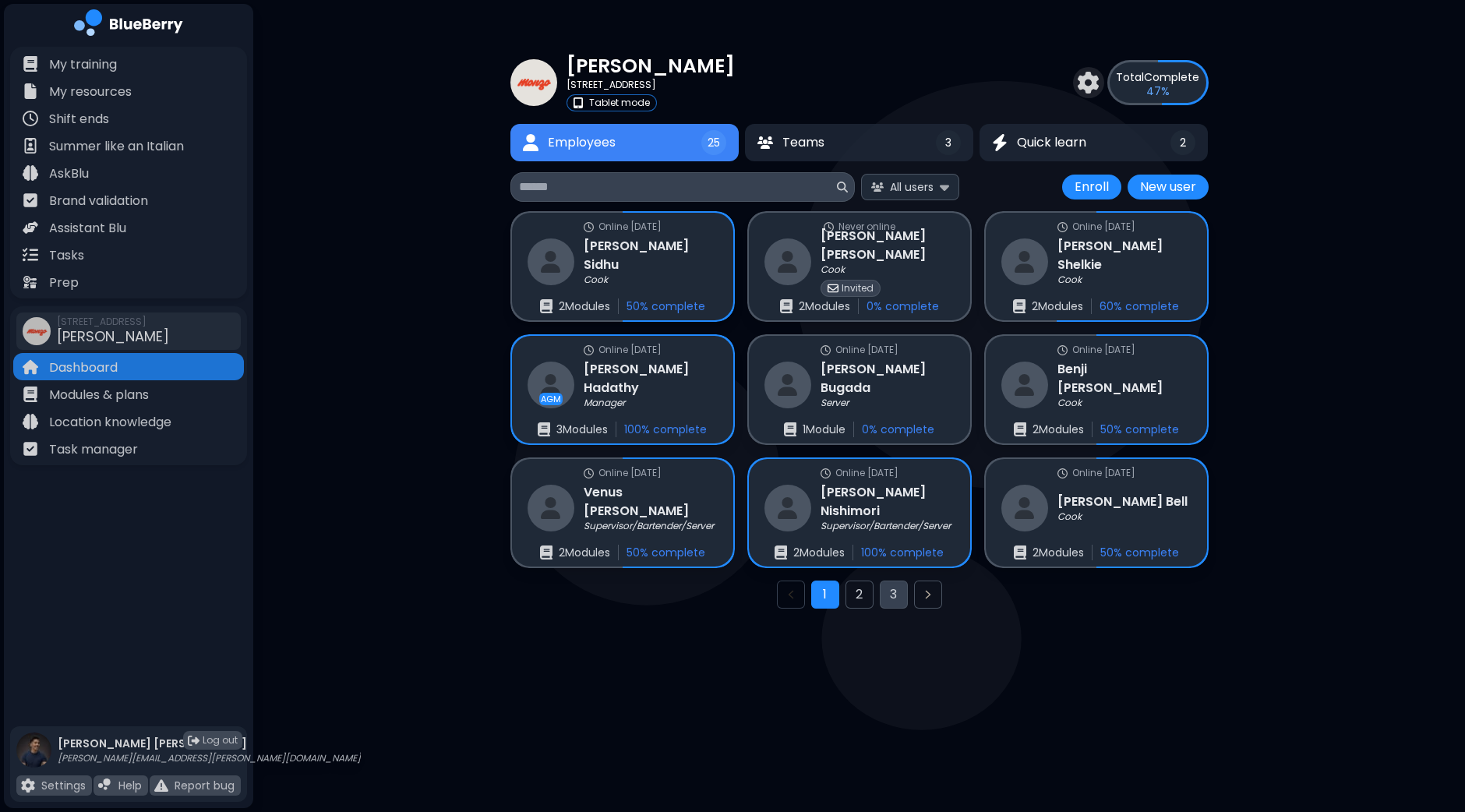
click at [889, 594] on button "3" at bounding box center [894, 594] width 28 height 28
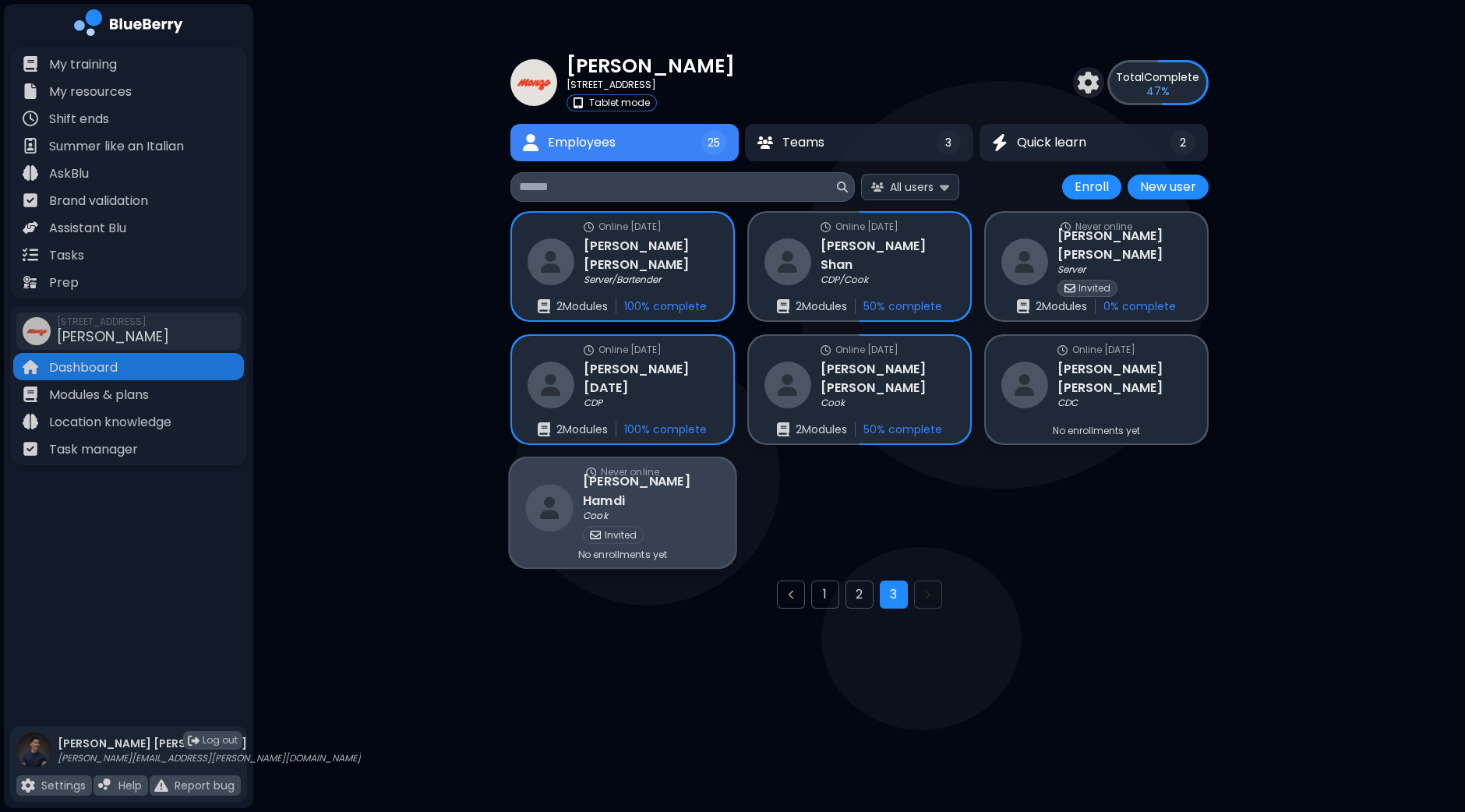
click at [675, 510] on div "Cook" at bounding box center [652, 516] width 137 height 13
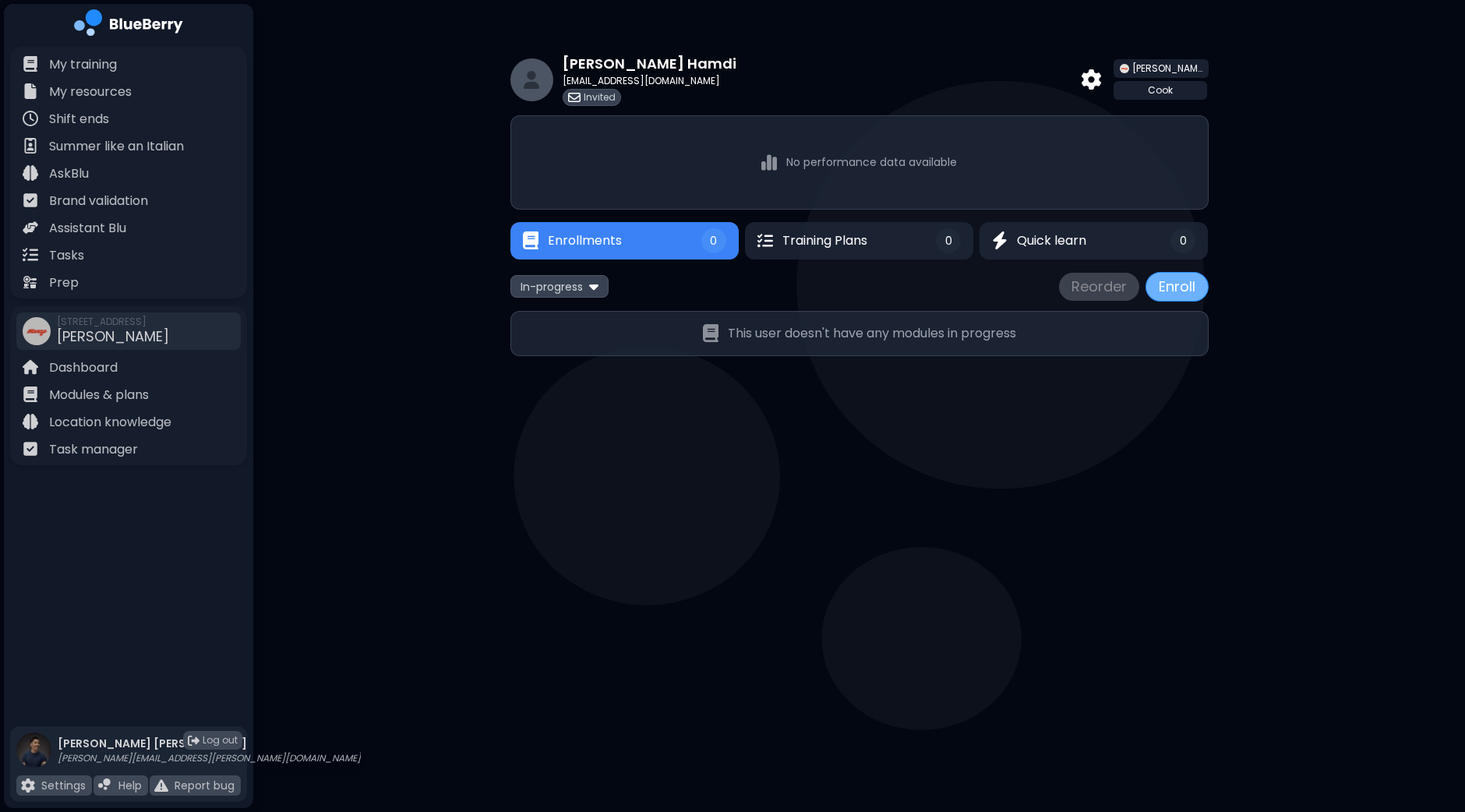
click at [1169, 284] on button "Enroll" at bounding box center [1177, 287] width 63 height 30
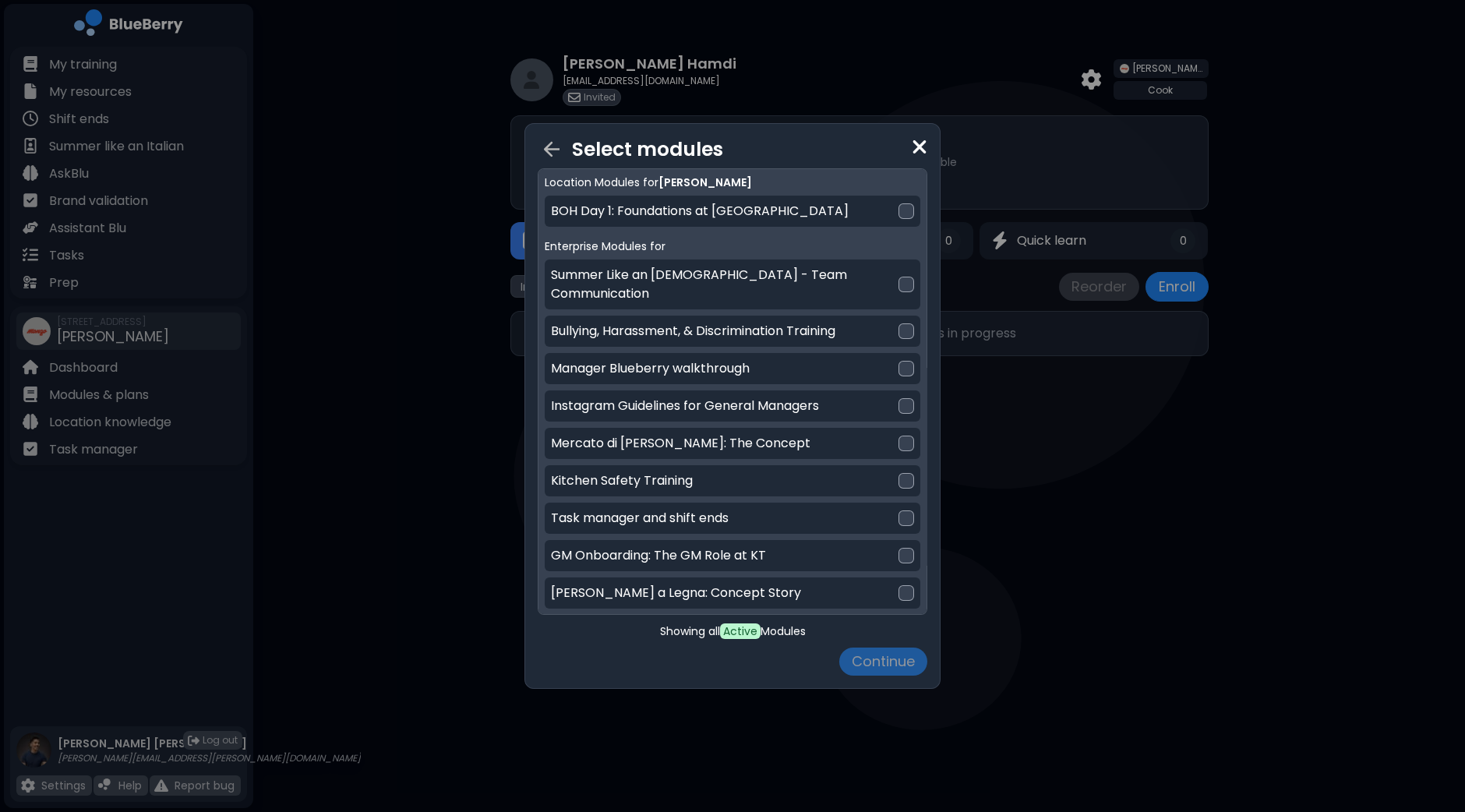
click at [629, 690] on div "Select modules Location Modules for [PERSON_NAME] BOH Day 1: Foundations at [PE…" at bounding box center [732, 406] width 1465 height 812
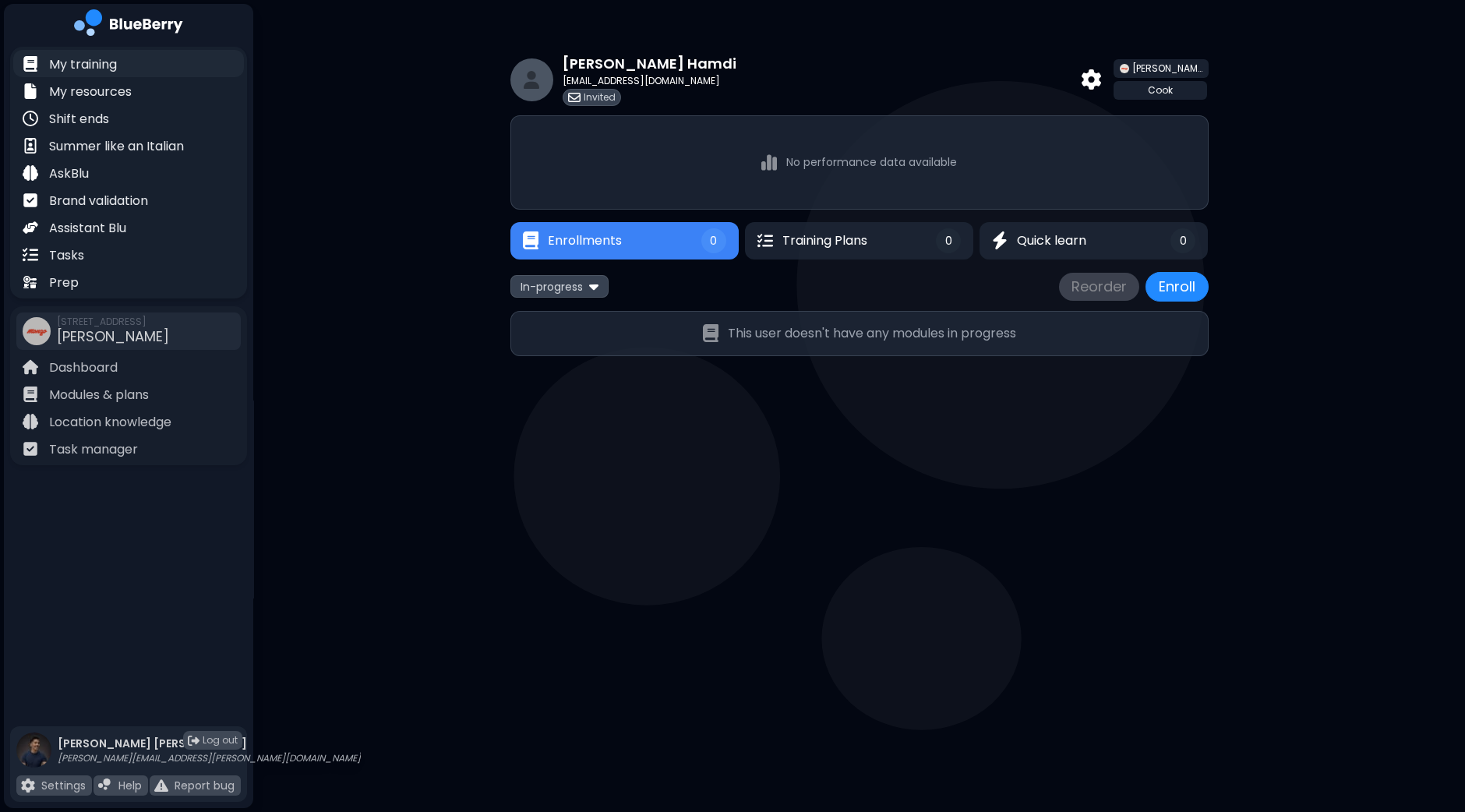
click at [118, 67] on div "My training" at bounding box center [128, 63] width 231 height 27
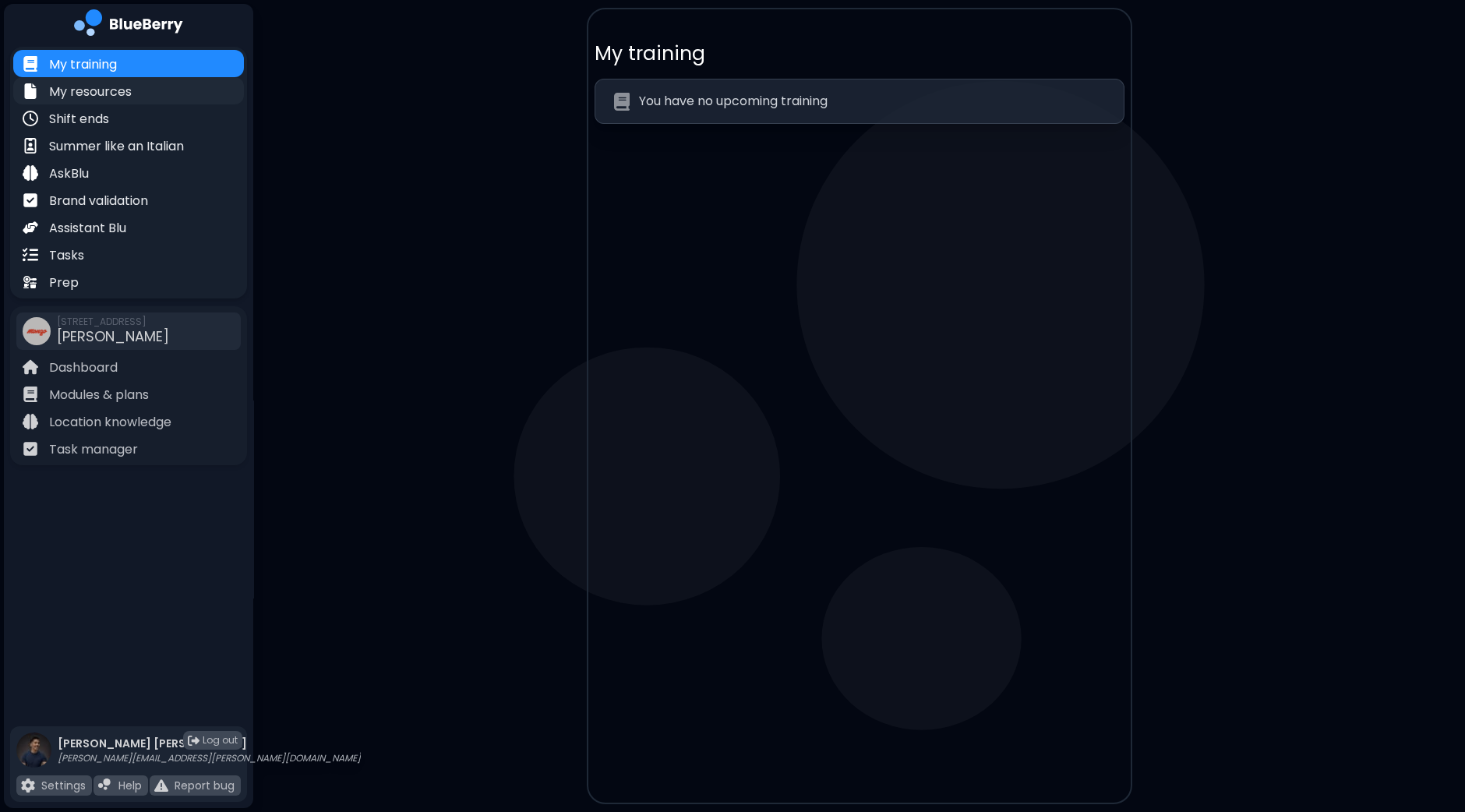
click at [137, 95] on div "My resources" at bounding box center [128, 91] width 231 height 27
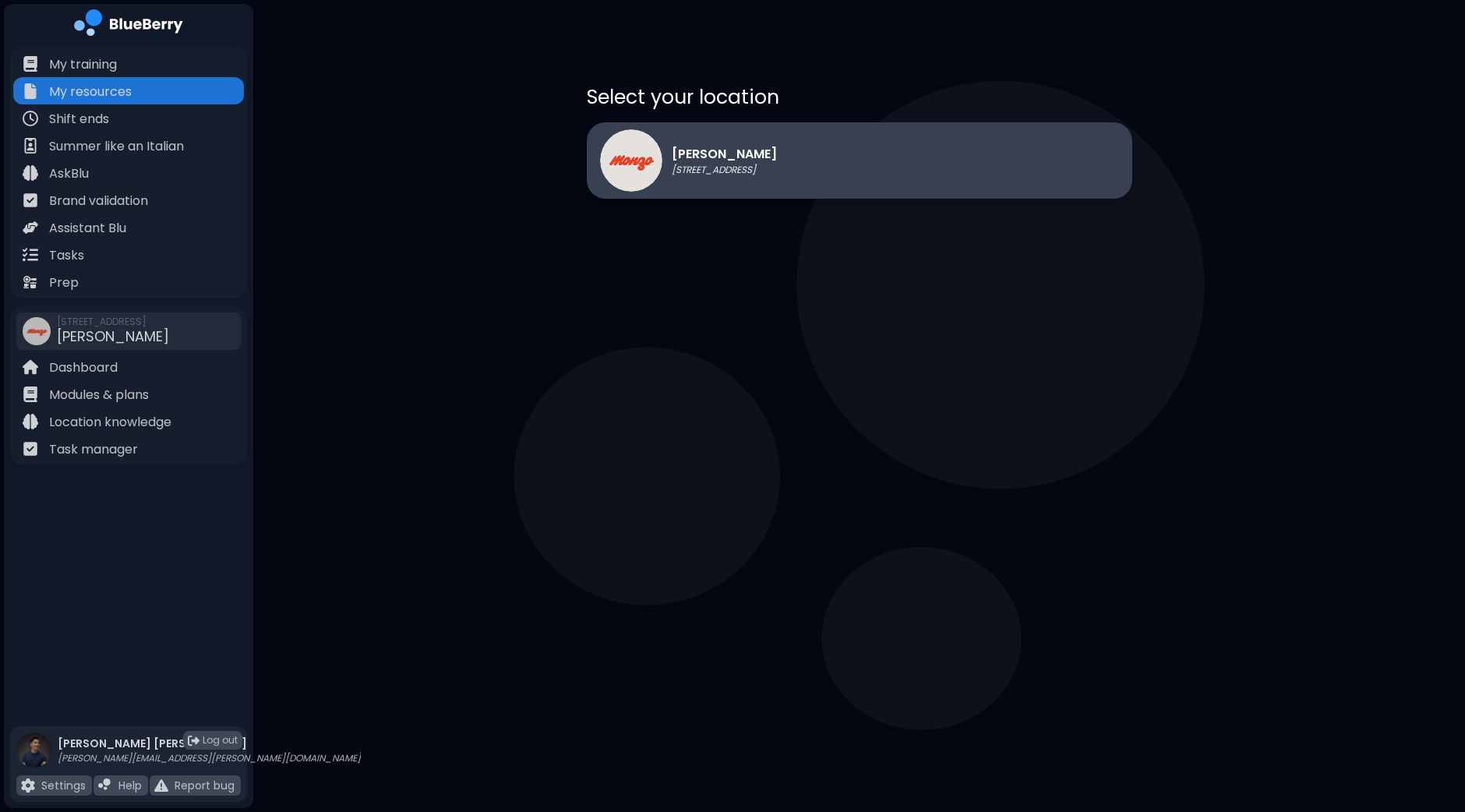
click at [751, 170] on p "[STREET_ADDRESS]" at bounding box center [724, 170] width 105 height 13
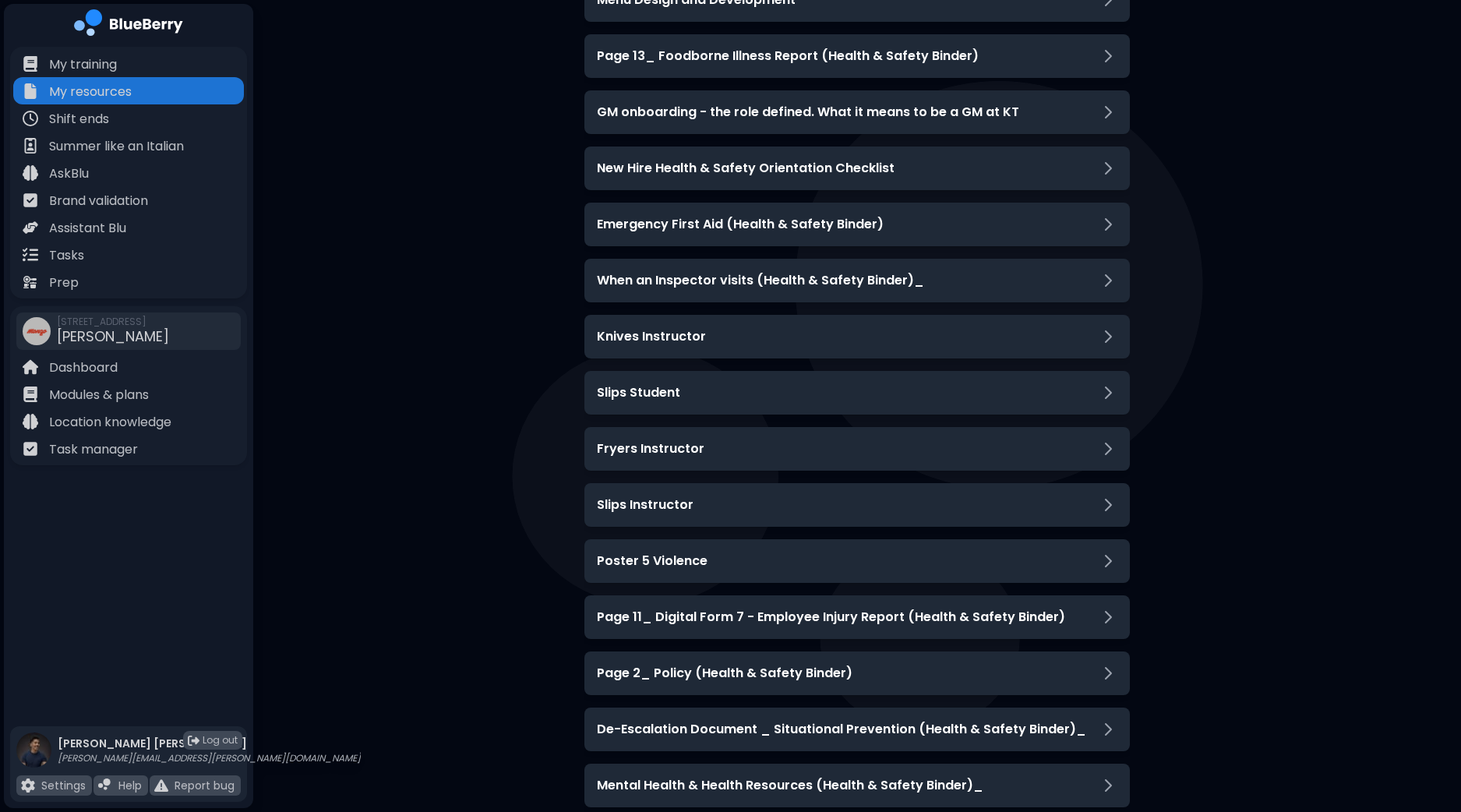
scroll to position [2142, 0]
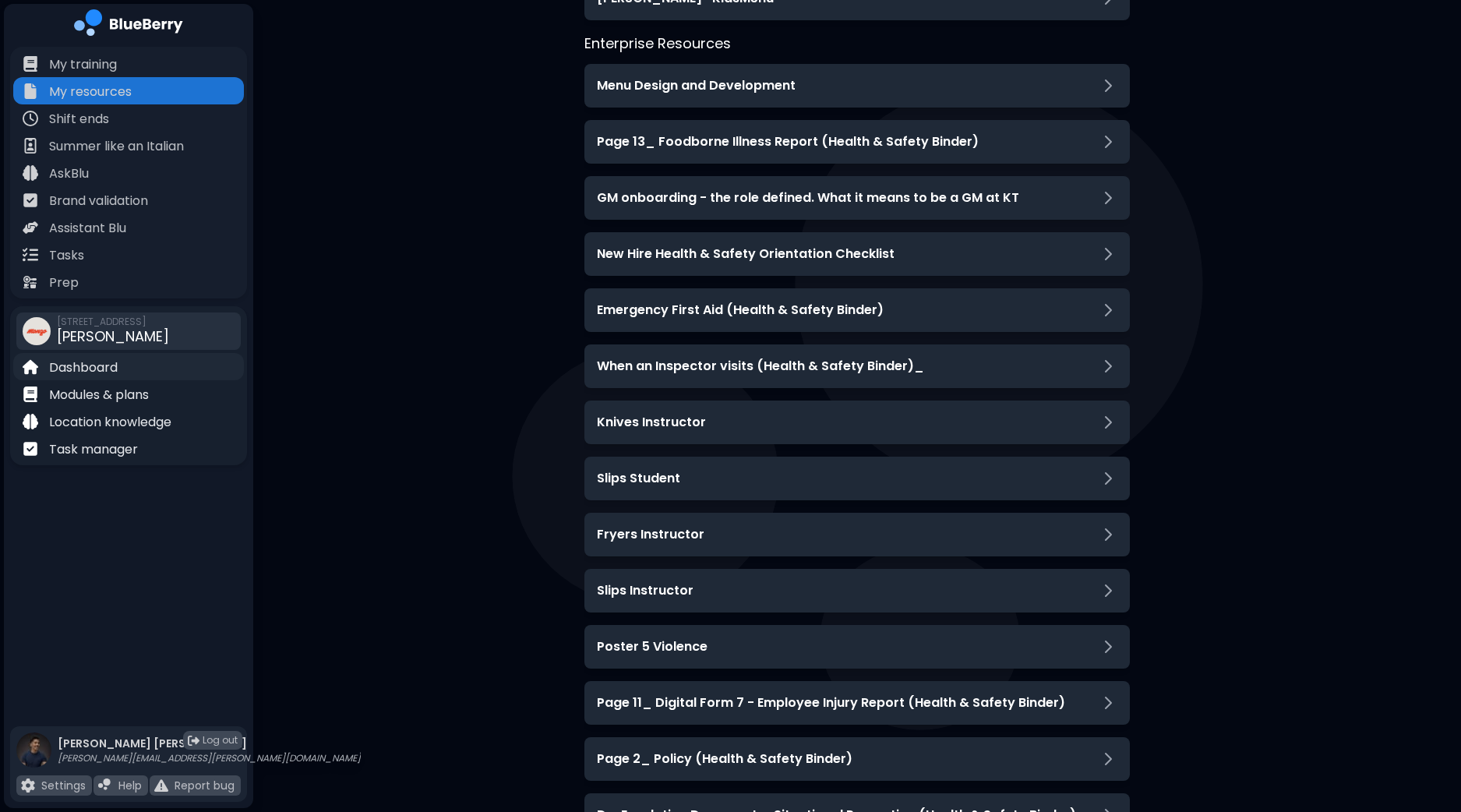
click at [93, 363] on p "Dashboard" at bounding box center [83, 367] width 68 height 18
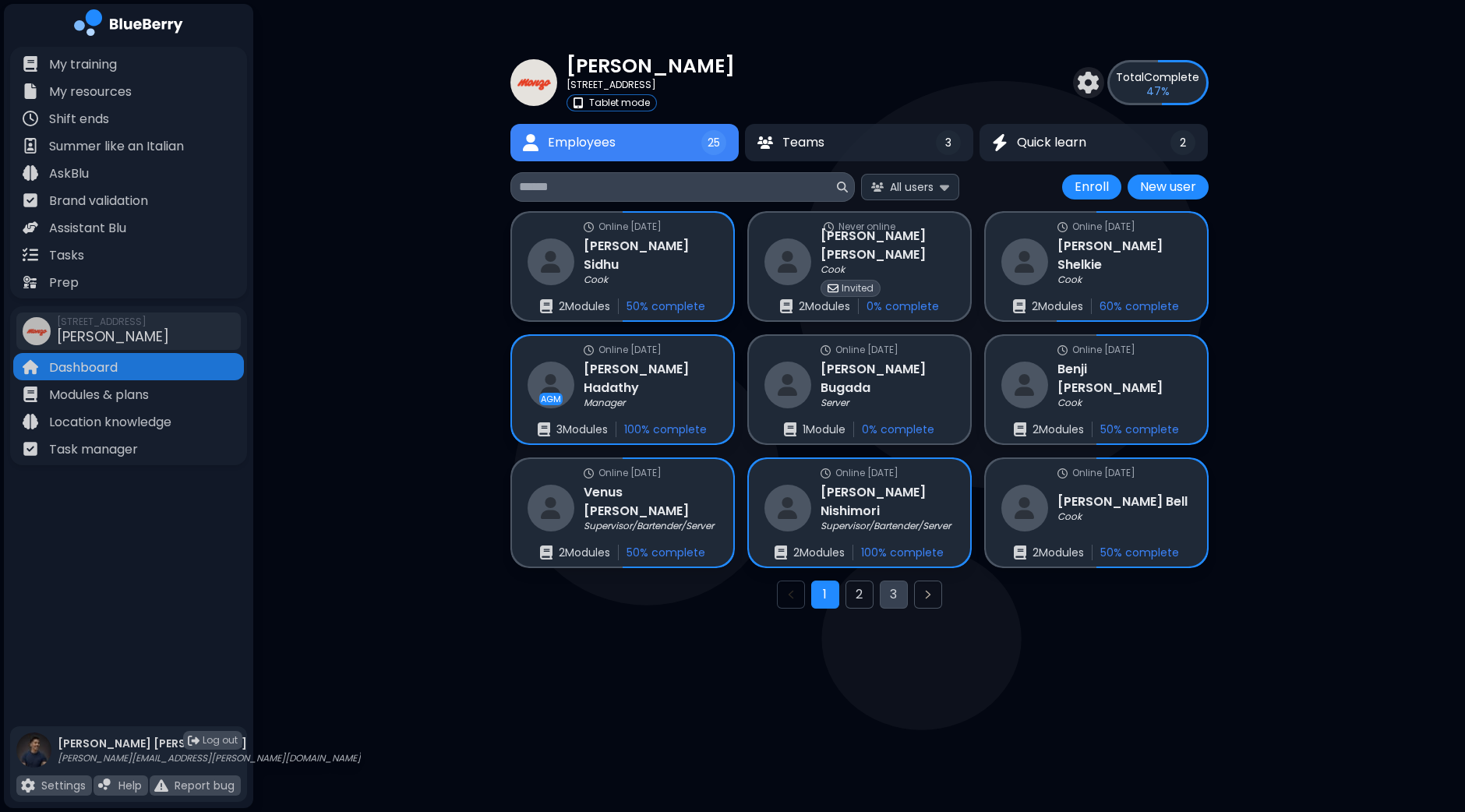
click at [897, 598] on button "3" at bounding box center [894, 594] width 28 height 28
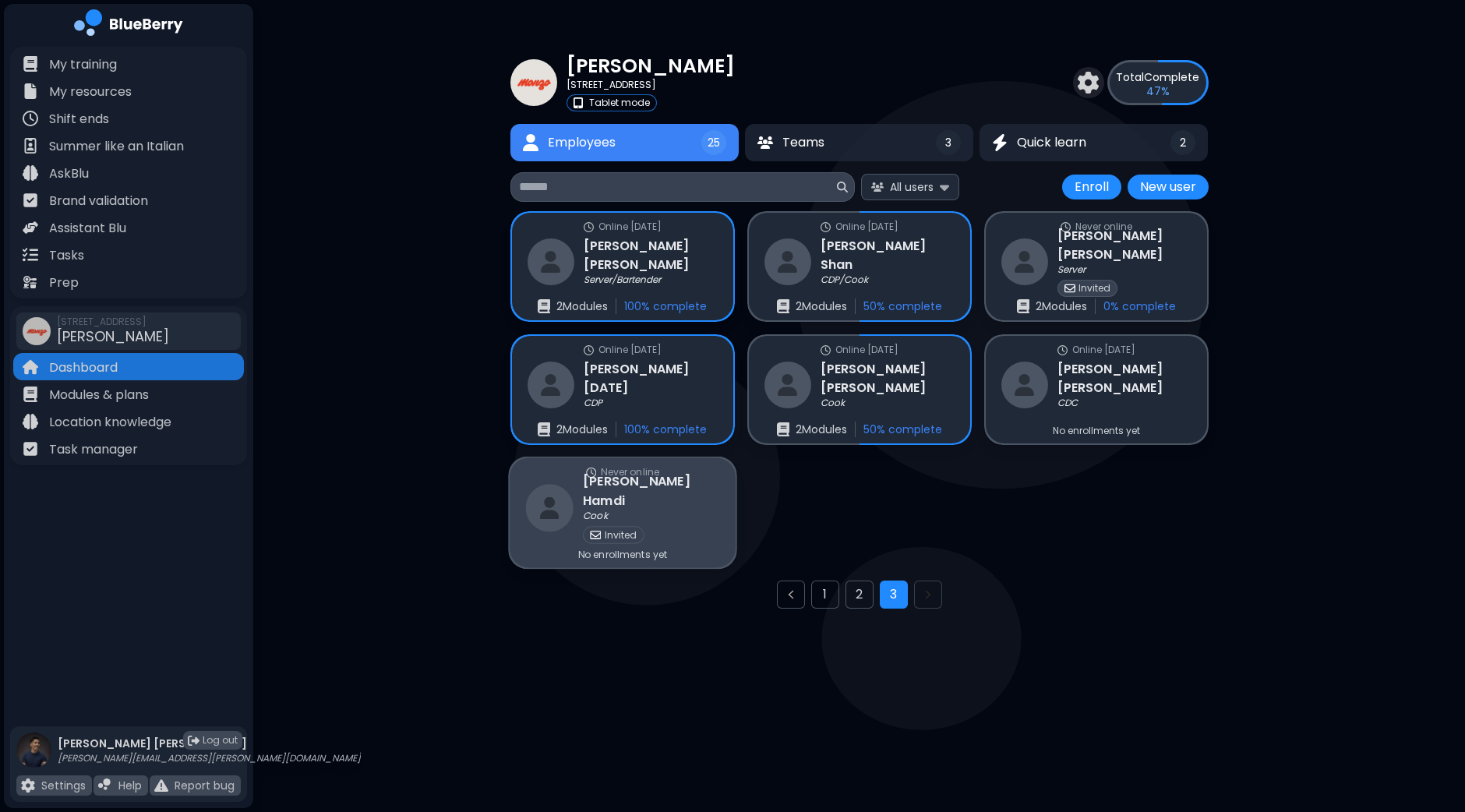
click at [671, 526] on div "Invited" at bounding box center [652, 534] width 137 height 17
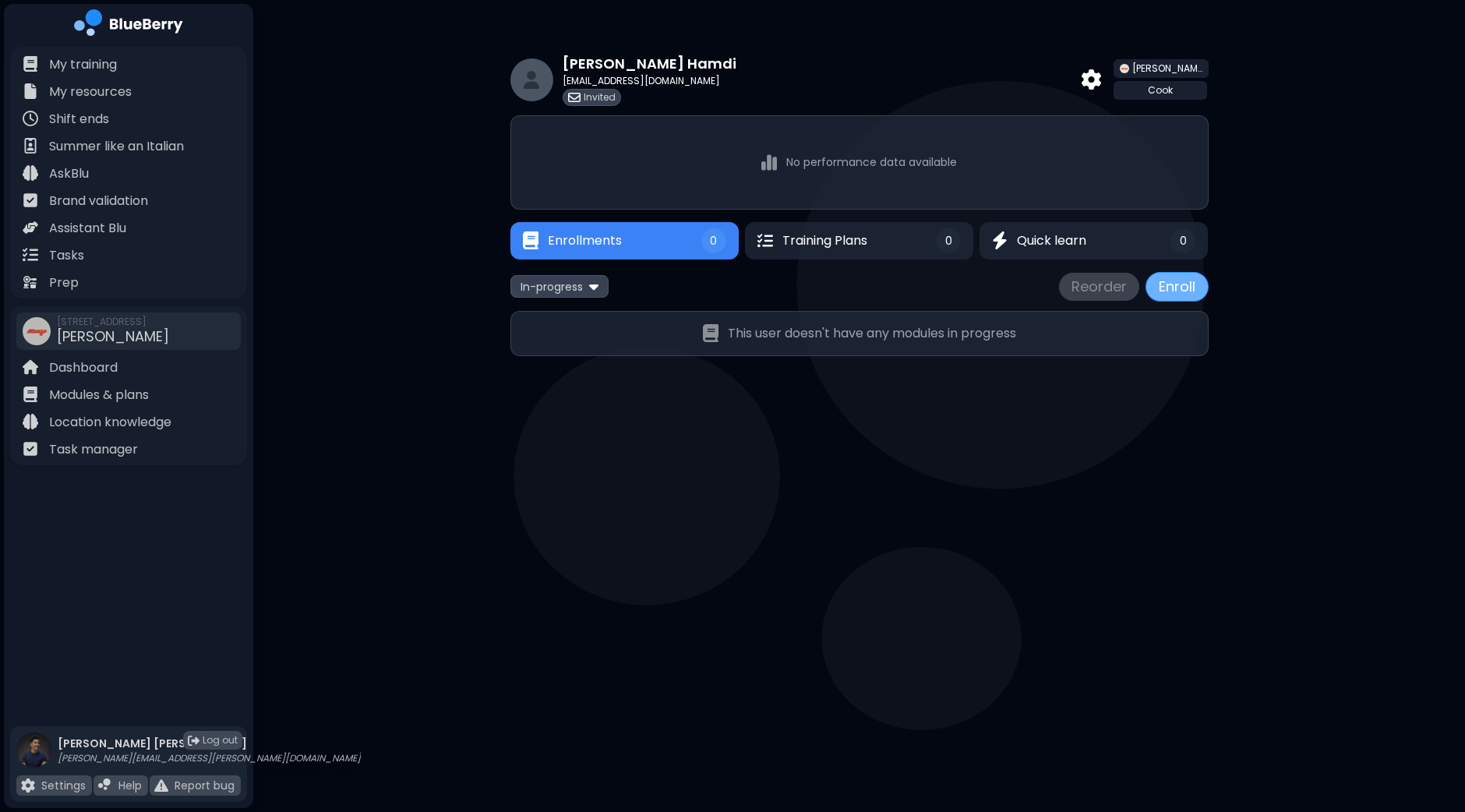
click at [1173, 282] on button "Enroll" at bounding box center [1177, 287] width 63 height 30
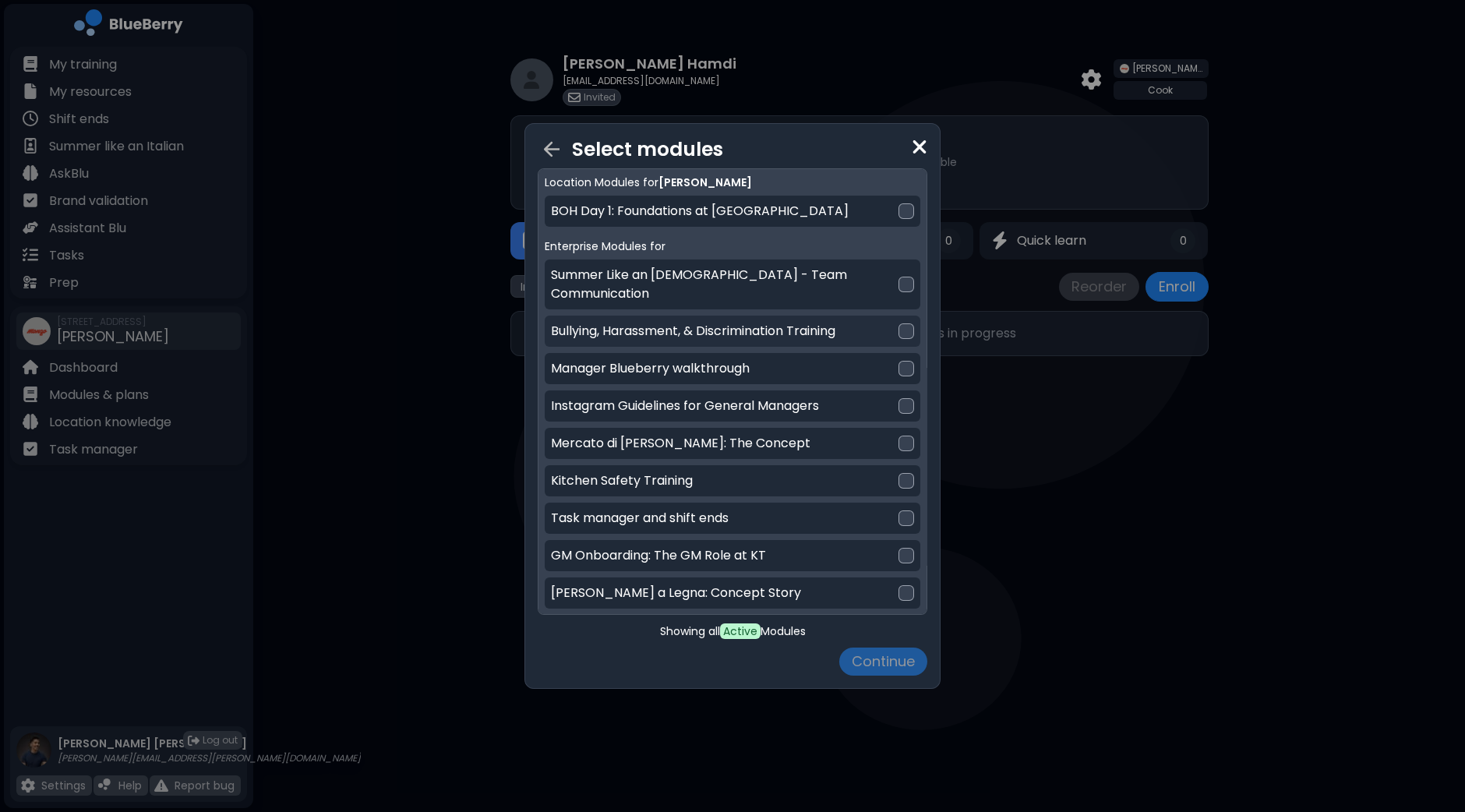
click at [904, 324] on div at bounding box center [906, 331] width 15 height 15
click at [883, 667] on button "Continue" at bounding box center [884, 661] width 88 height 28
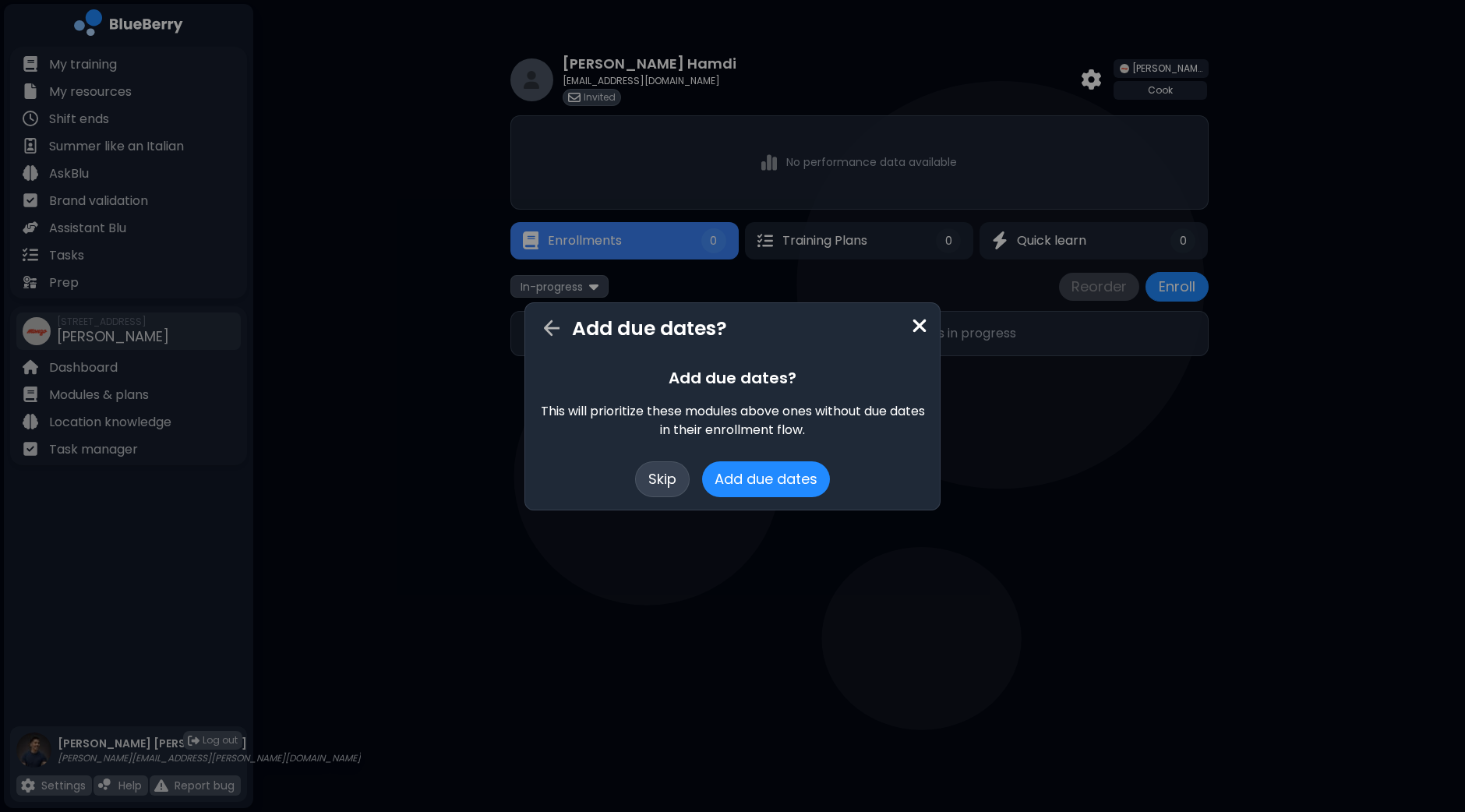
click at [665, 479] on button "Skip" at bounding box center [662, 479] width 55 height 36
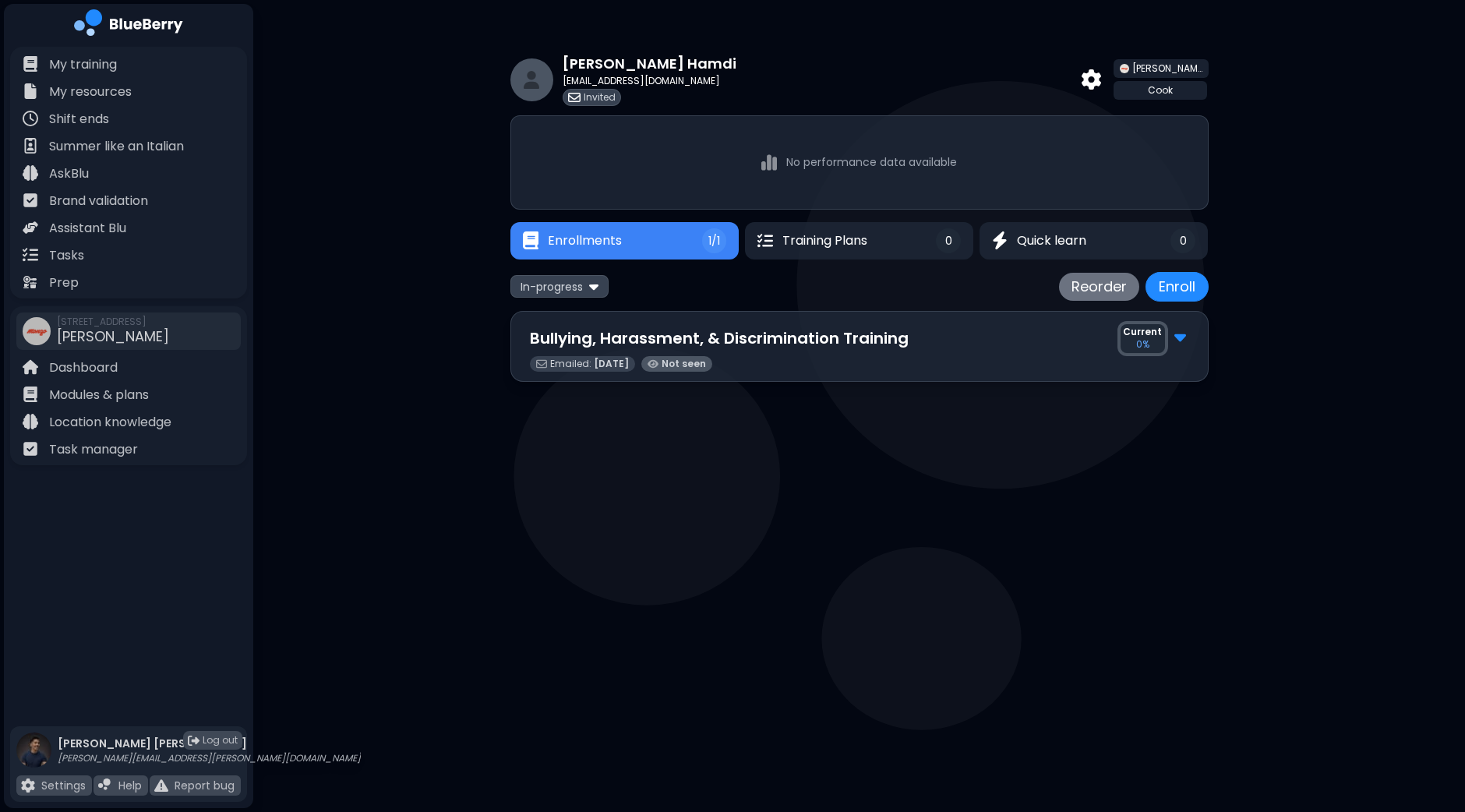
click at [888, 83] on div "[PERSON_NAME] [PERSON_NAME][EMAIL_ADDRESS][DOMAIN_NAME] Invited [PERSON_NAME]" at bounding box center [859, 80] width 698 height 53
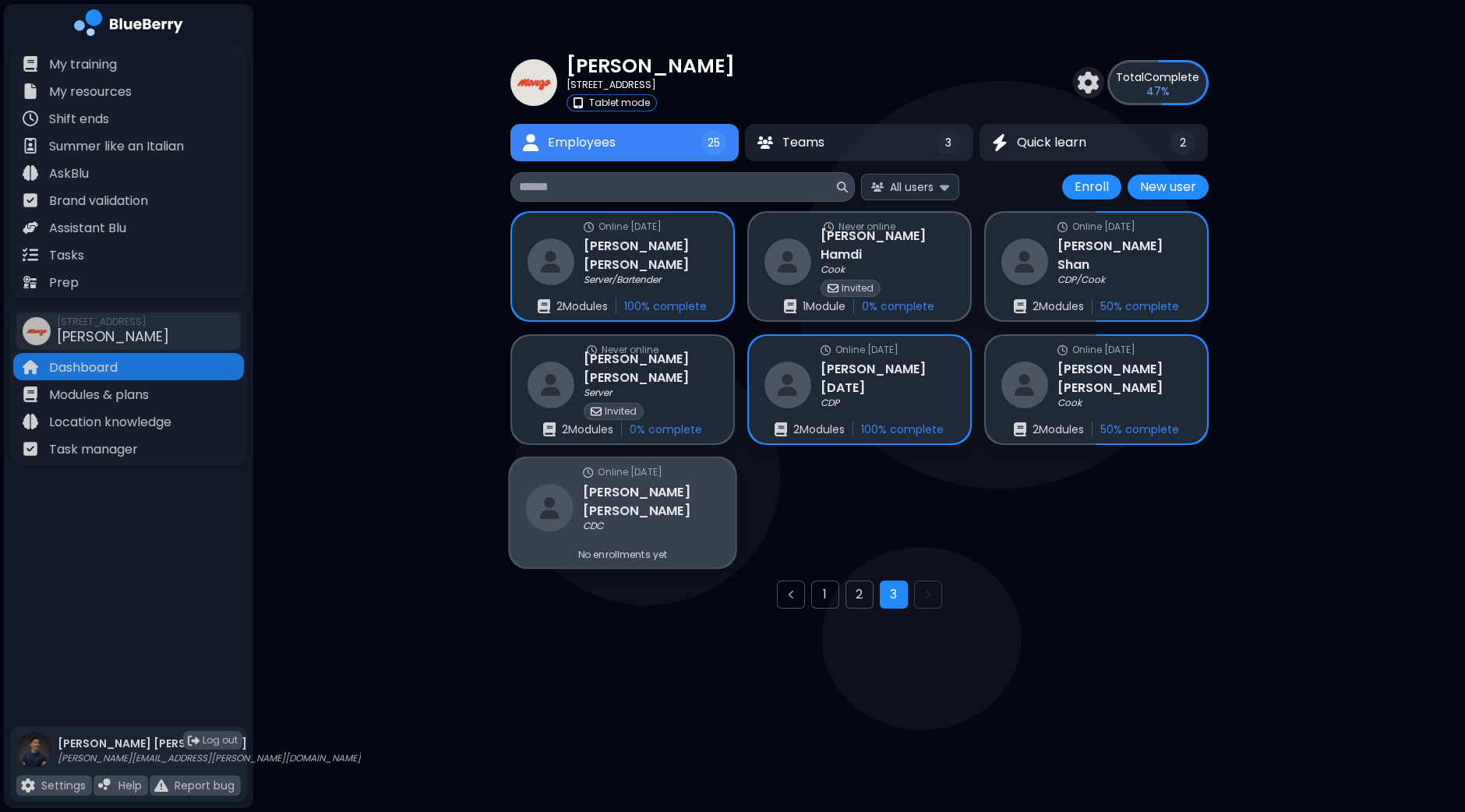
click at [665, 488] on div "Online [DATE] [PERSON_NAME] CDC No enrollments yet" at bounding box center [622, 512] width 226 height 110
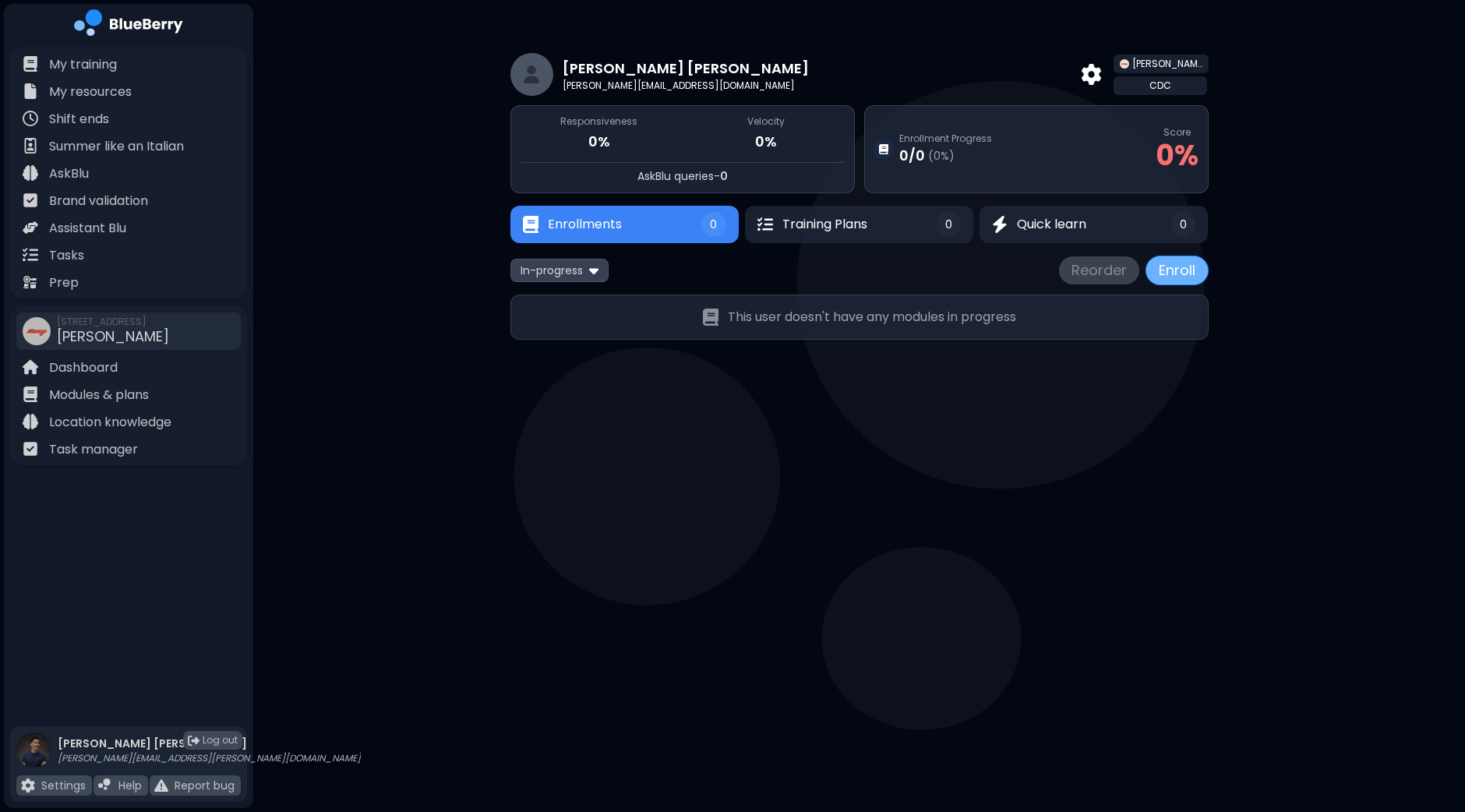
click at [1165, 269] on button "Enroll" at bounding box center [1177, 270] width 63 height 30
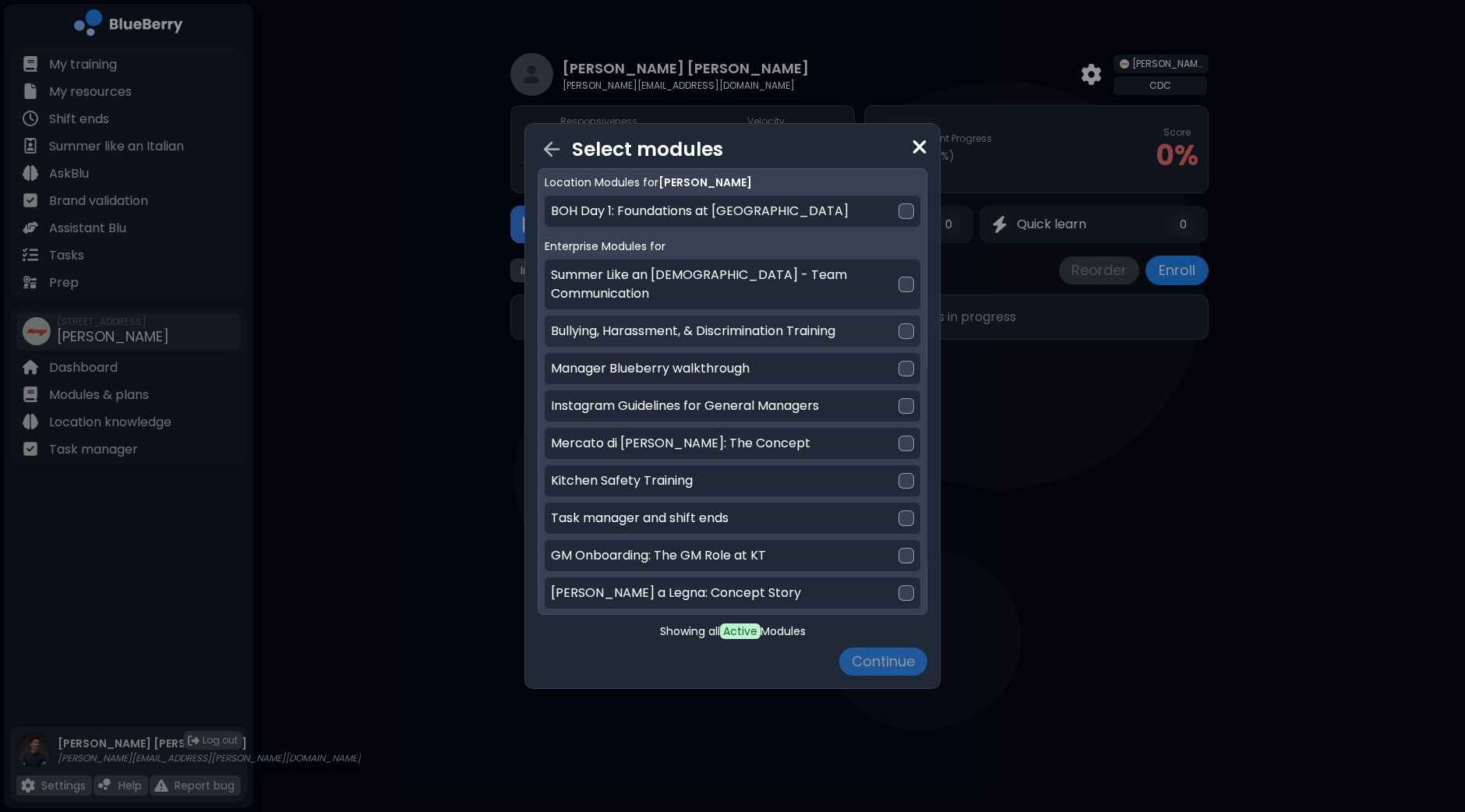
click at [900, 324] on div at bounding box center [906, 331] width 15 height 15
click at [908, 278] on div at bounding box center [906, 284] width 15 height 15
click at [882, 660] on button "Continue" at bounding box center [884, 661] width 88 height 28
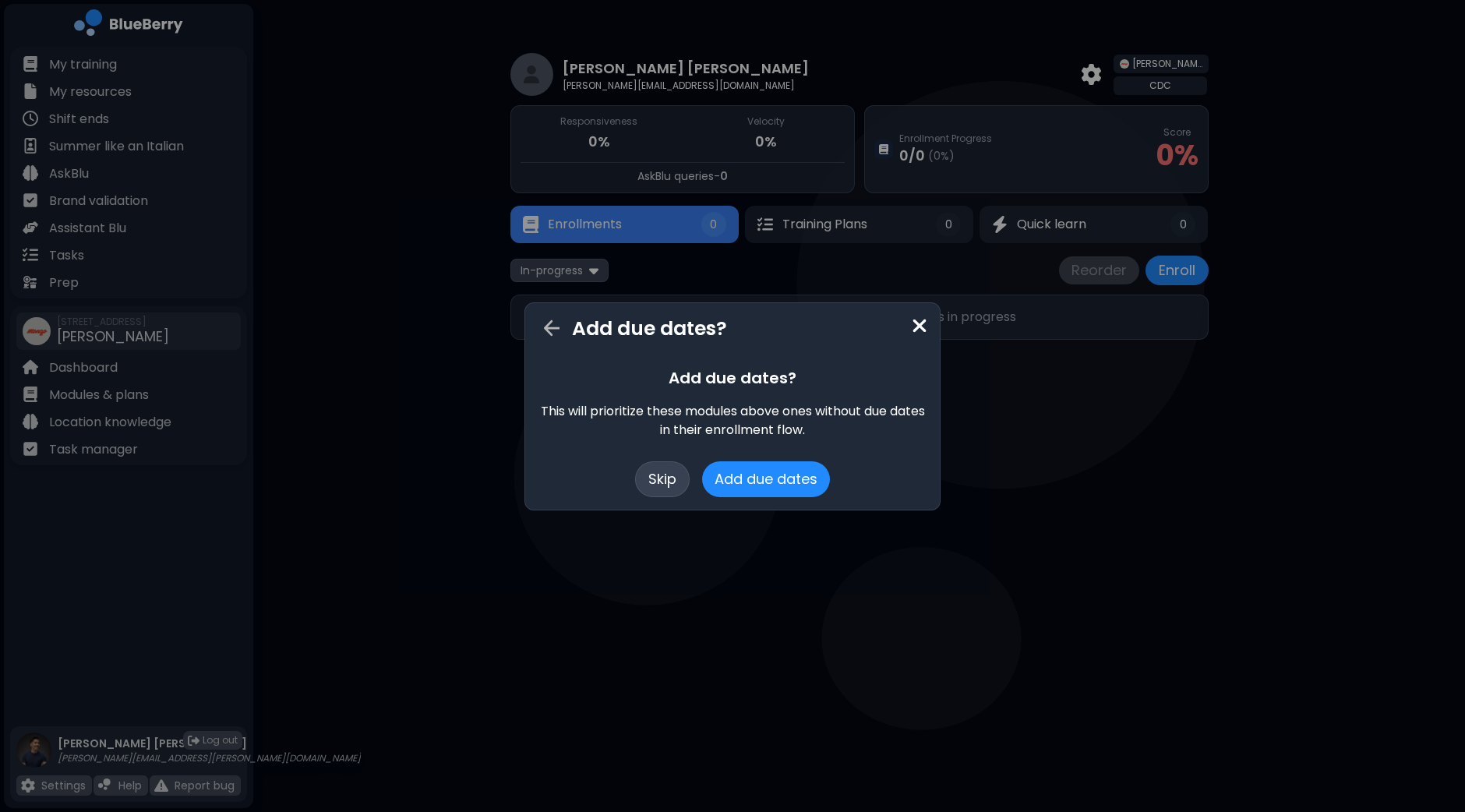
click at [662, 473] on button "Skip" at bounding box center [662, 479] width 55 height 36
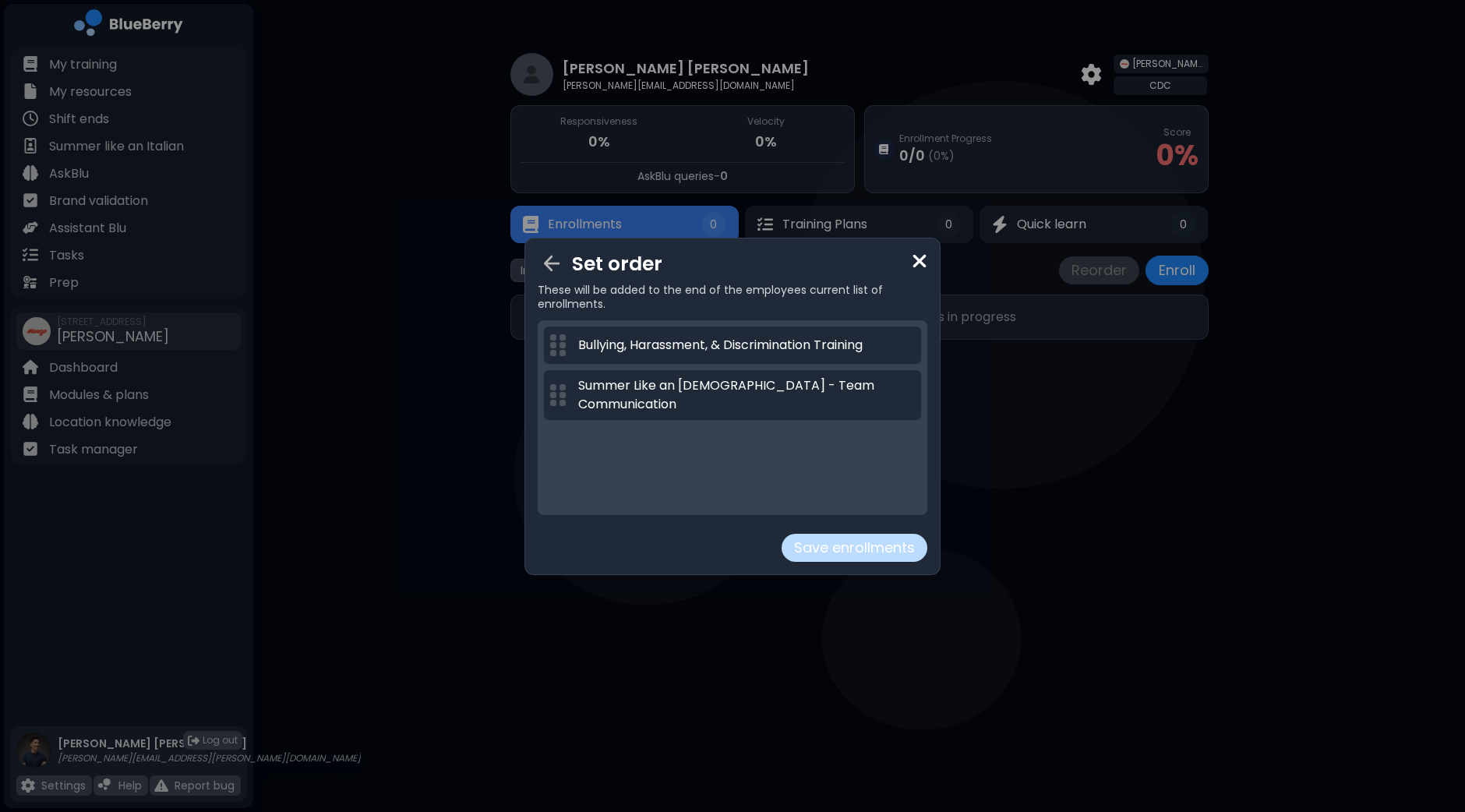
click at [829, 550] on button "Save enrollments" at bounding box center [854, 547] width 145 height 28
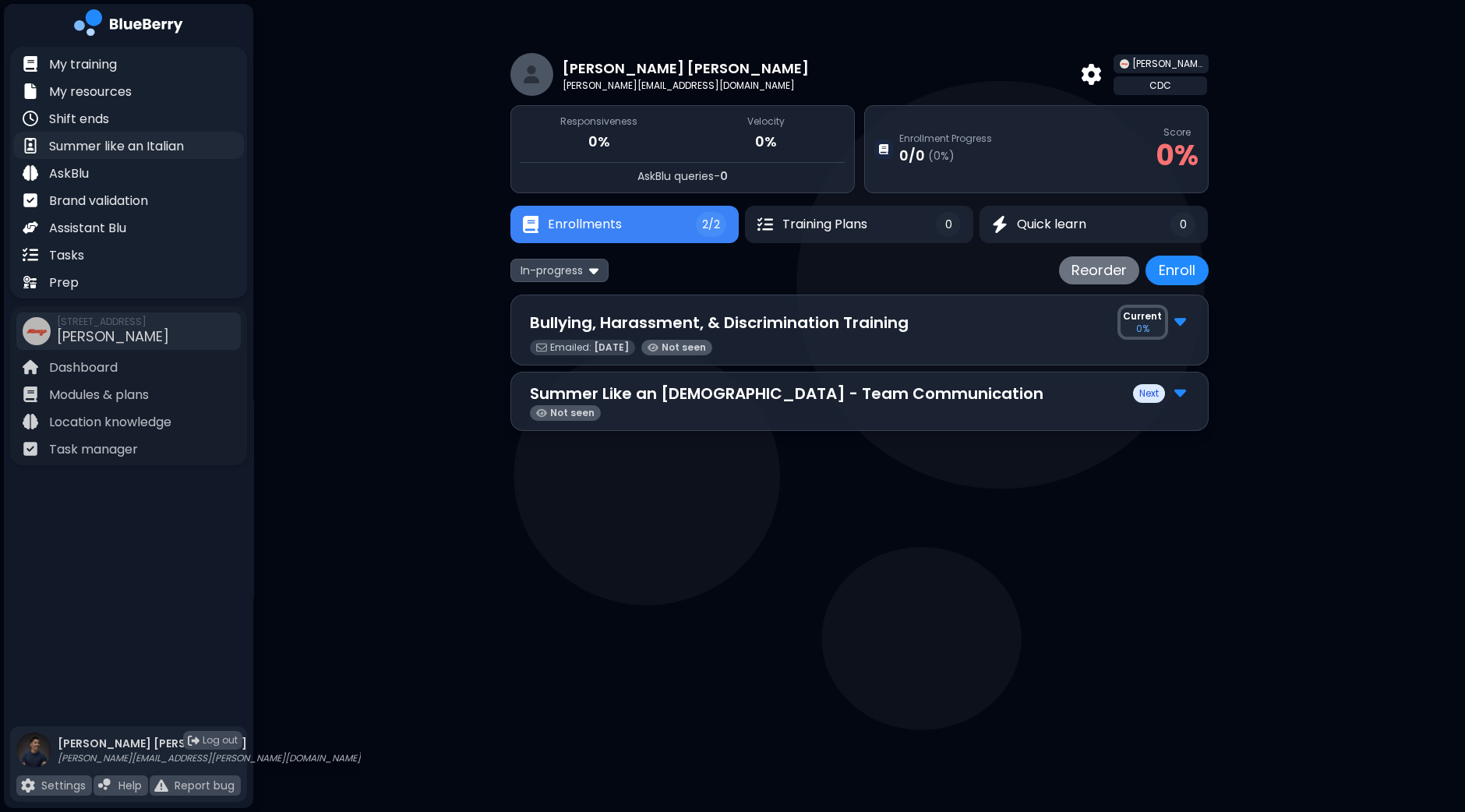
click at [117, 141] on p "Summer like an Italian" at bounding box center [117, 146] width 135 height 18
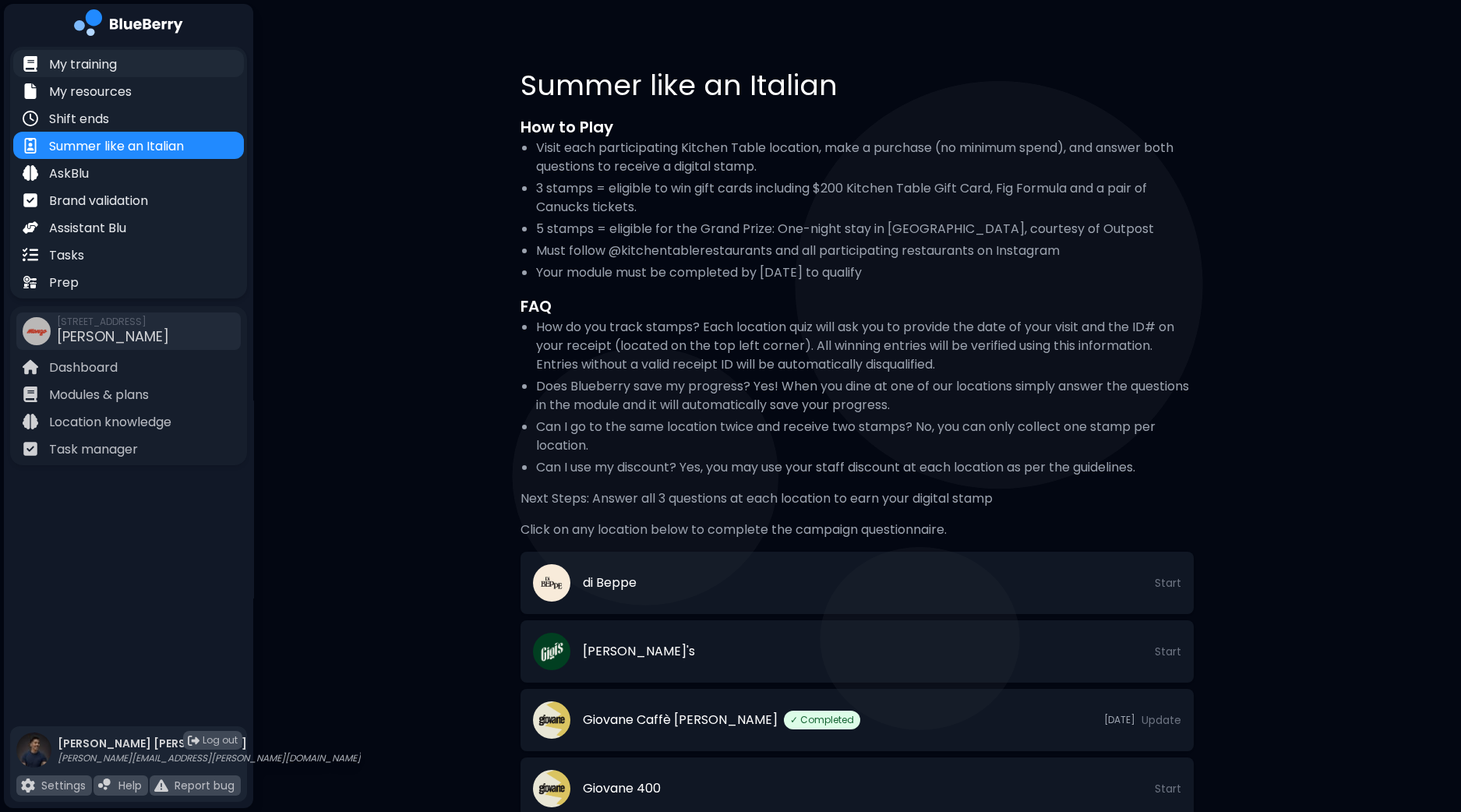
click at [107, 64] on p "My training" at bounding box center [83, 64] width 67 height 18
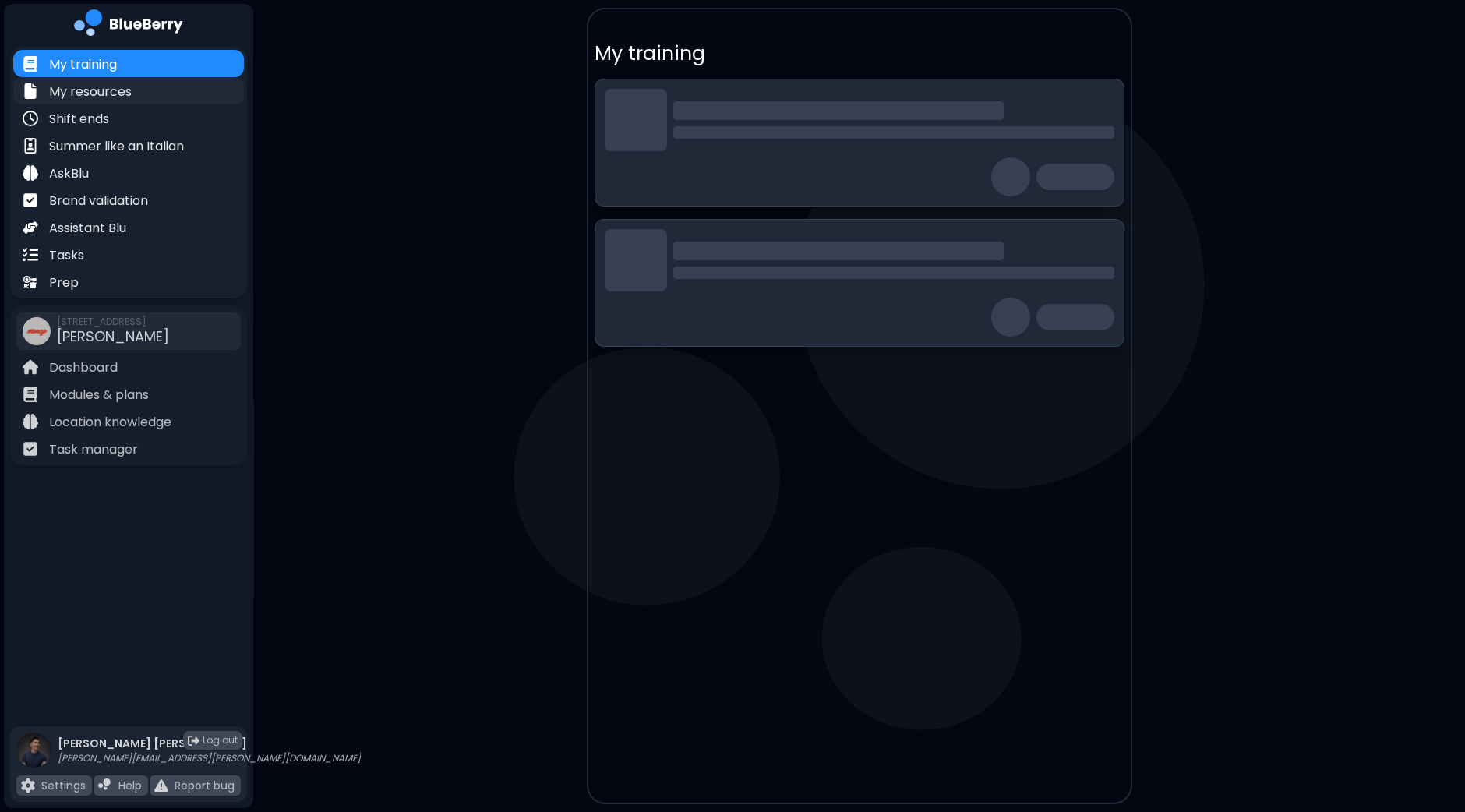
click at [111, 88] on p "My resources" at bounding box center [90, 92] width 83 height 18
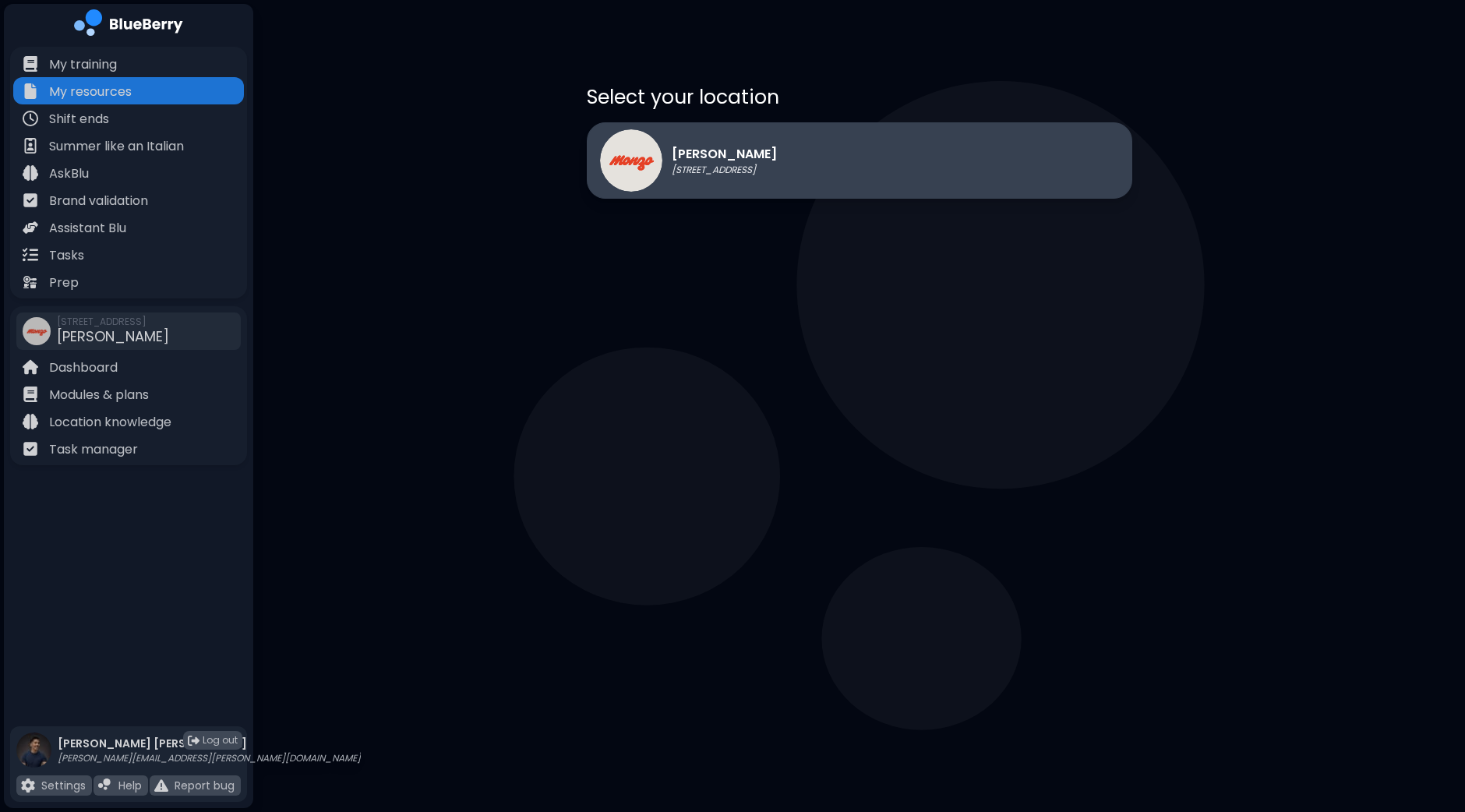
click at [731, 157] on p "[PERSON_NAME]" at bounding box center [724, 153] width 105 height 18
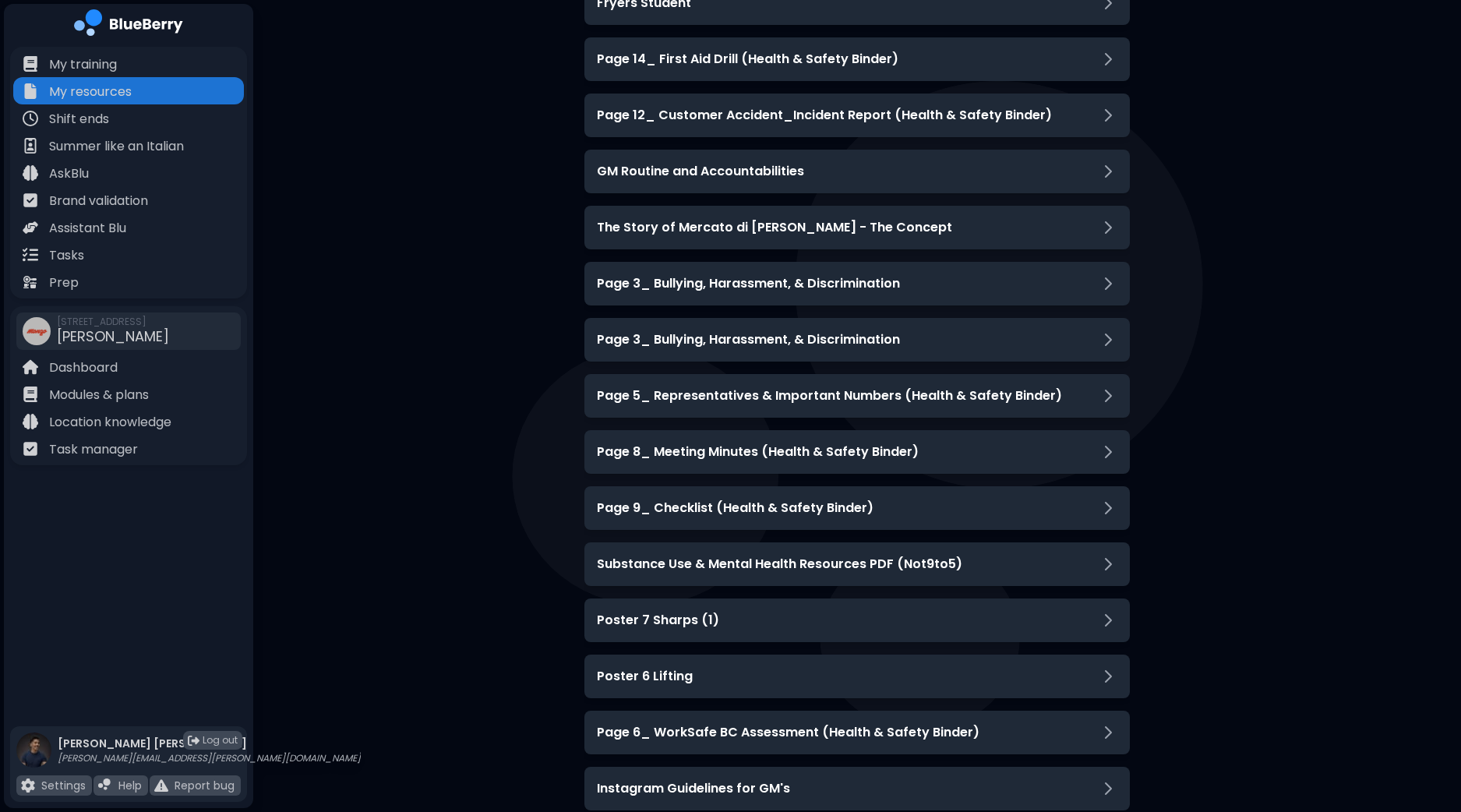
scroll to position [3506, 0]
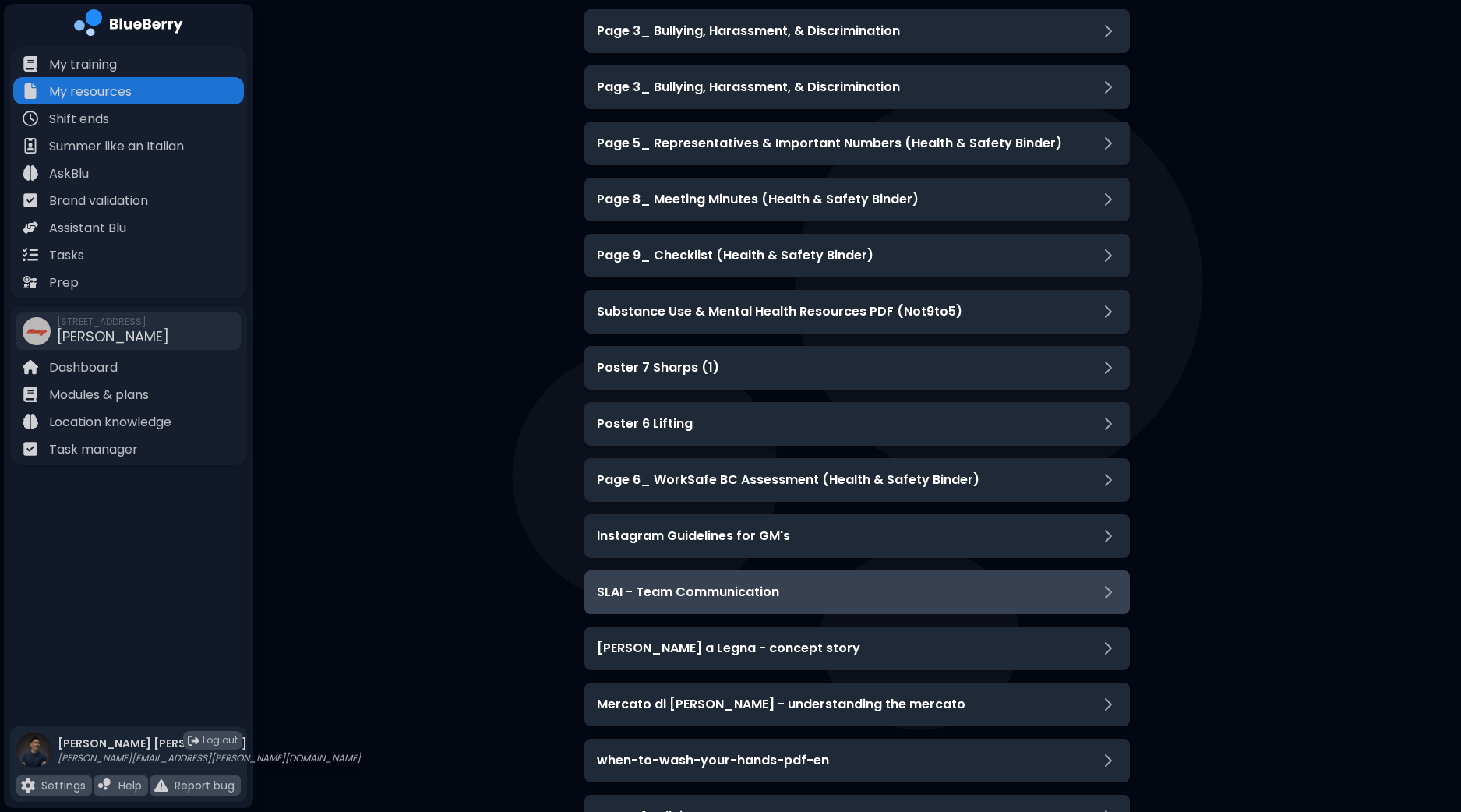
click at [720, 595] on h3 "SLAI - Team Communication" at bounding box center [688, 592] width 182 height 18
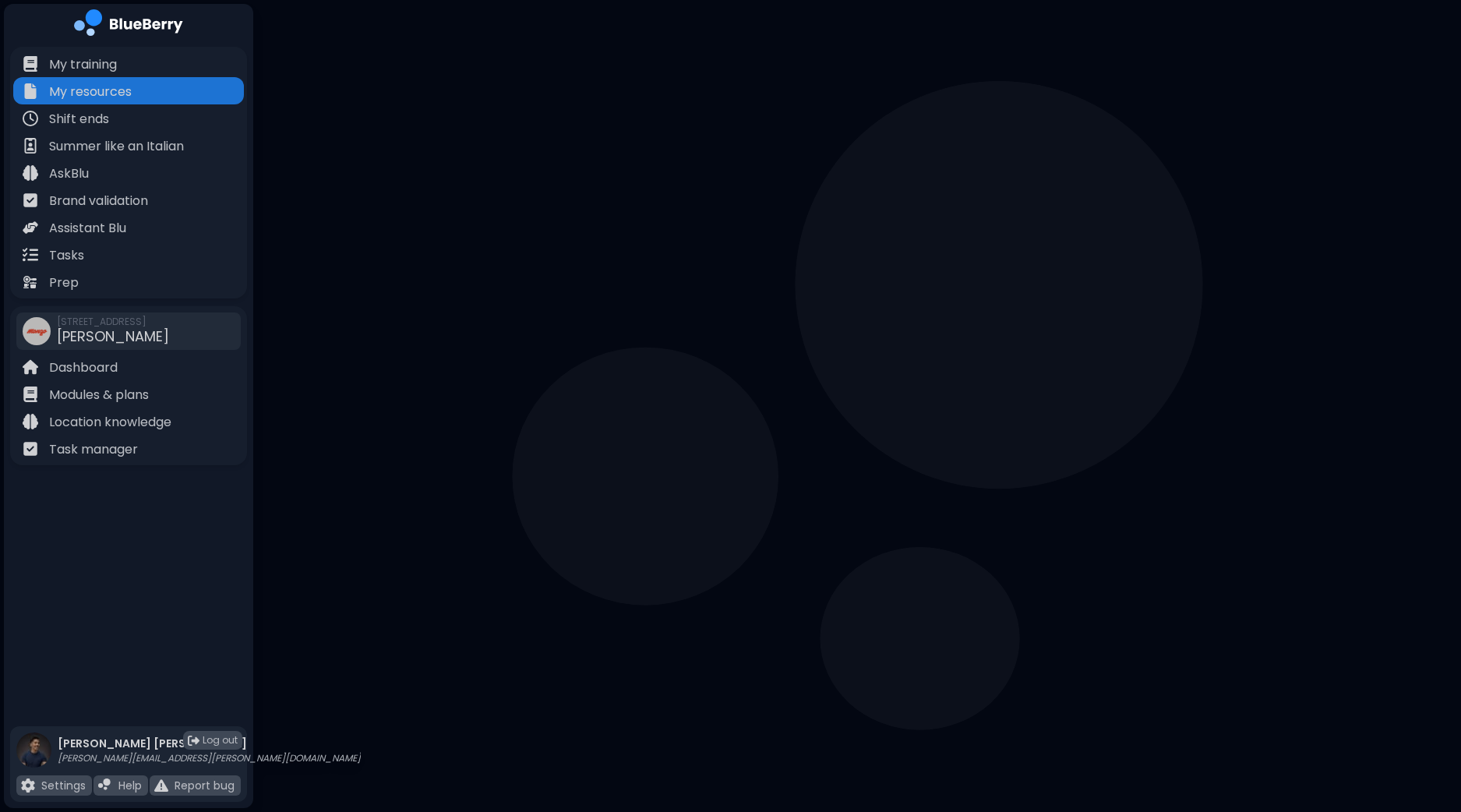
scroll to position [300, 0]
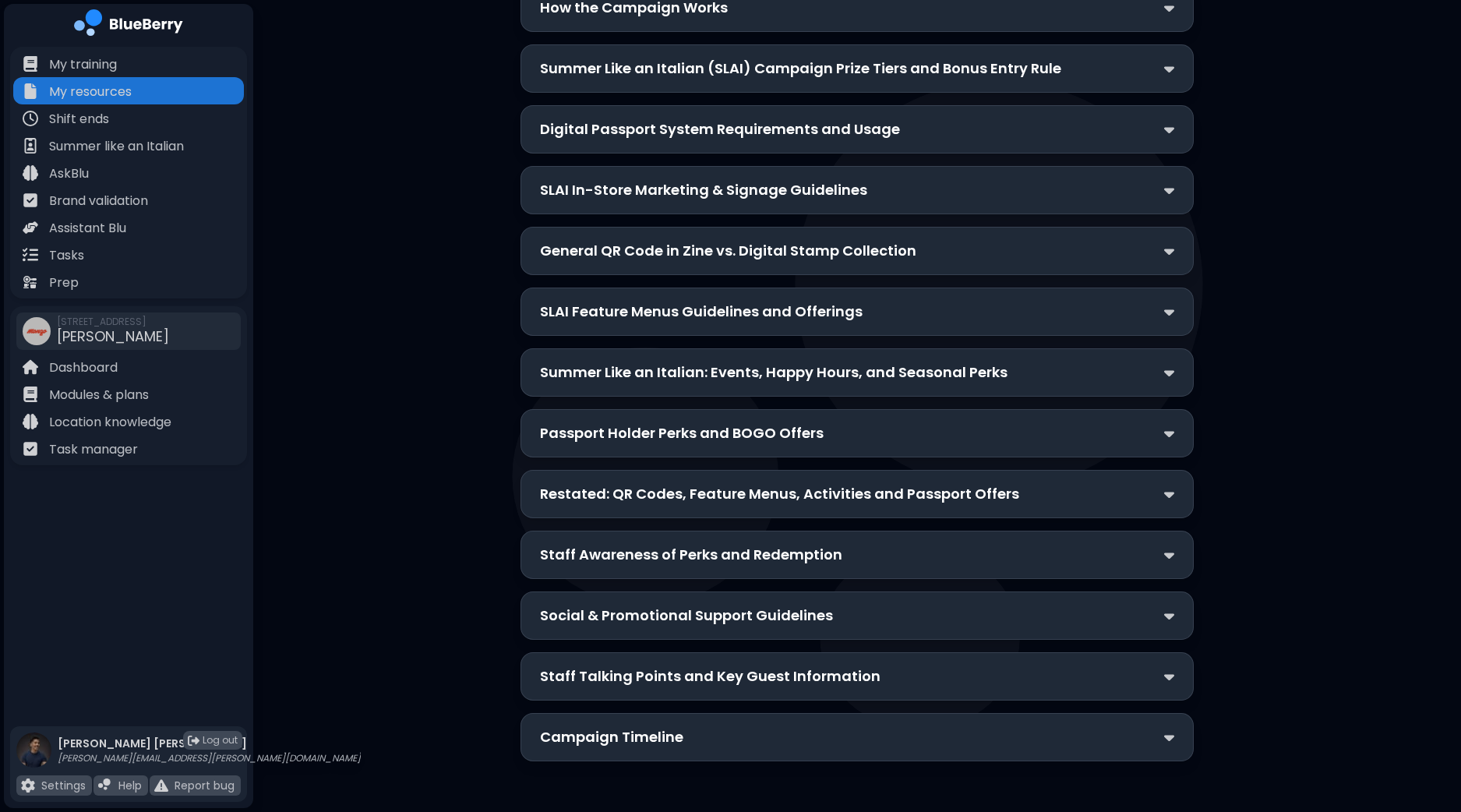
click at [964, 489] on p "Restated: QR Codes, Feature Menus, Activities and Passport Offers" at bounding box center [779, 493] width 480 height 22
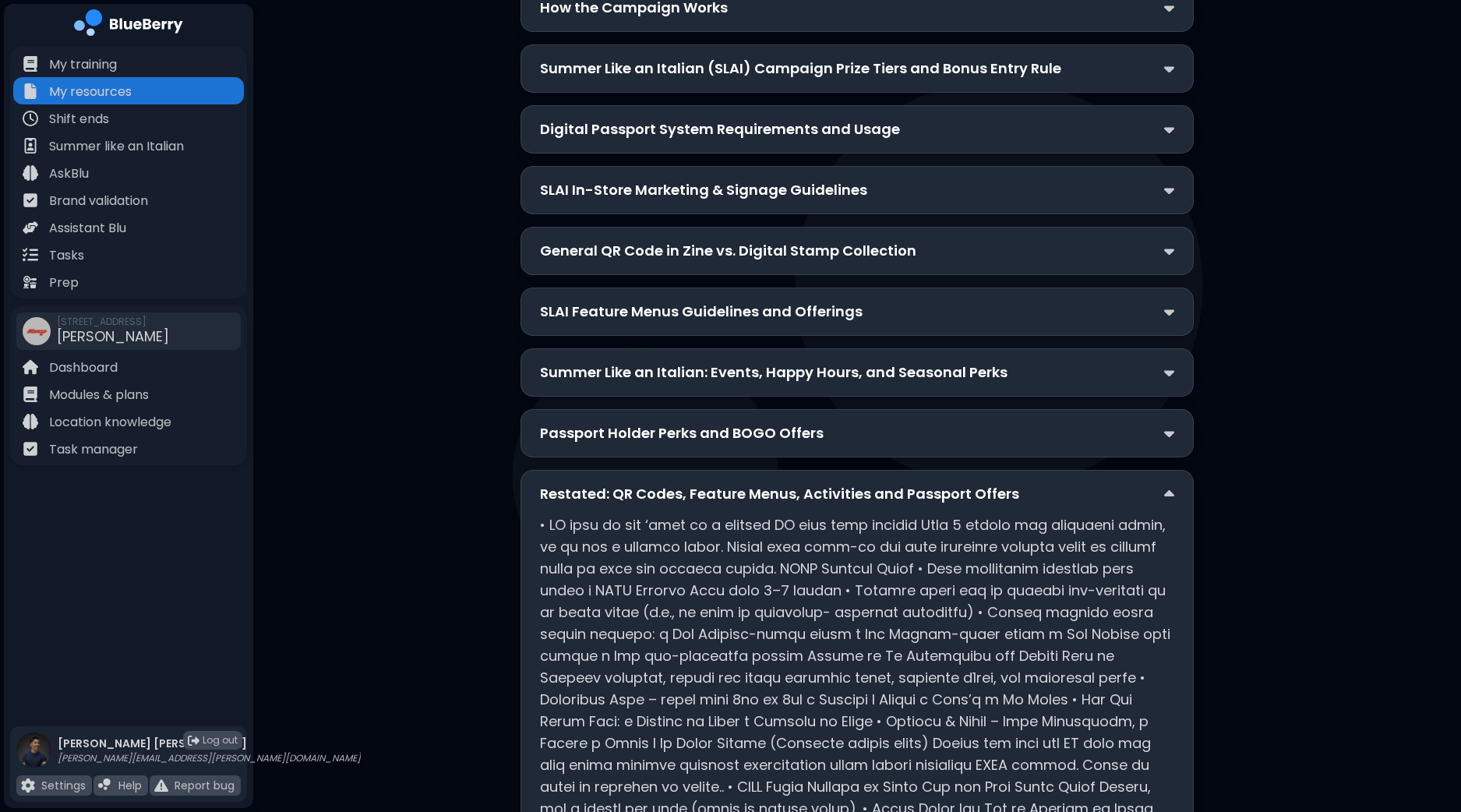
scroll to position [637, 0]
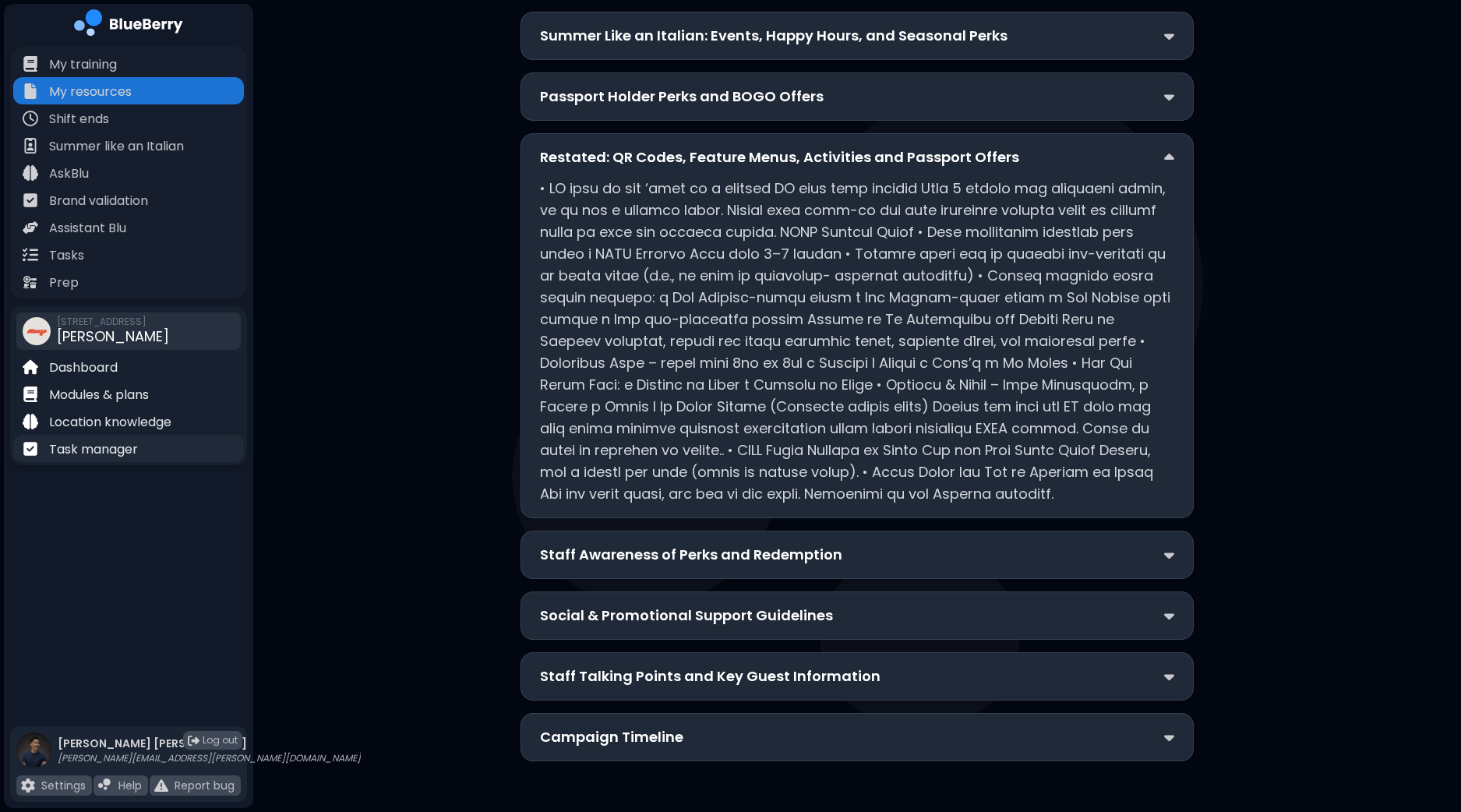
click at [118, 453] on p "Task manager" at bounding box center [93, 449] width 89 height 18
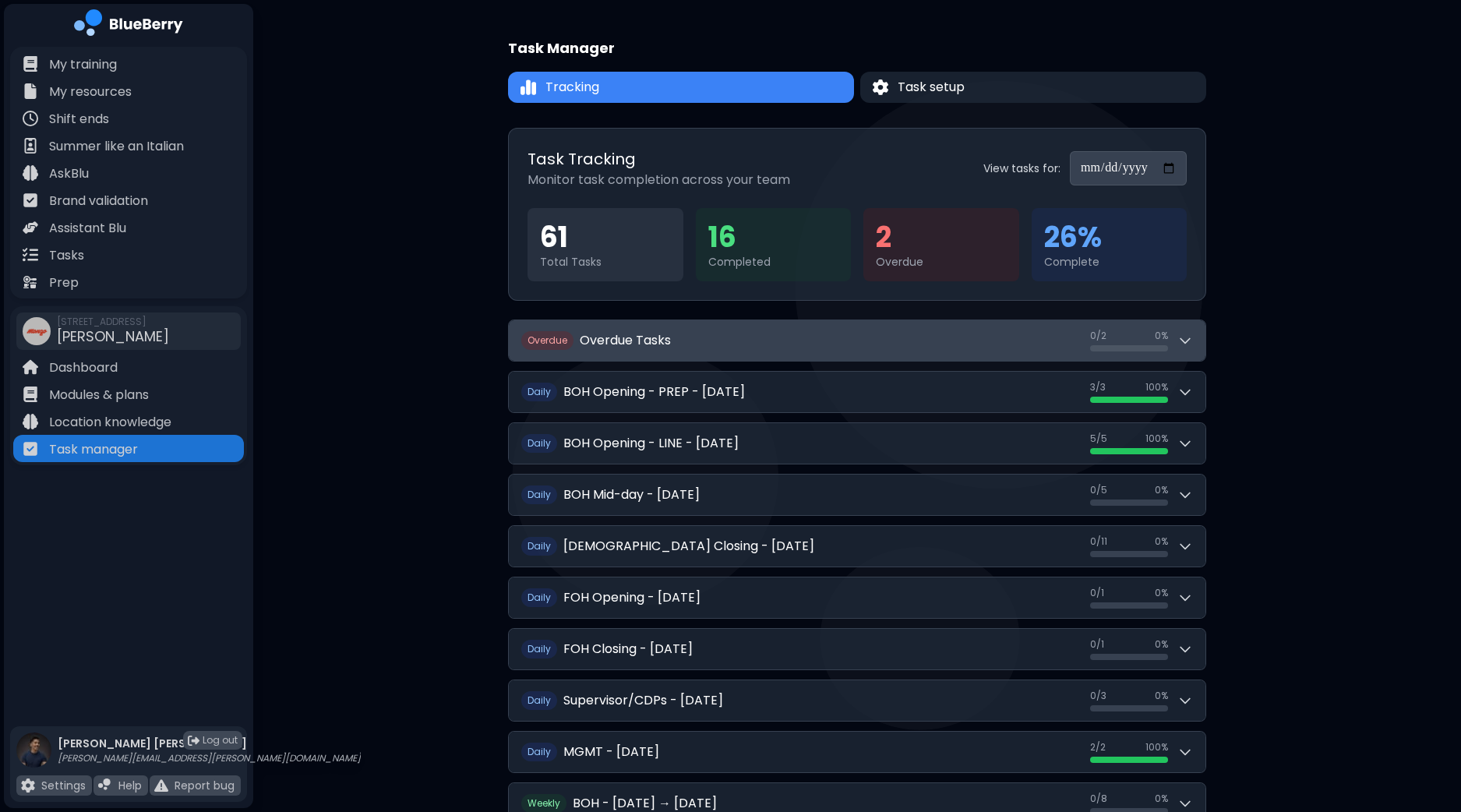
click at [1180, 340] on icon at bounding box center [1185, 340] width 15 height 15
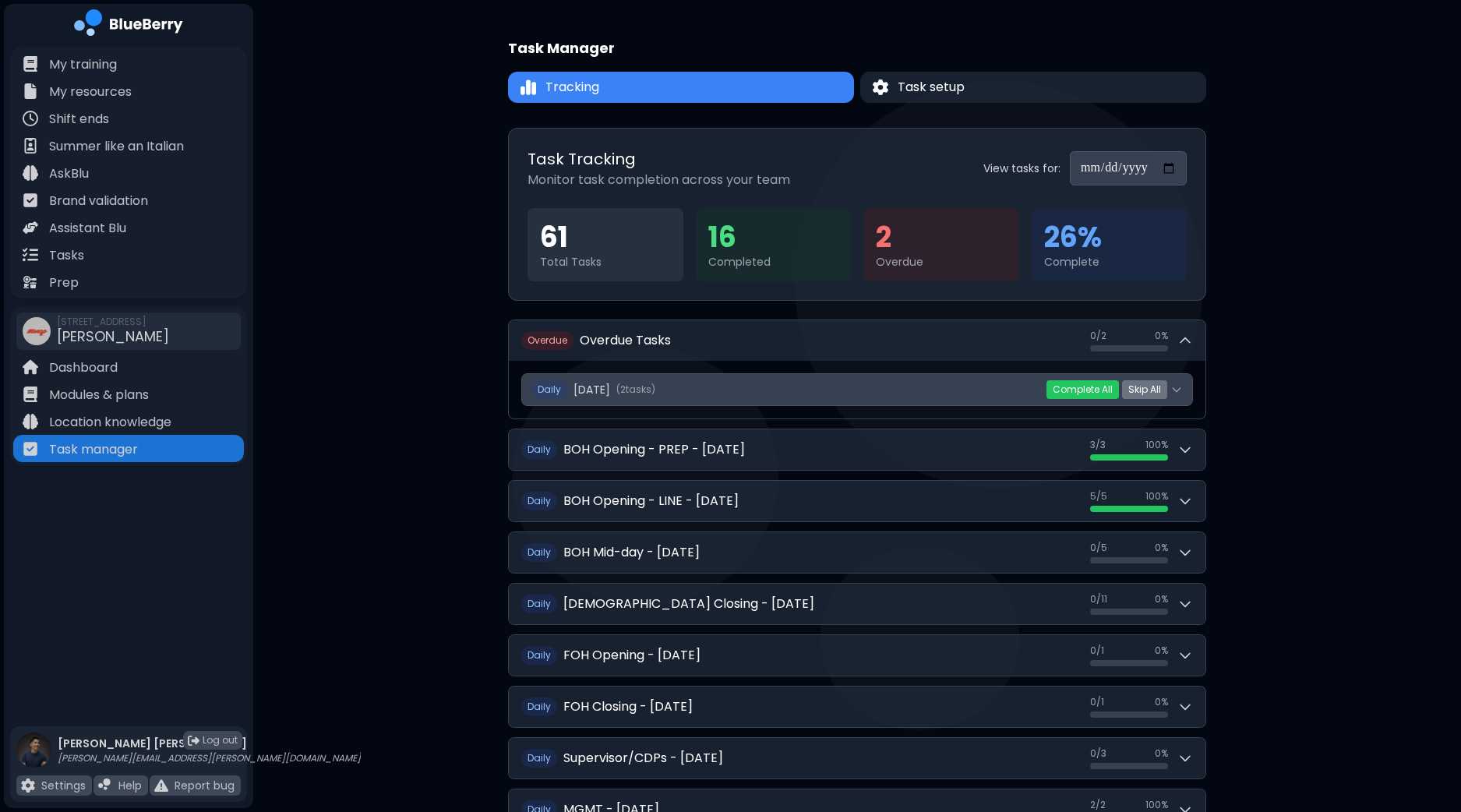
click at [1179, 389] on icon at bounding box center [1177, 390] width 13 height 13
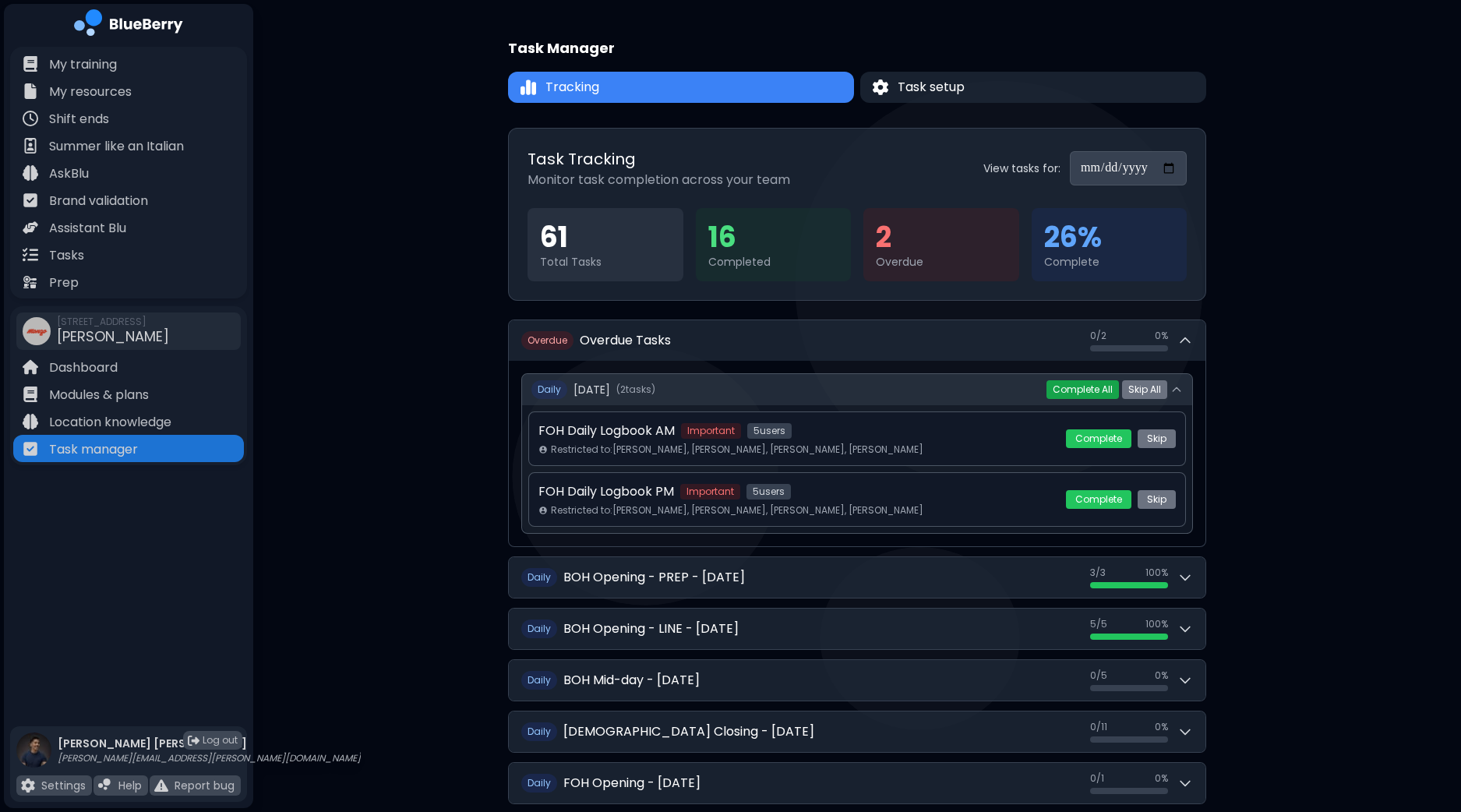
click at [1079, 387] on button "Complete All" at bounding box center [1083, 389] width 72 height 18
click at [1122, 391] on button "Yes" at bounding box center [1117, 389] width 29 height 15
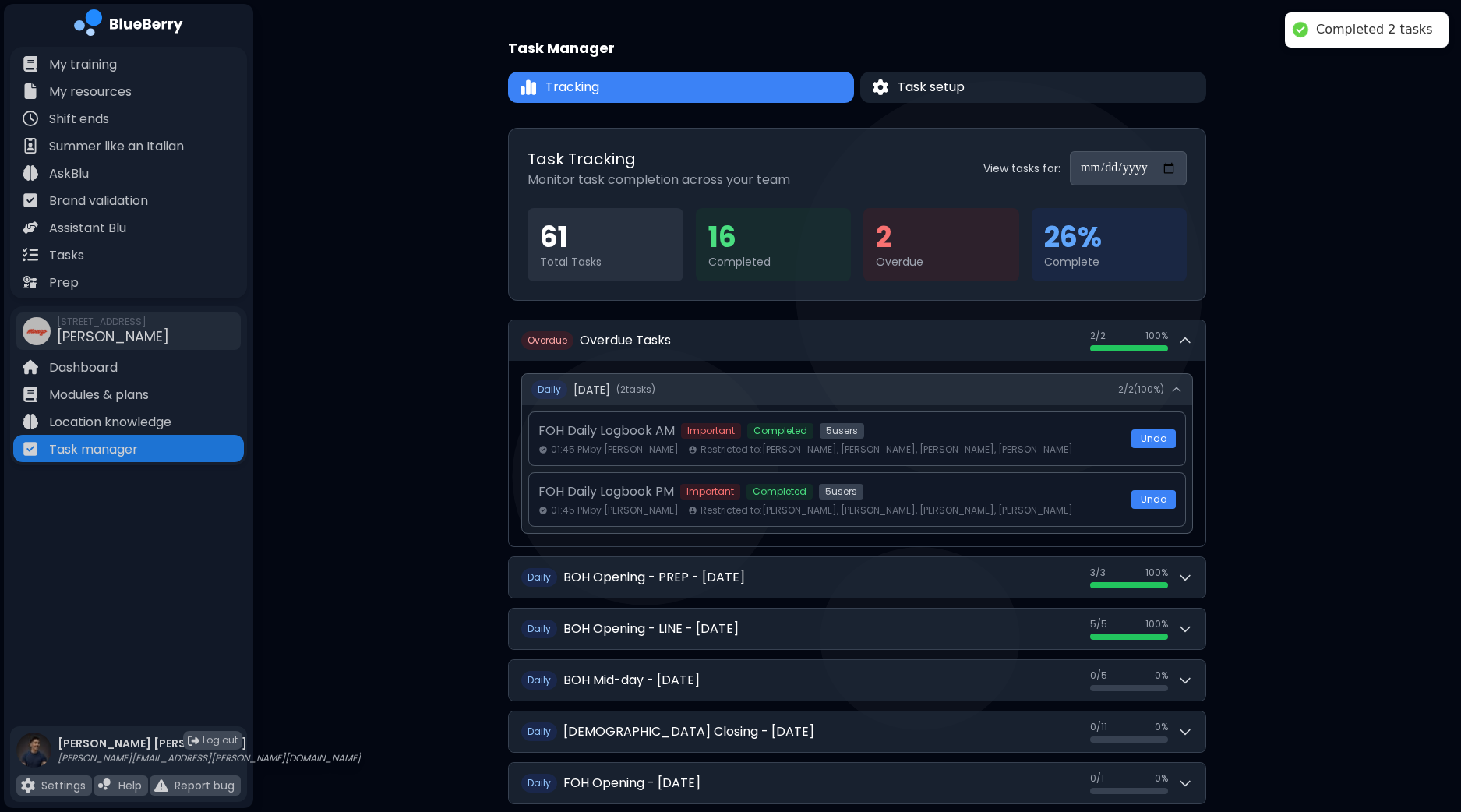
click at [1277, 382] on div "**********" at bounding box center [856, 704] width 1207 height 1407
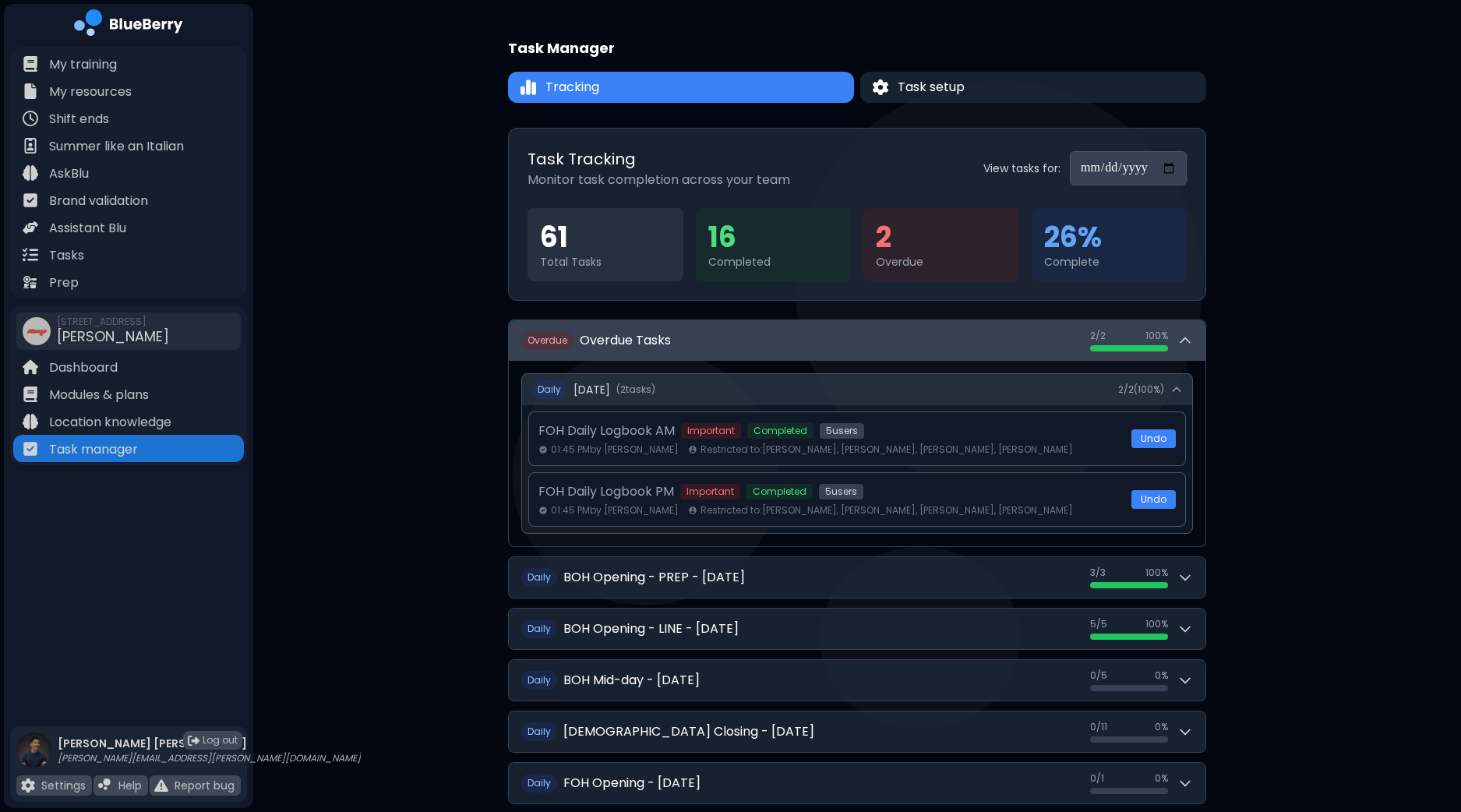
click at [1186, 346] on icon at bounding box center [1185, 340] width 15 height 15
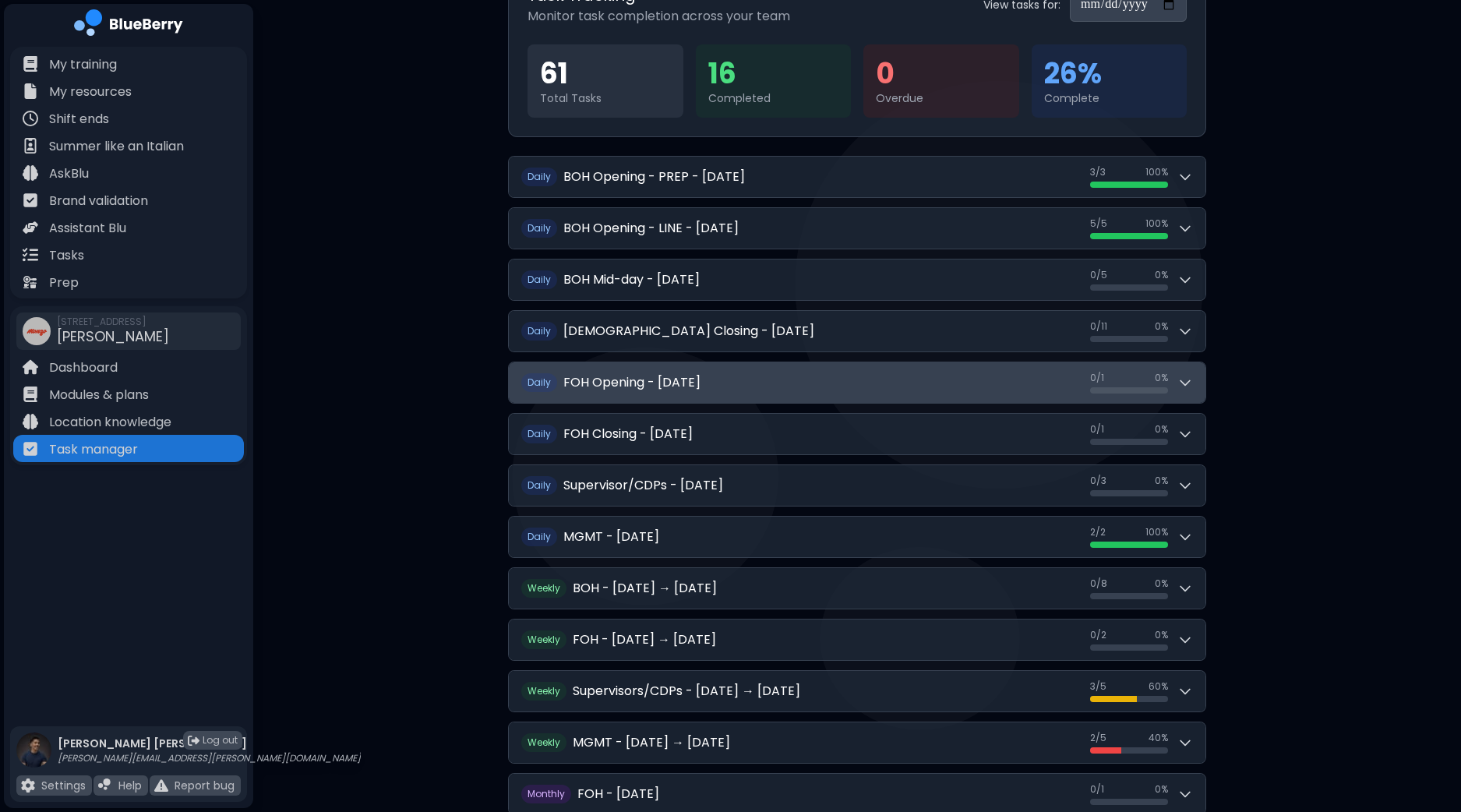
scroll to position [194, 0]
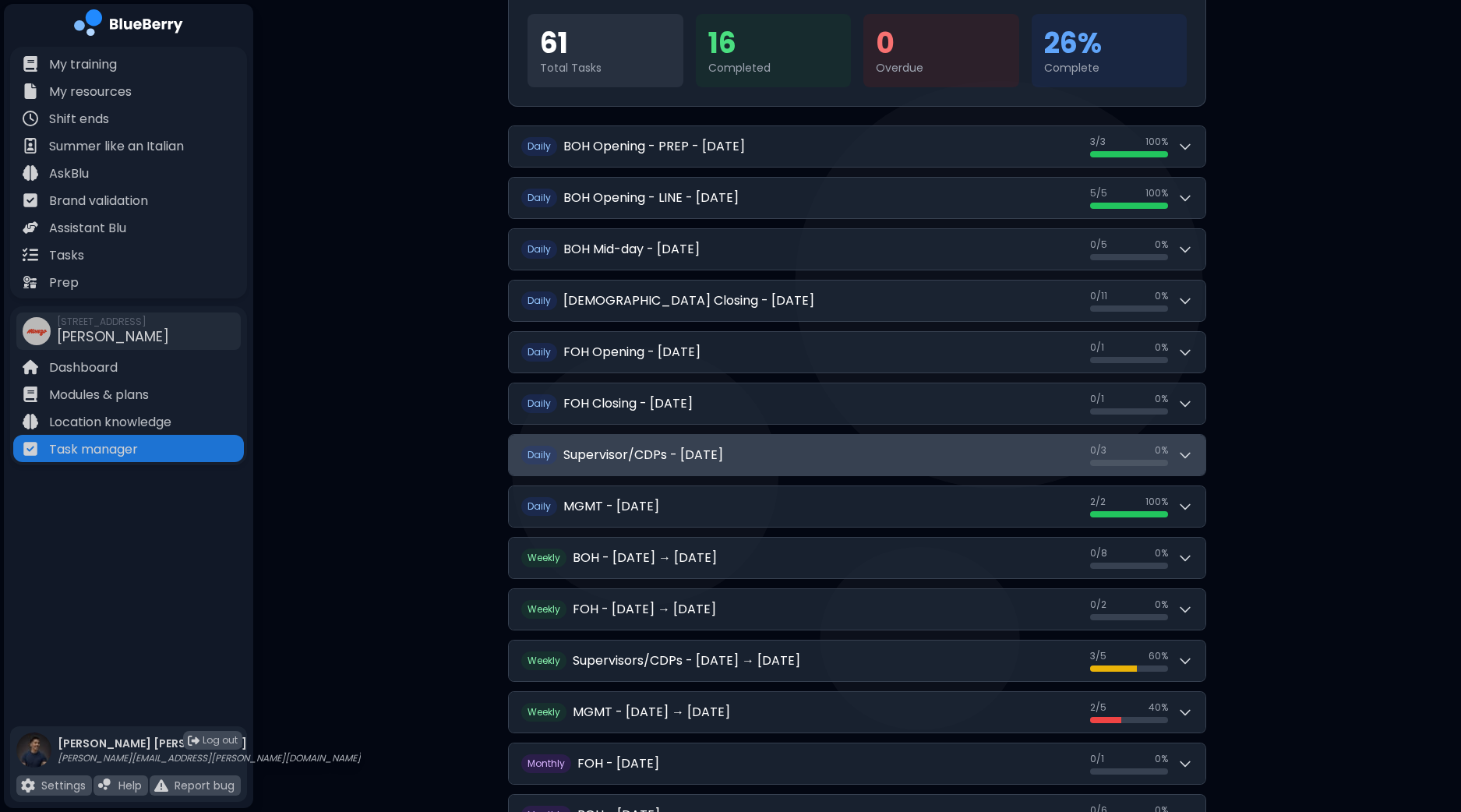
click at [1186, 447] on icon at bounding box center [1185, 455] width 15 height 15
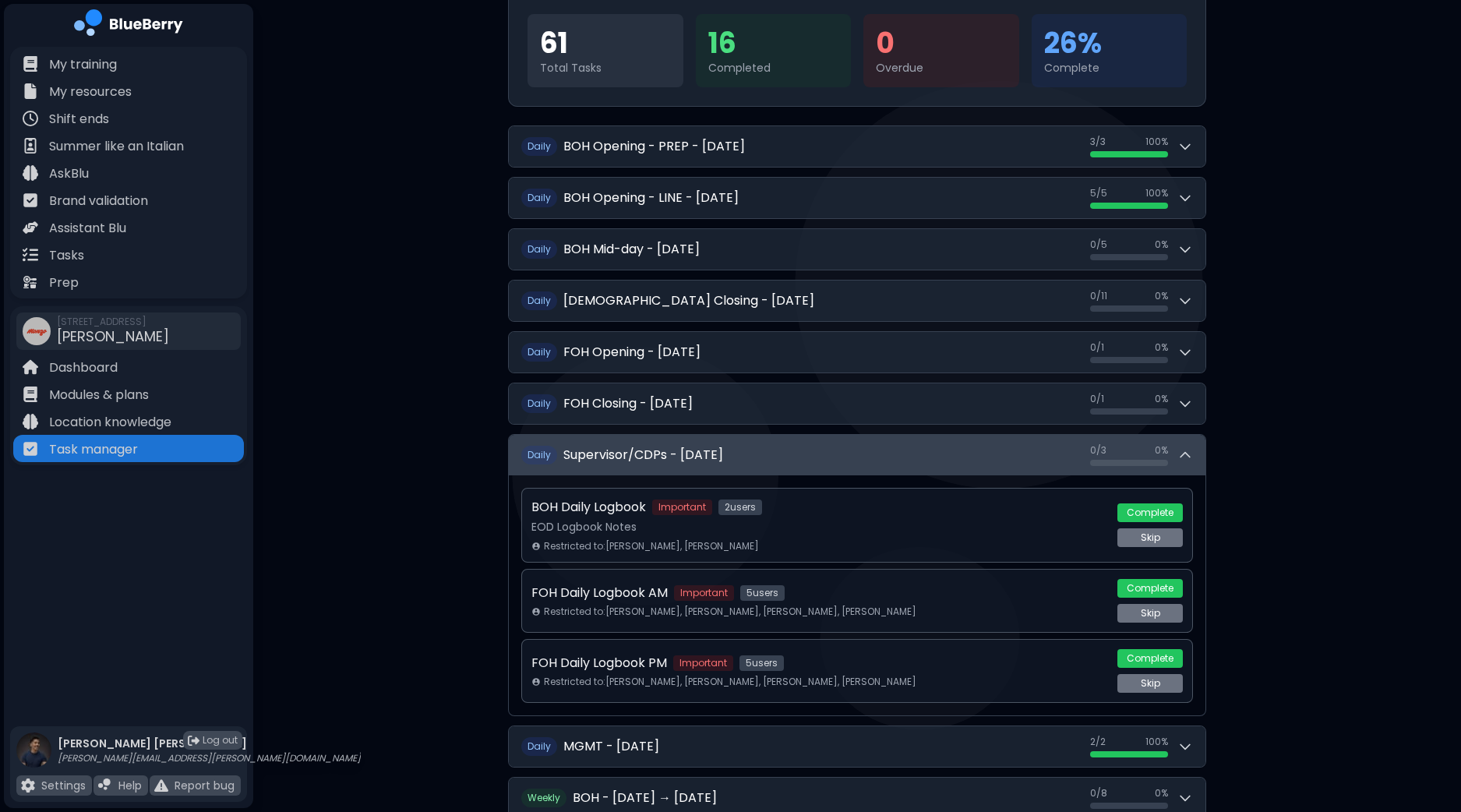
click at [1186, 447] on icon at bounding box center [1185, 455] width 15 height 15
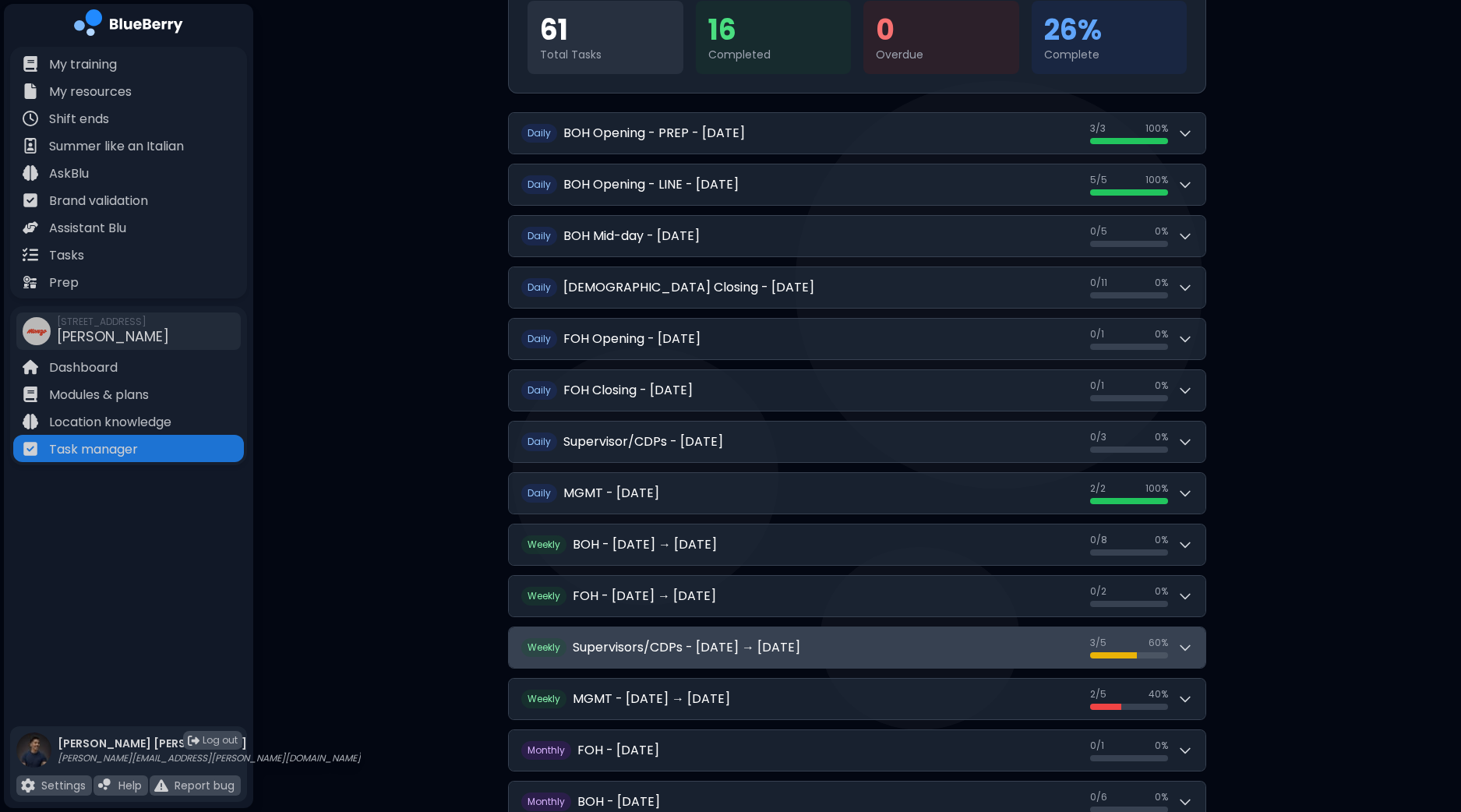
scroll to position [255, 0]
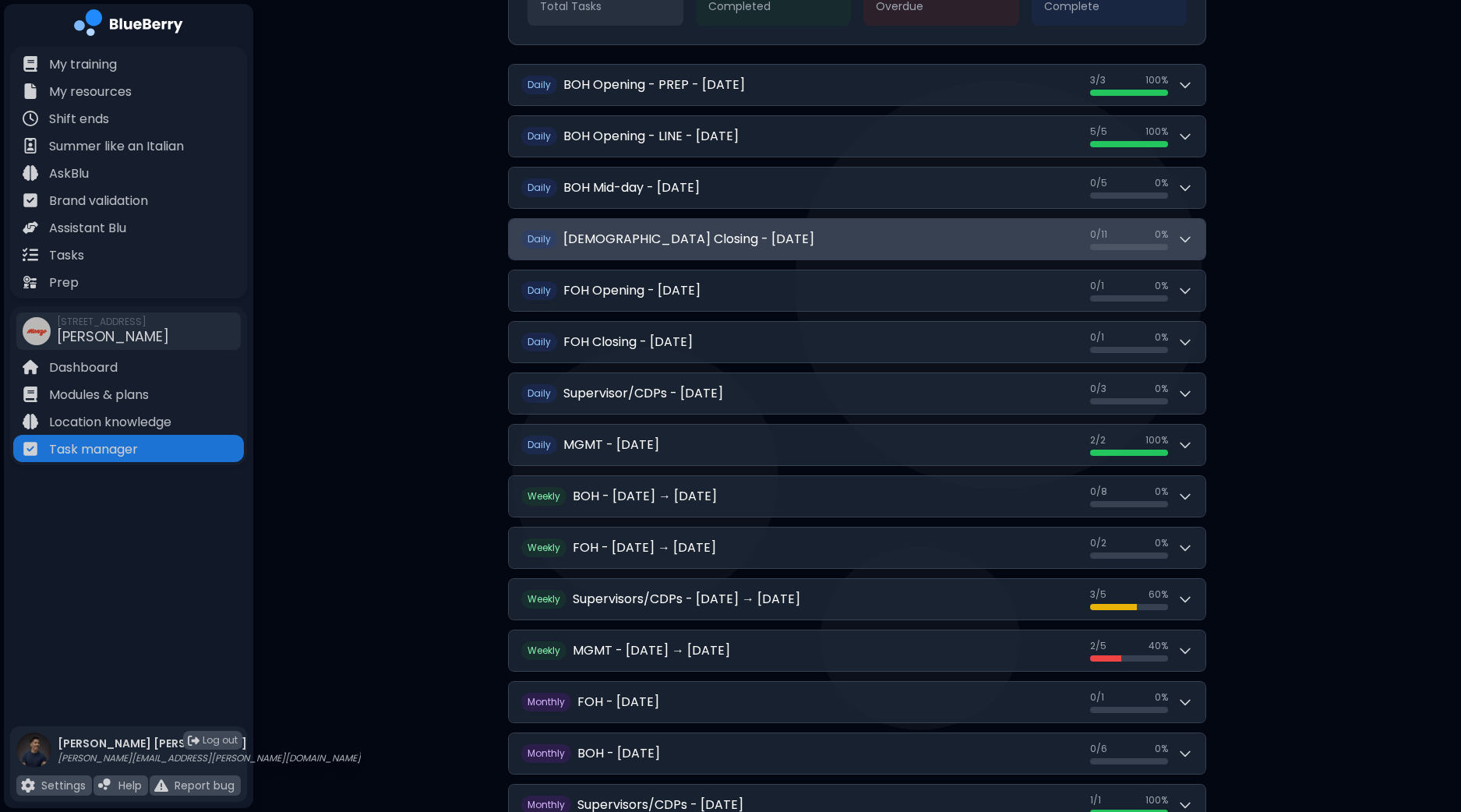
click at [1190, 236] on icon at bounding box center [1185, 239] width 15 height 15
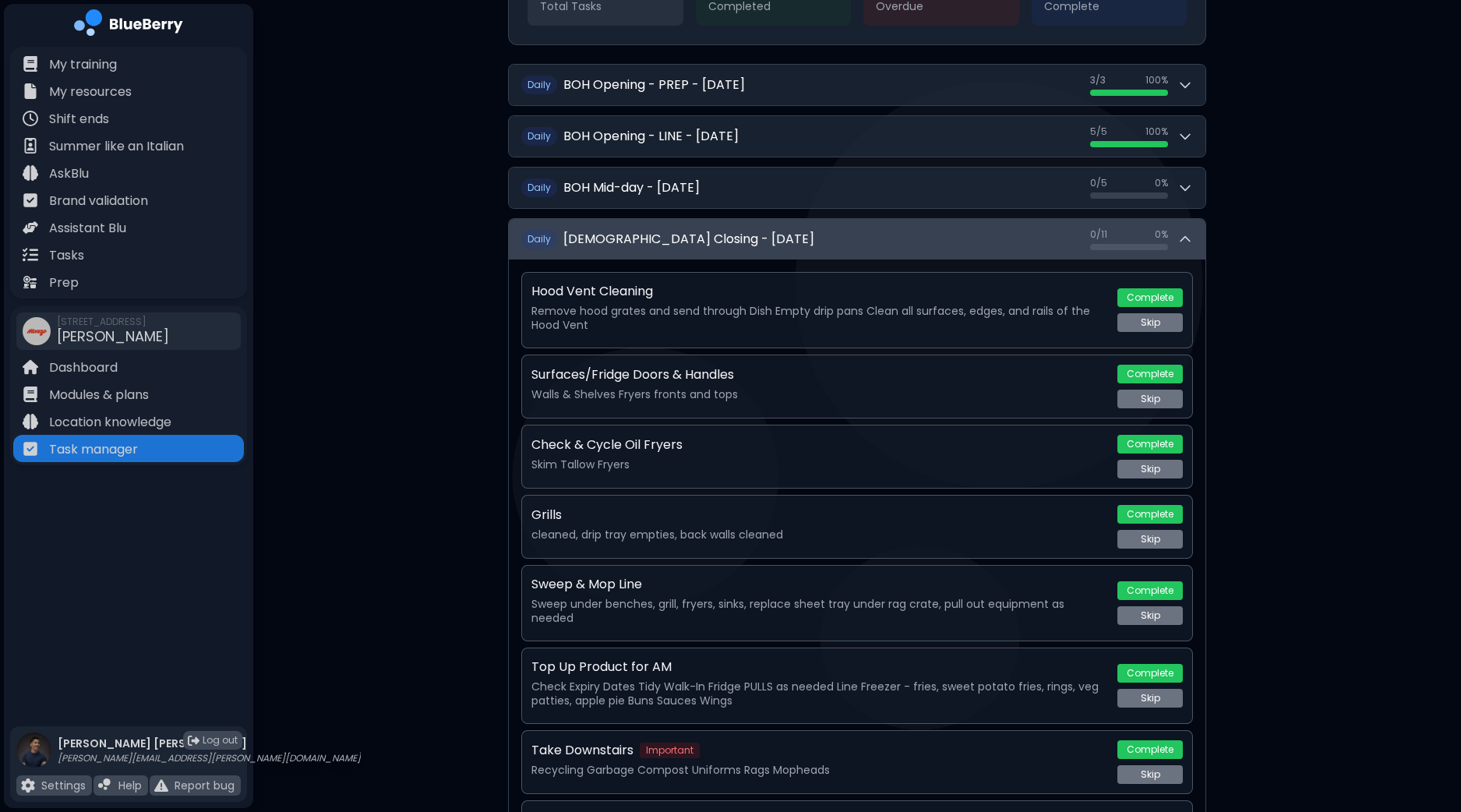
click at [1190, 236] on icon at bounding box center [1185, 239] width 15 height 15
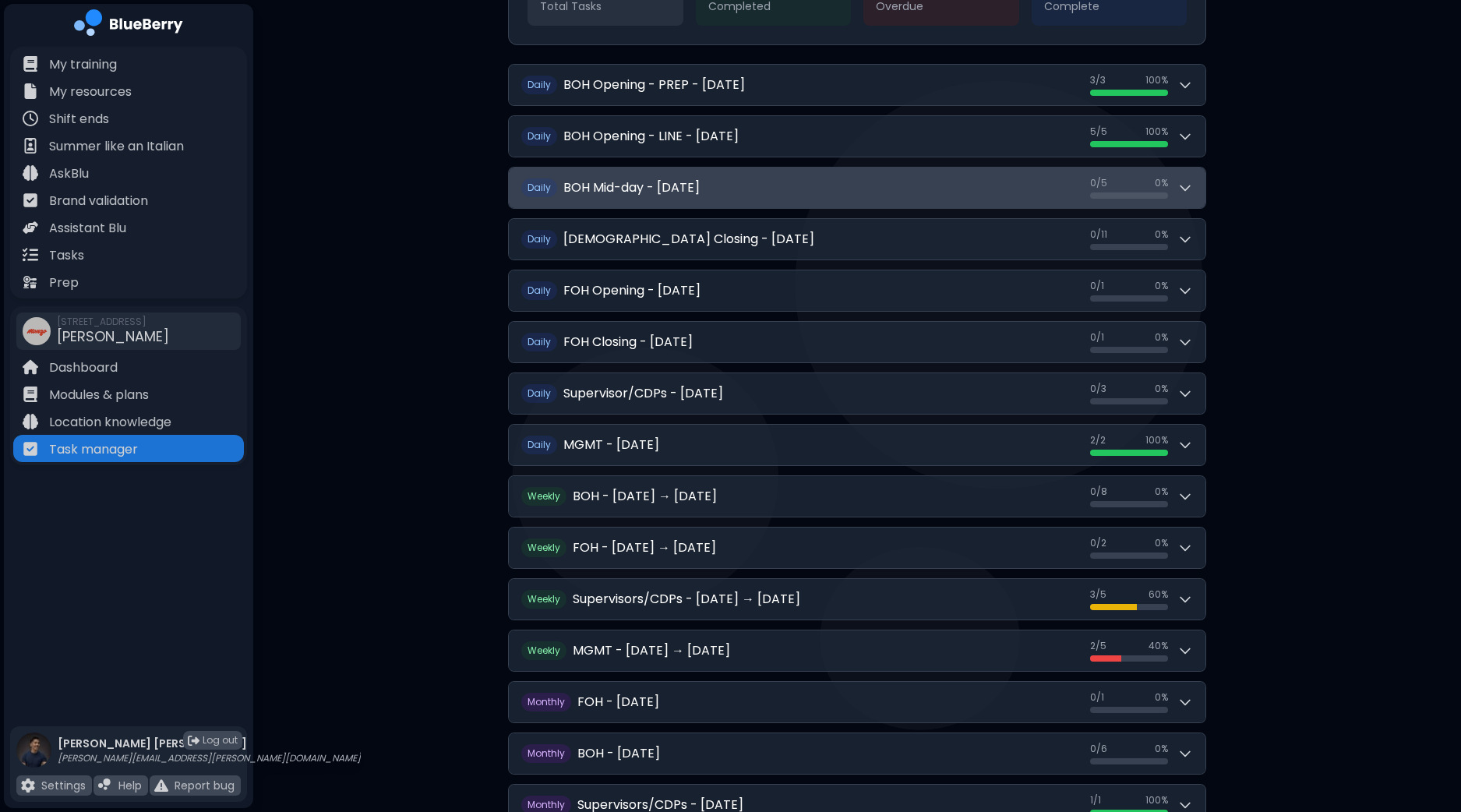
click at [1195, 193] on button "Daily BOH Mid-day - Thursday, September 11 0 / 5 0 / 5 0 %" at bounding box center [856, 188] width 696 height 40
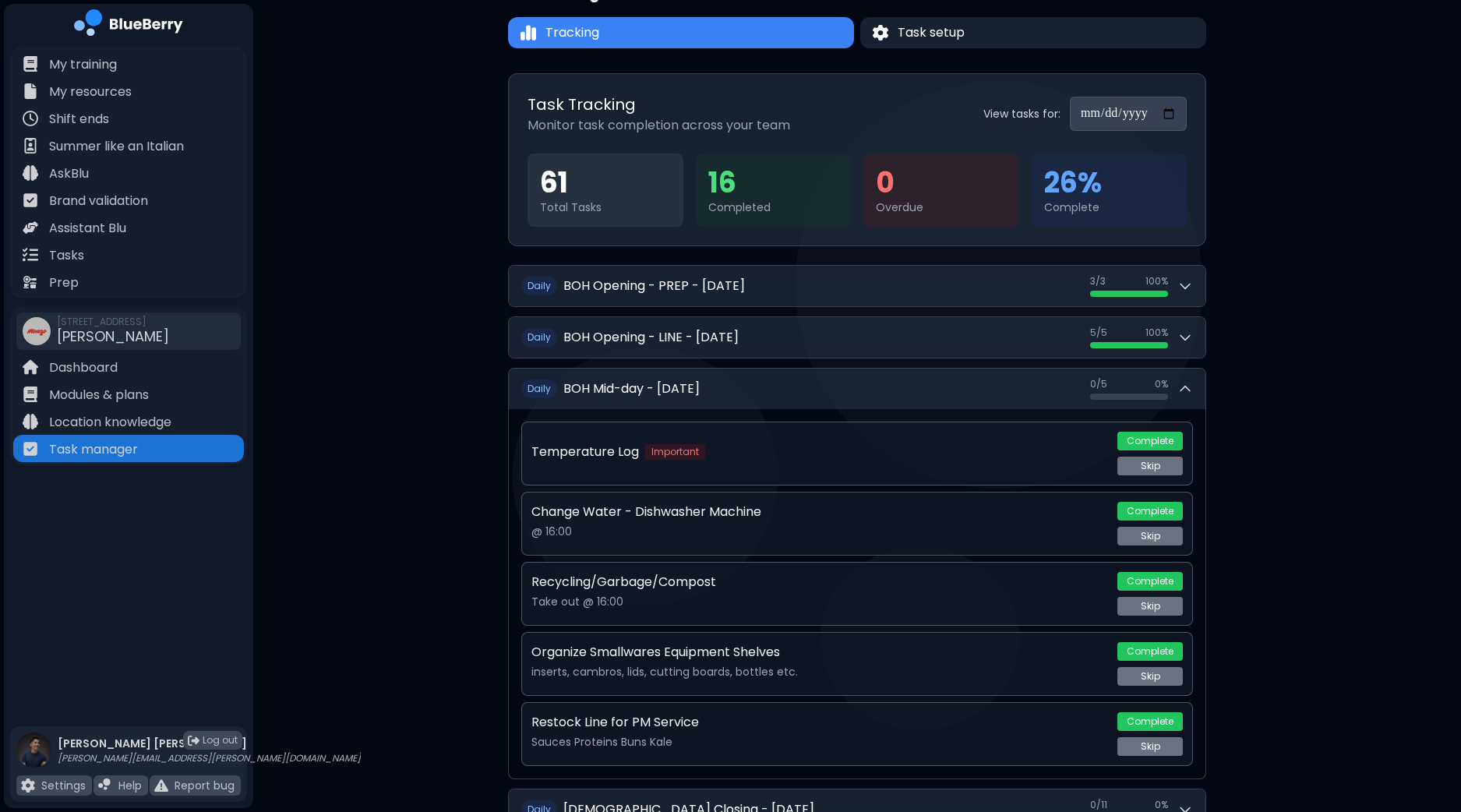
scroll to position [39, 0]
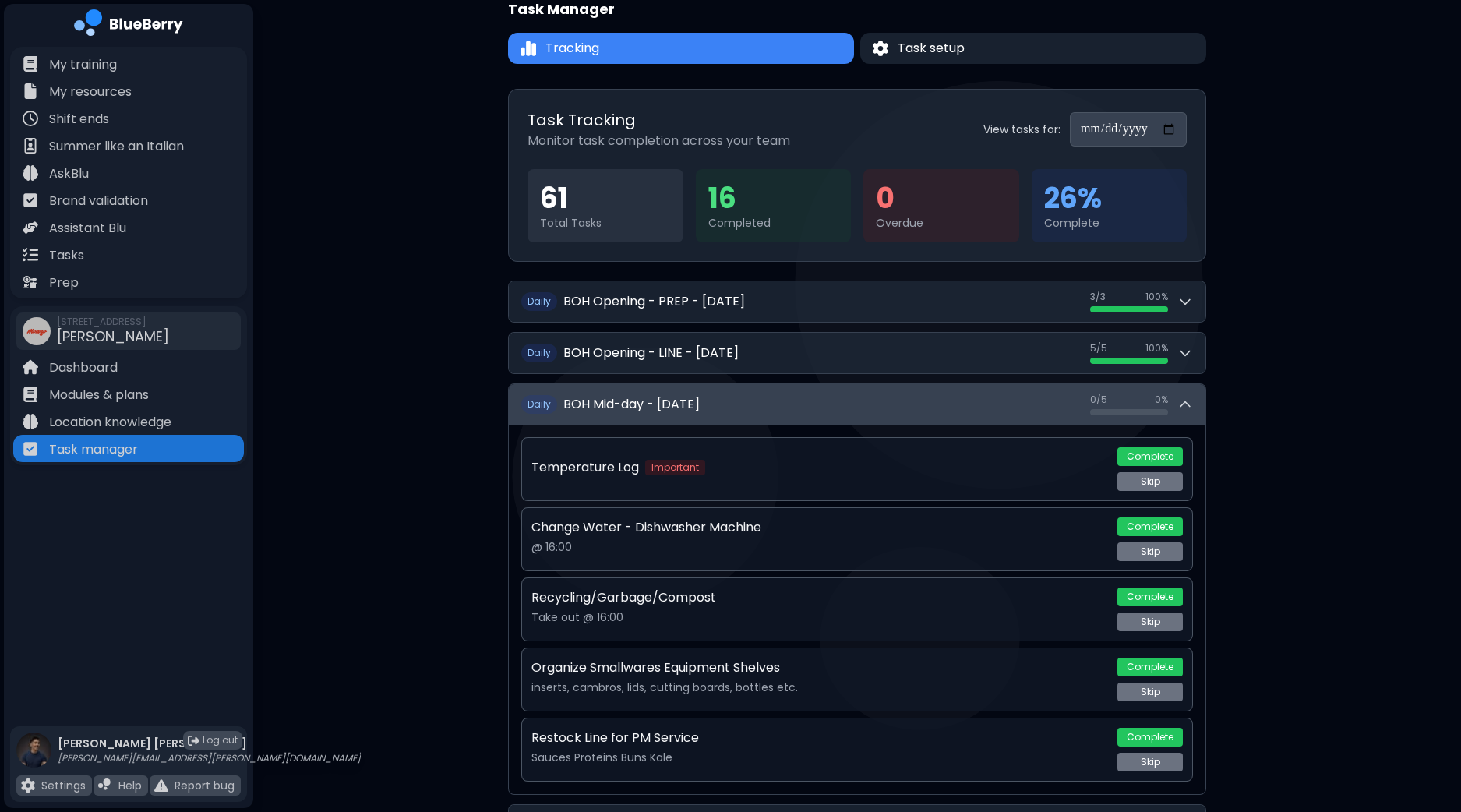
click at [1196, 402] on button "Daily BOH Mid-day - Thursday, September 11 0 / 5 0 / 5 0 %" at bounding box center [856, 404] width 696 height 40
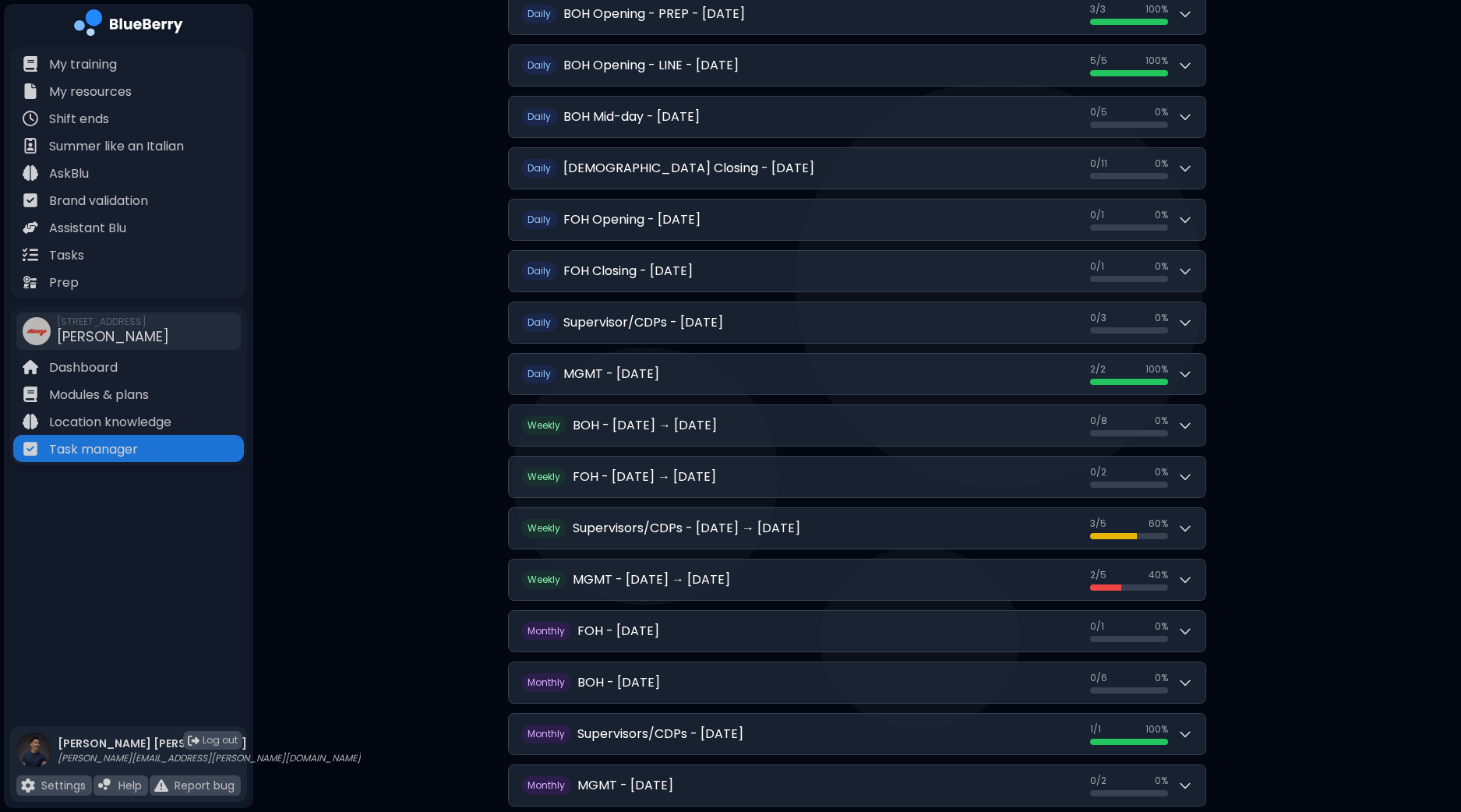
scroll to position [353, 0]
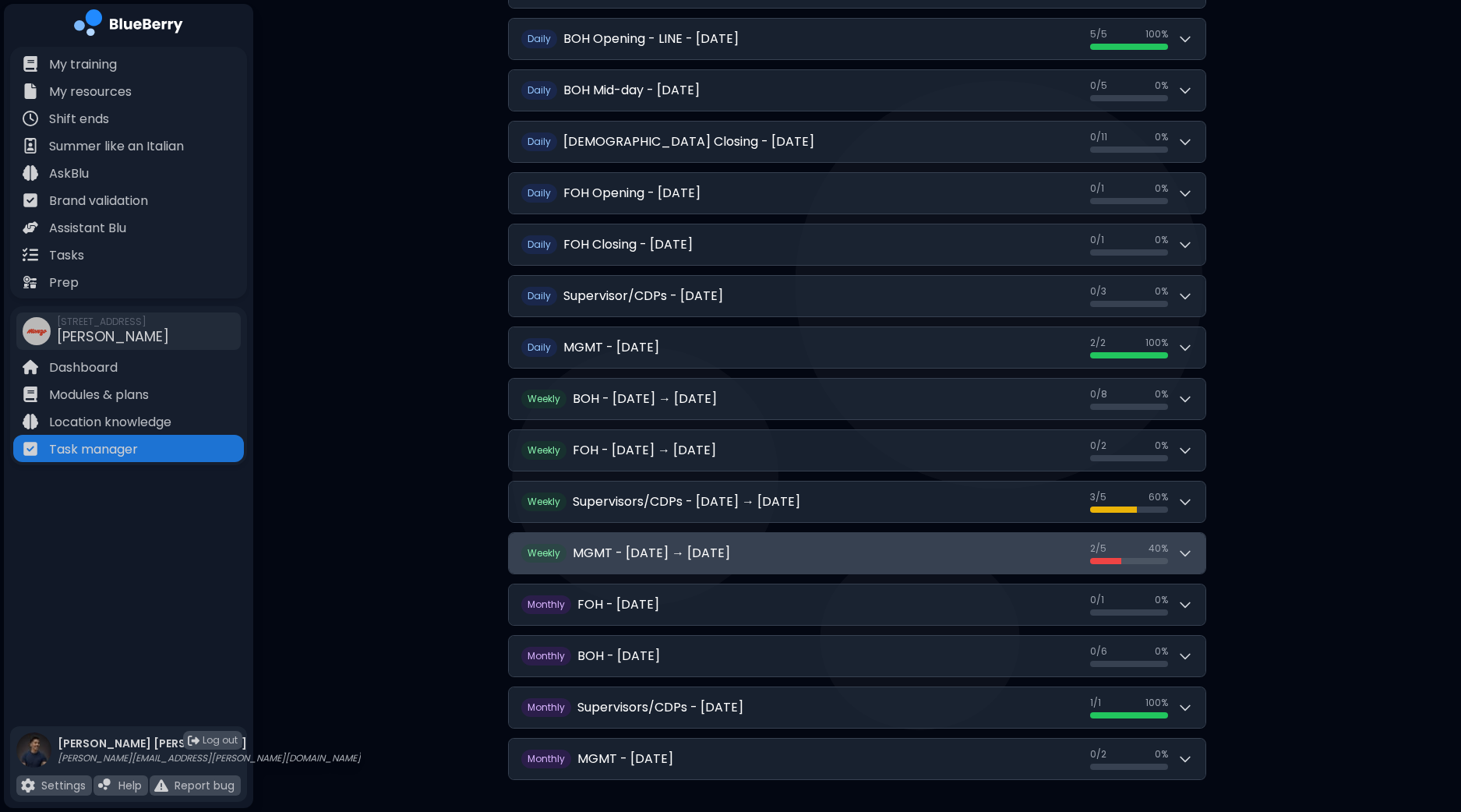
click at [1180, 552] on icon at bounding box center [1185, 554] width 10 height 5
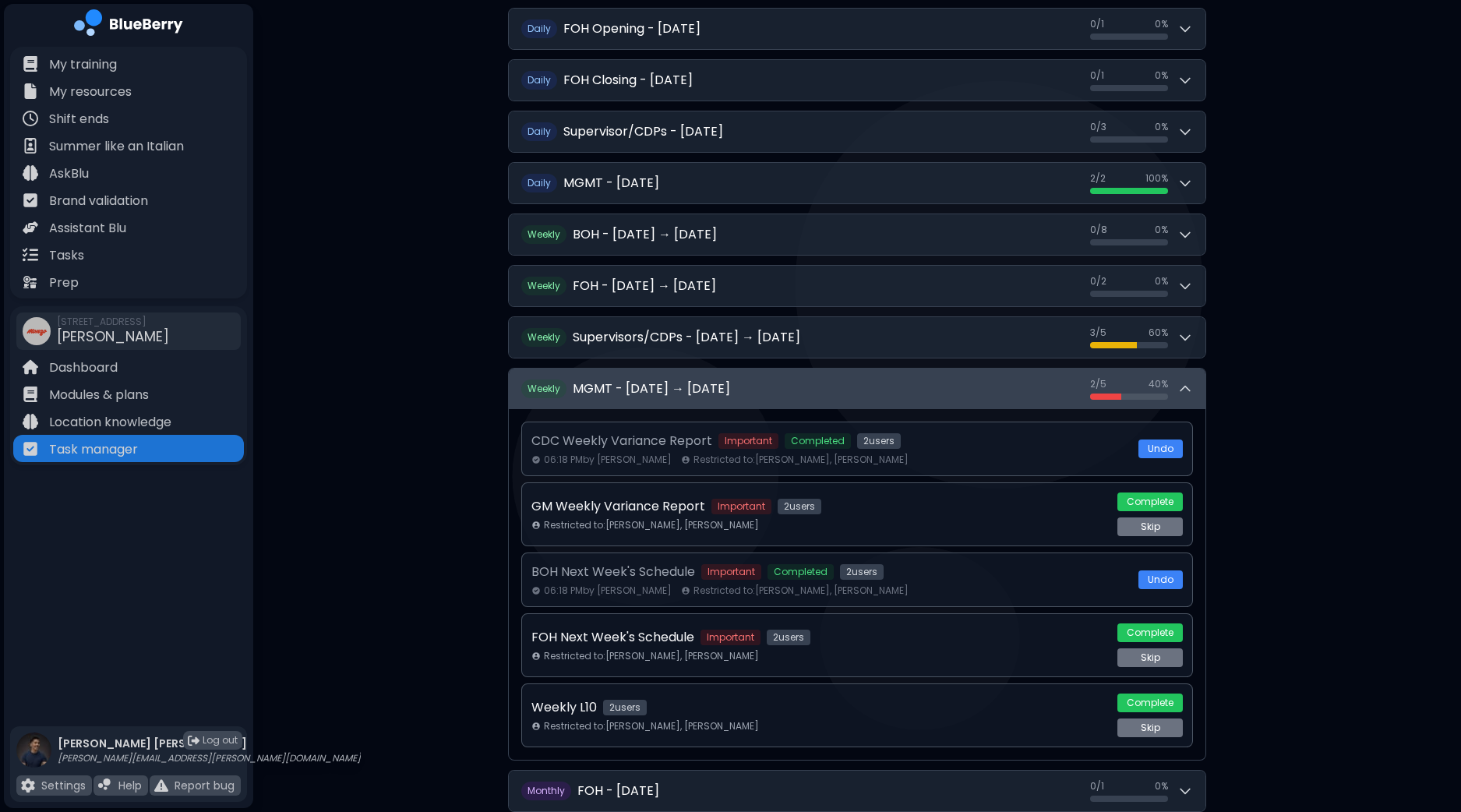
scroll to position [548, 0]
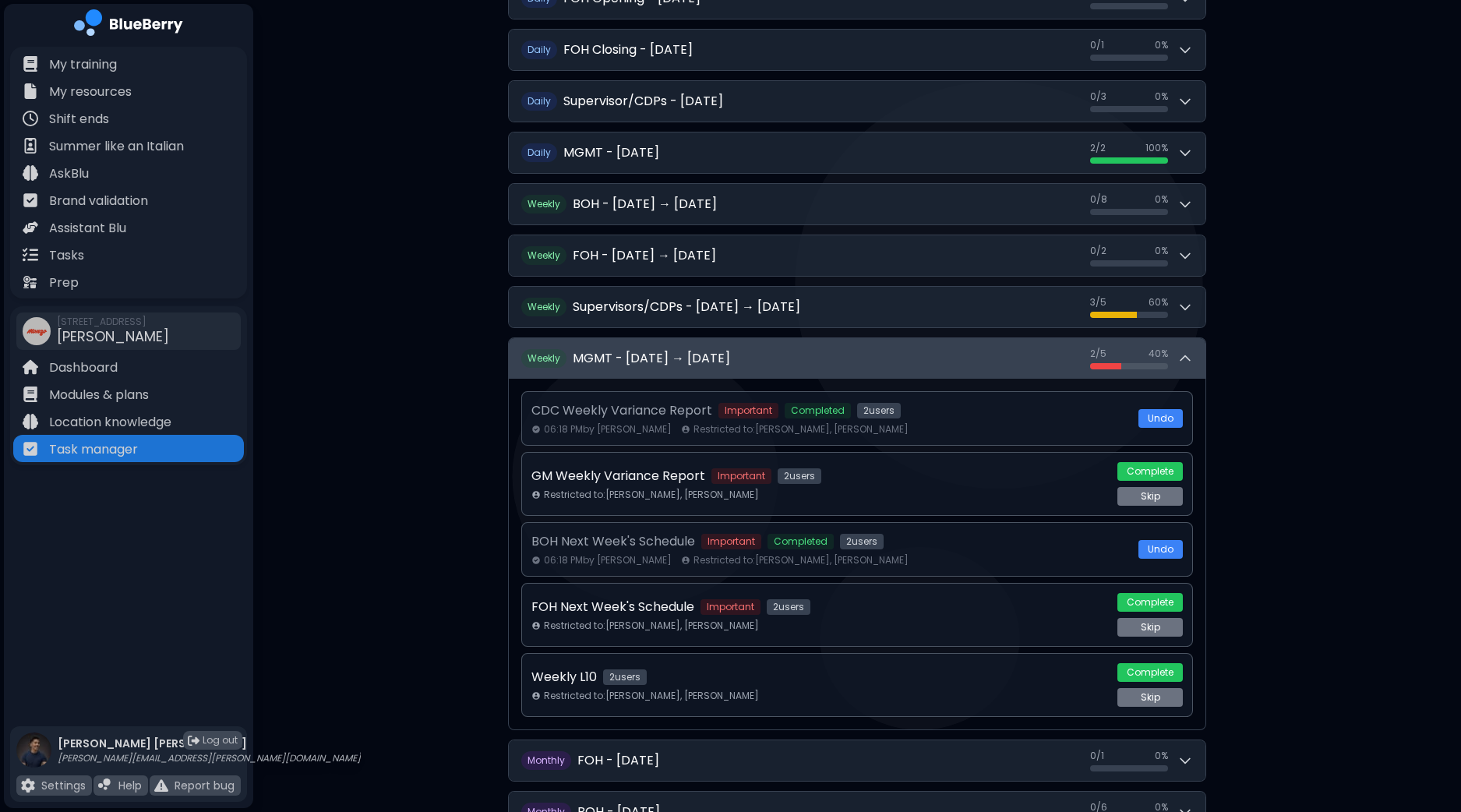
click at [1183, 357] on icon at bounding box center [1185, 357] width 15 height 15
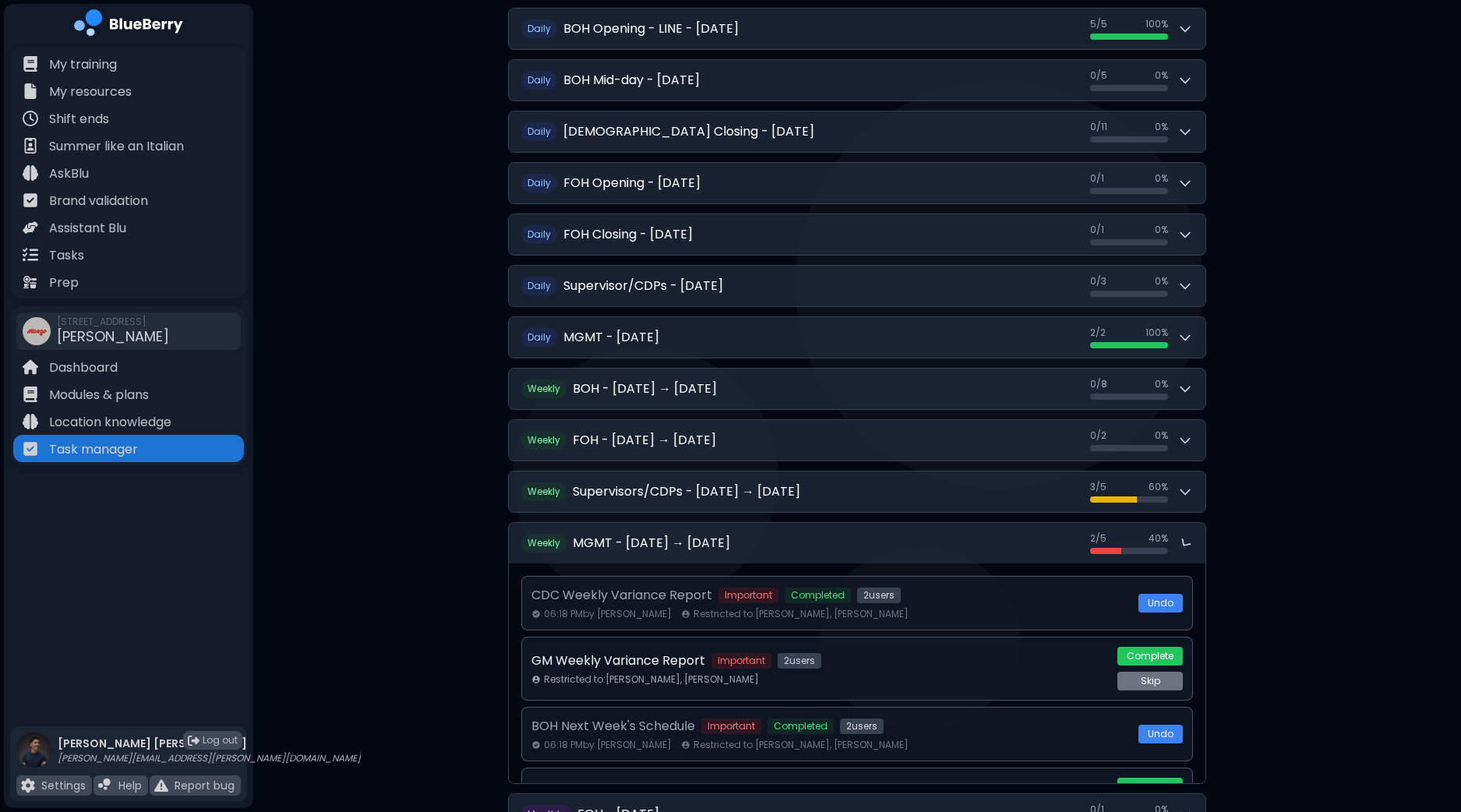
scroll to position [353, 0]
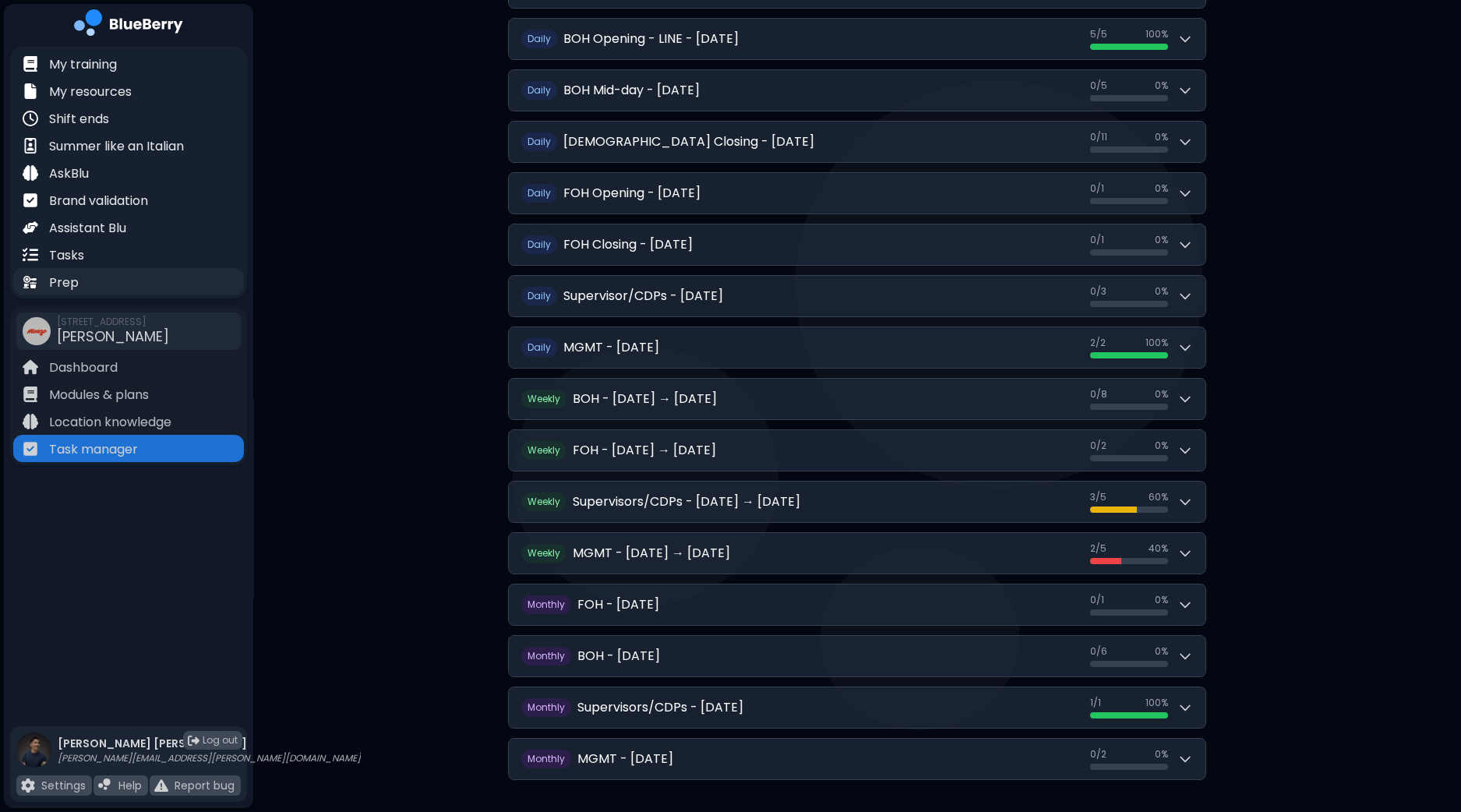
click at [122, 283] on div "Prep" at bounding box center [128, 282] width 231 height 27
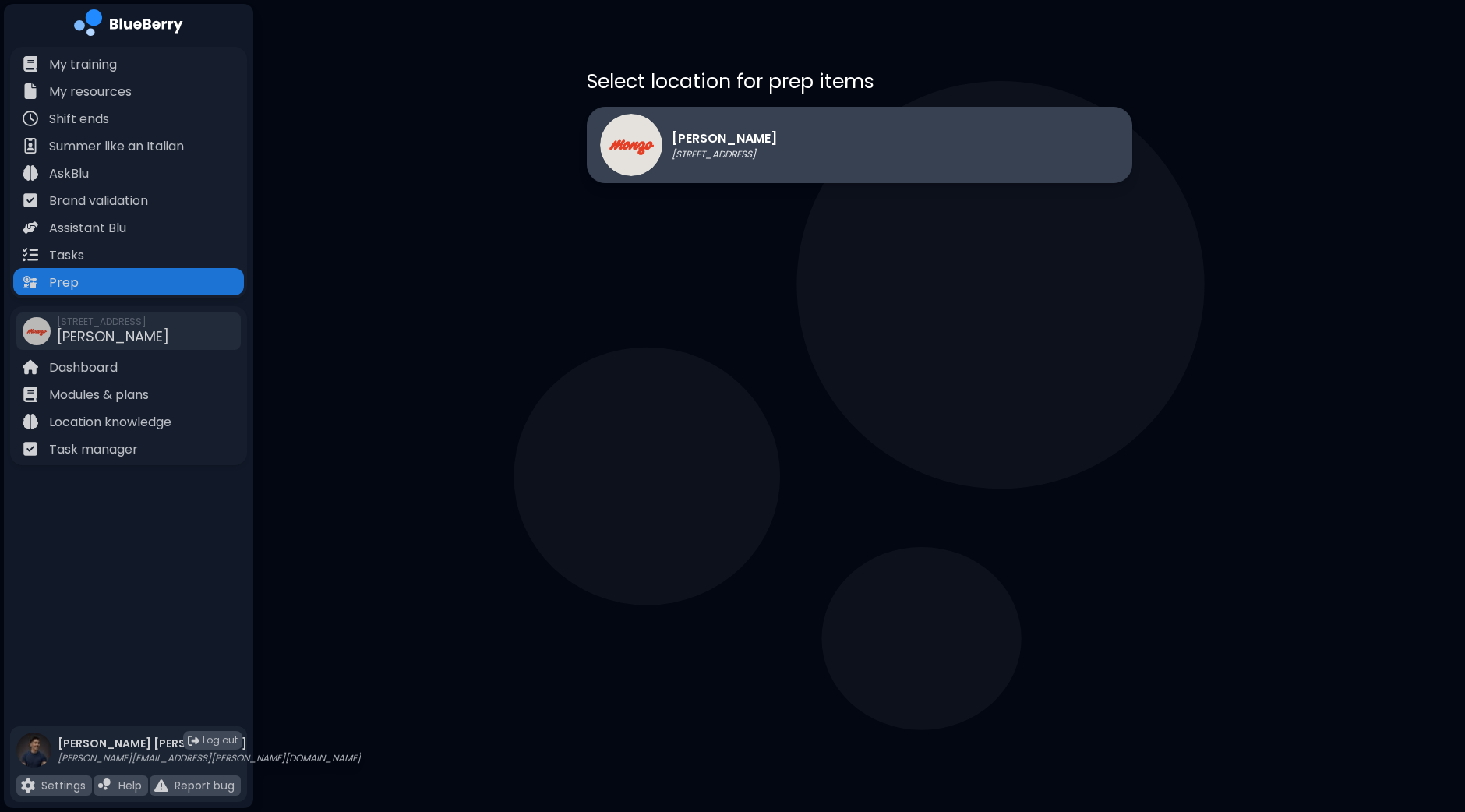
click at [838, 141] on div "[PERSON_NAME] [STREET_ADDRESS]" at bounding box center [859, 145] width 546 height 76
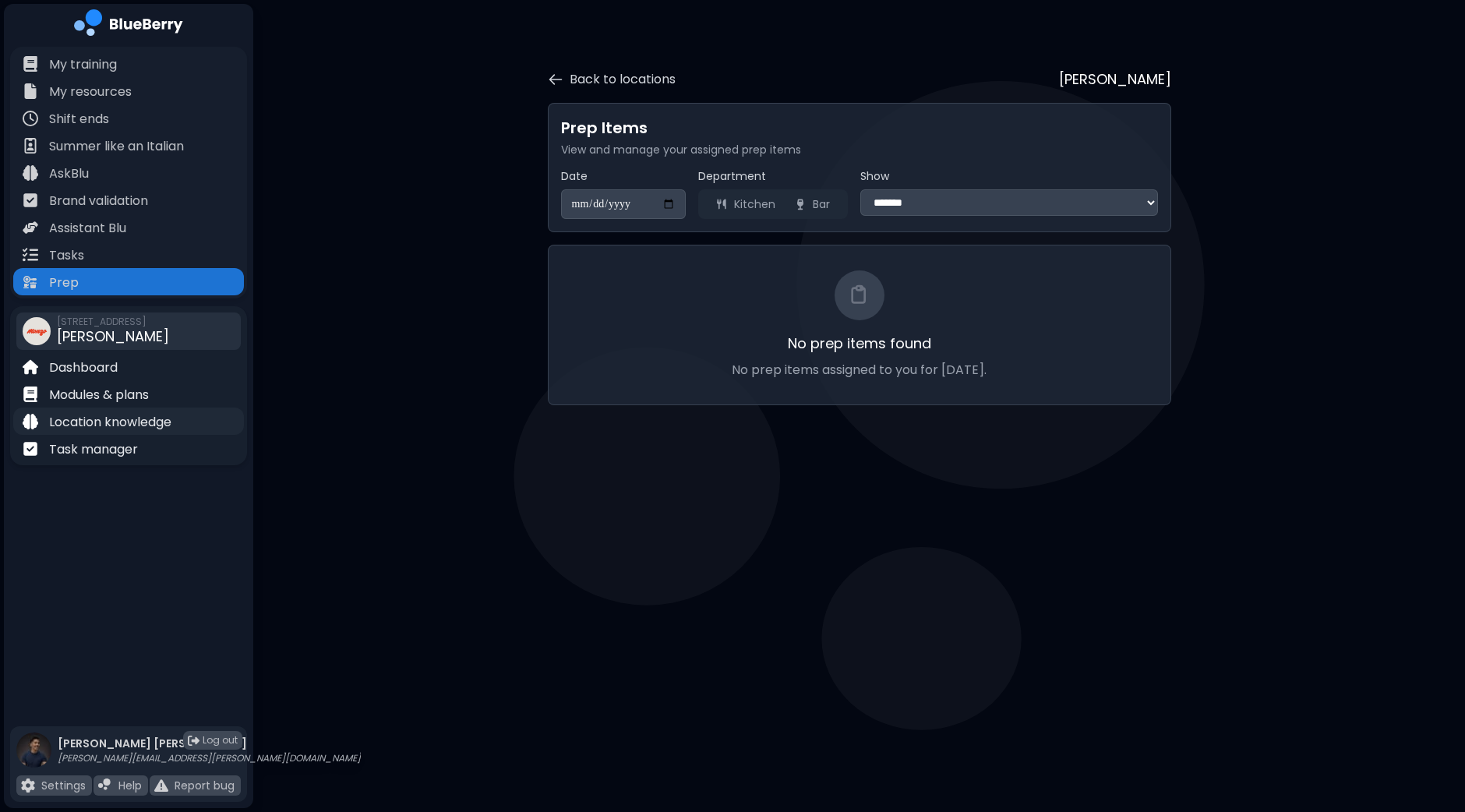
click at [128, 419] on p "Location knowledge" at bounding box center [110, 422] width 122 height 18
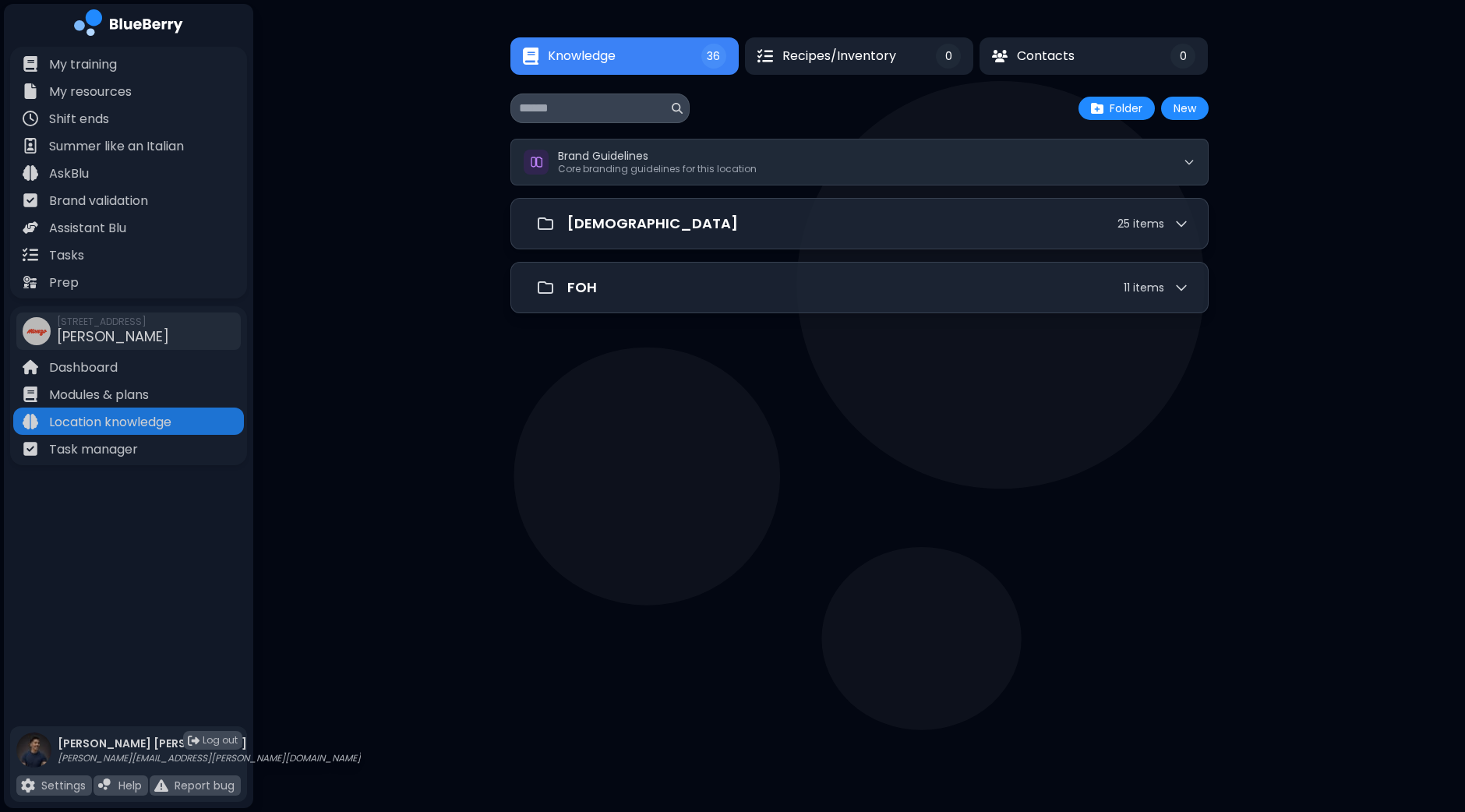
click at [638, 62] on button "Knowledge 36" at bounding box center [624, 56] width 228 height 38
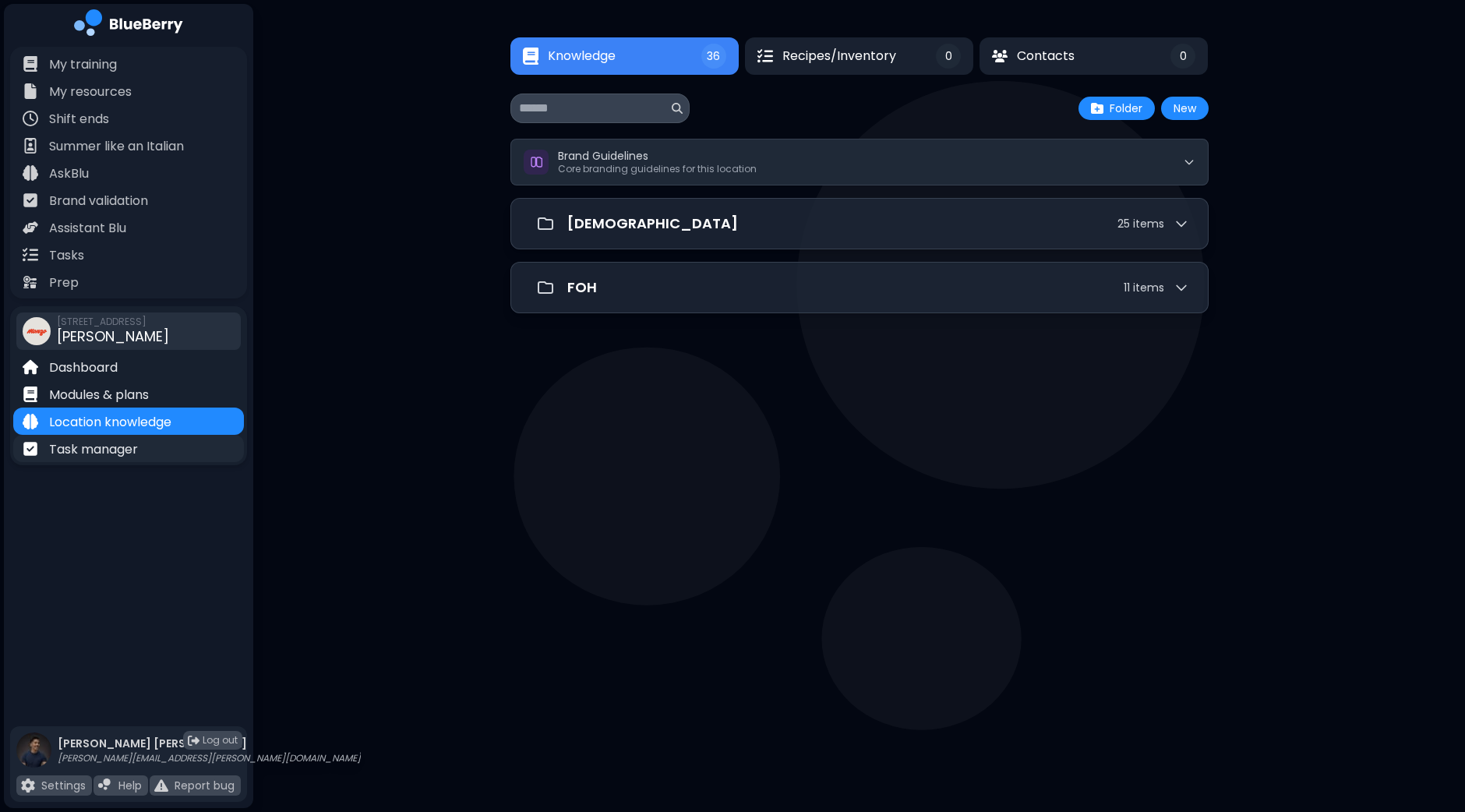
click at [141, 450] on div "Task manager" at bounding box center [128, 448] width 231 height 27
